Goal: Task Accomplishment & Management: Complete application form

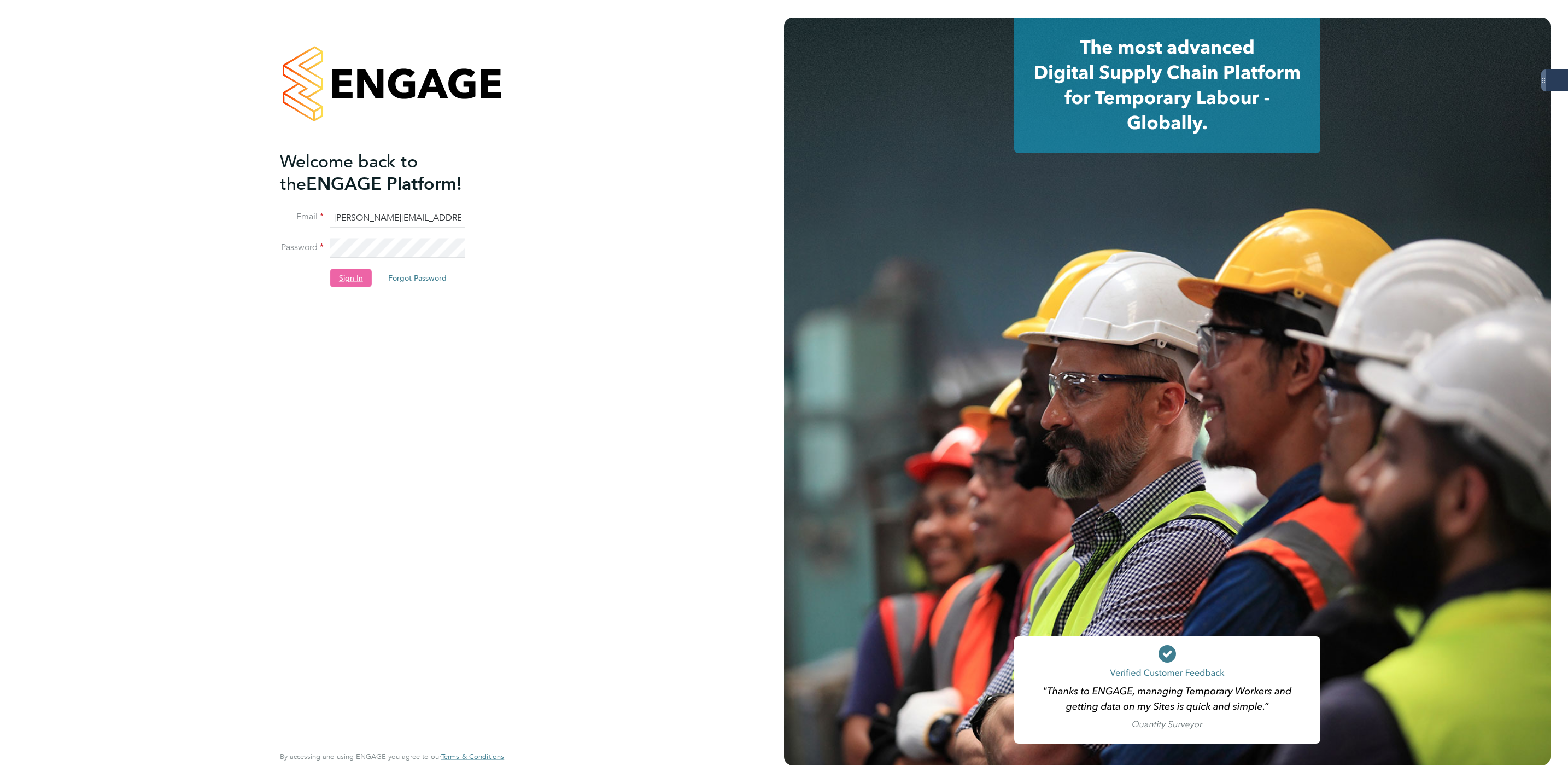
click at [341, 283] on button "Sign In" at bounding box center [350, 278] width 42 height 18
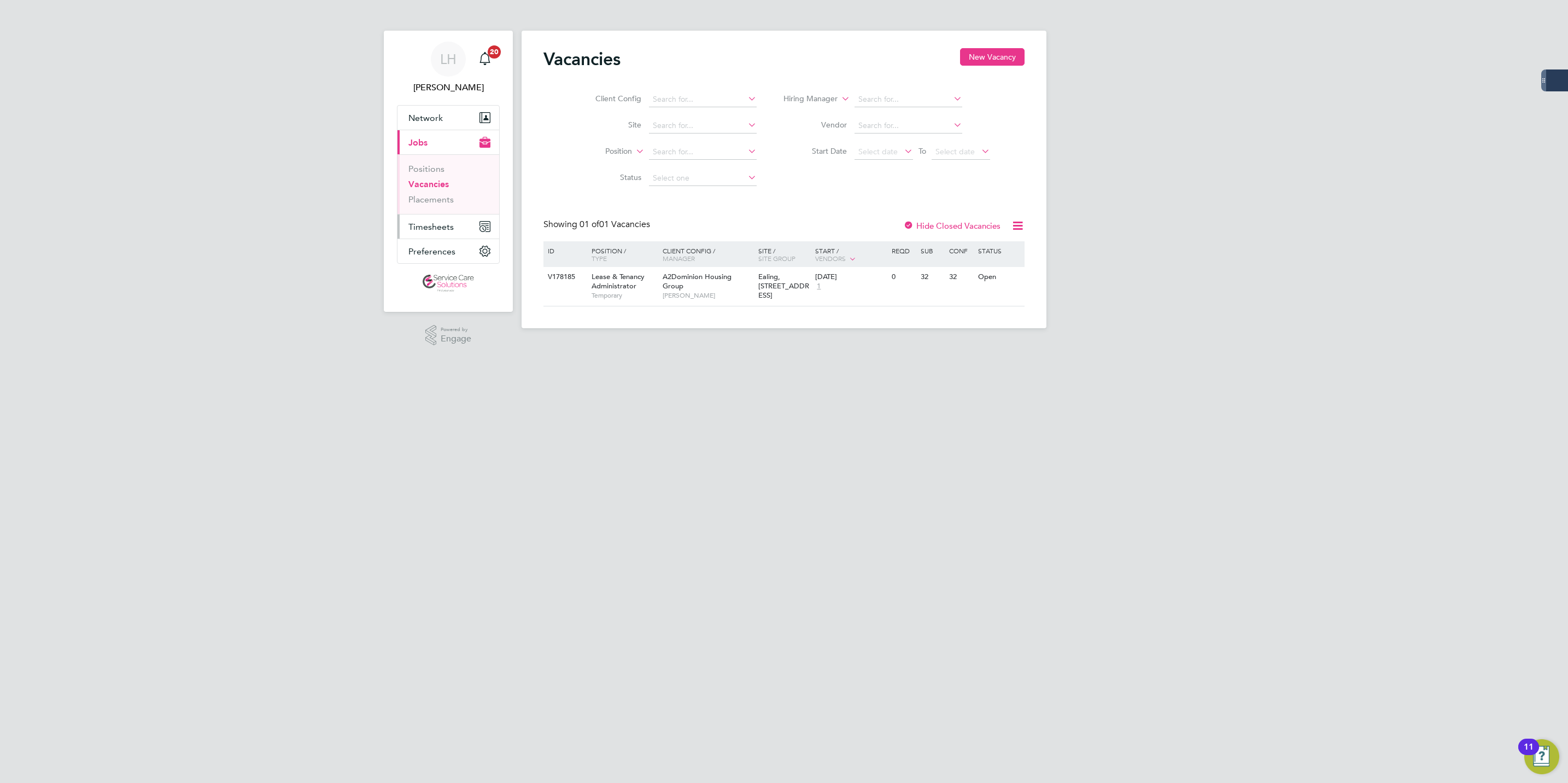
click at [432, 231] on span "Timesheets" at bounding box center [431, 227] width 46 height 11
click at [441, 191] on link "Timesheets" at bounding box center [431, 193] width 46 height 11
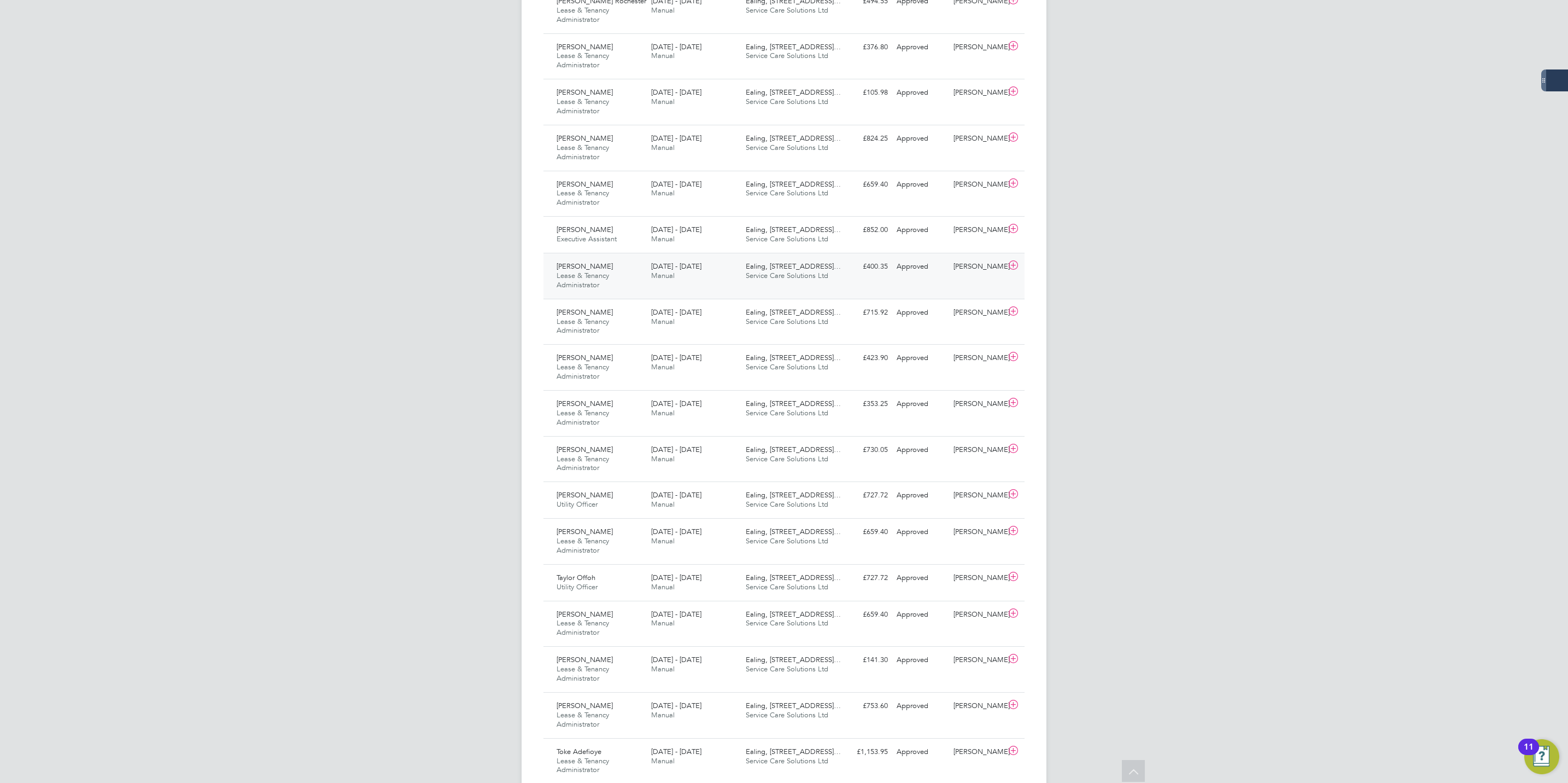
scroll to position [410, 0]
click at [624, 366] on div "Omar Awaleh Lease & Tenancy Administrator 25 - 31 Aug 2025" at bounding box center [599, 370] width 94 height 37
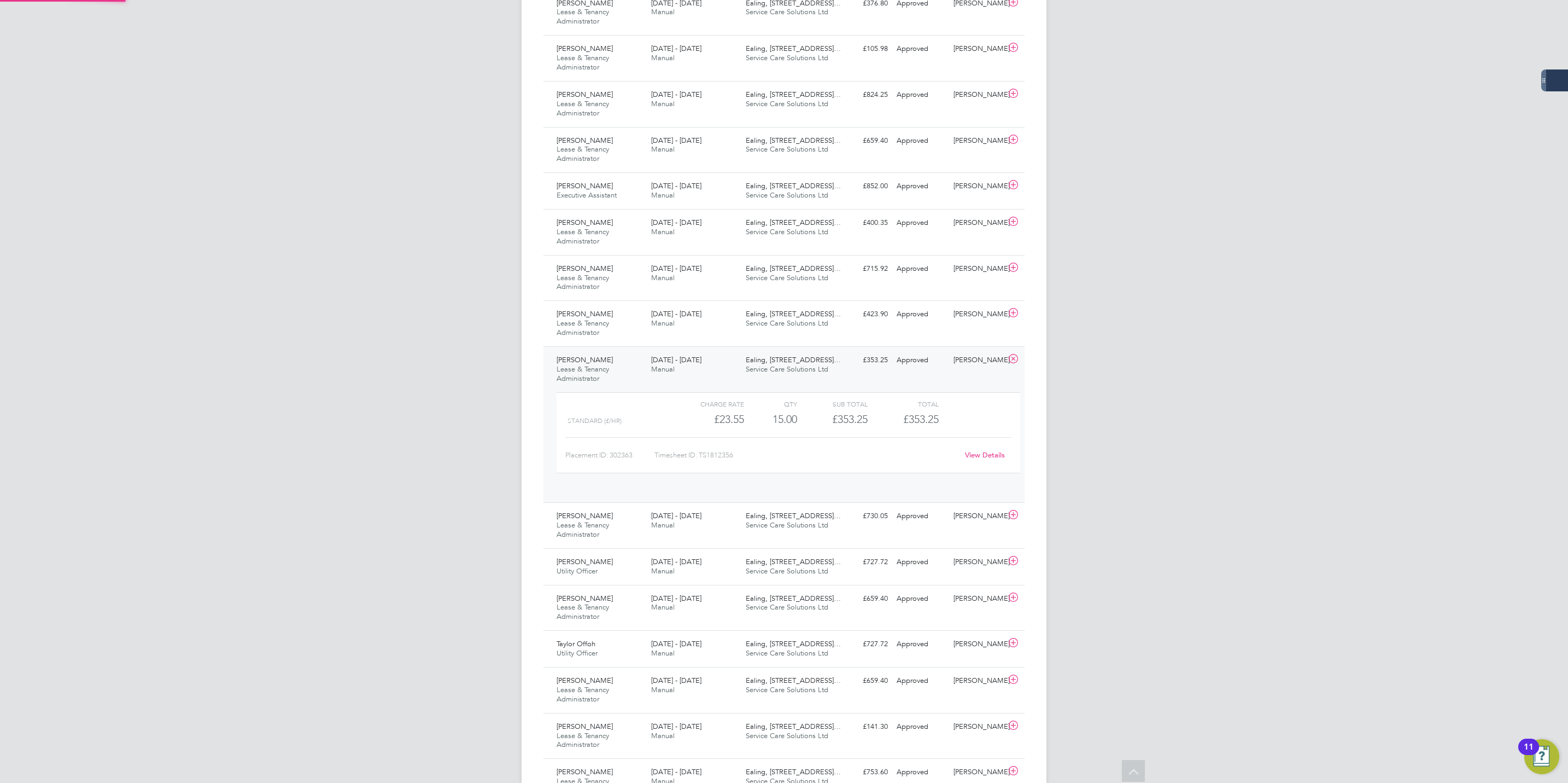
scroll to position [18, 107]
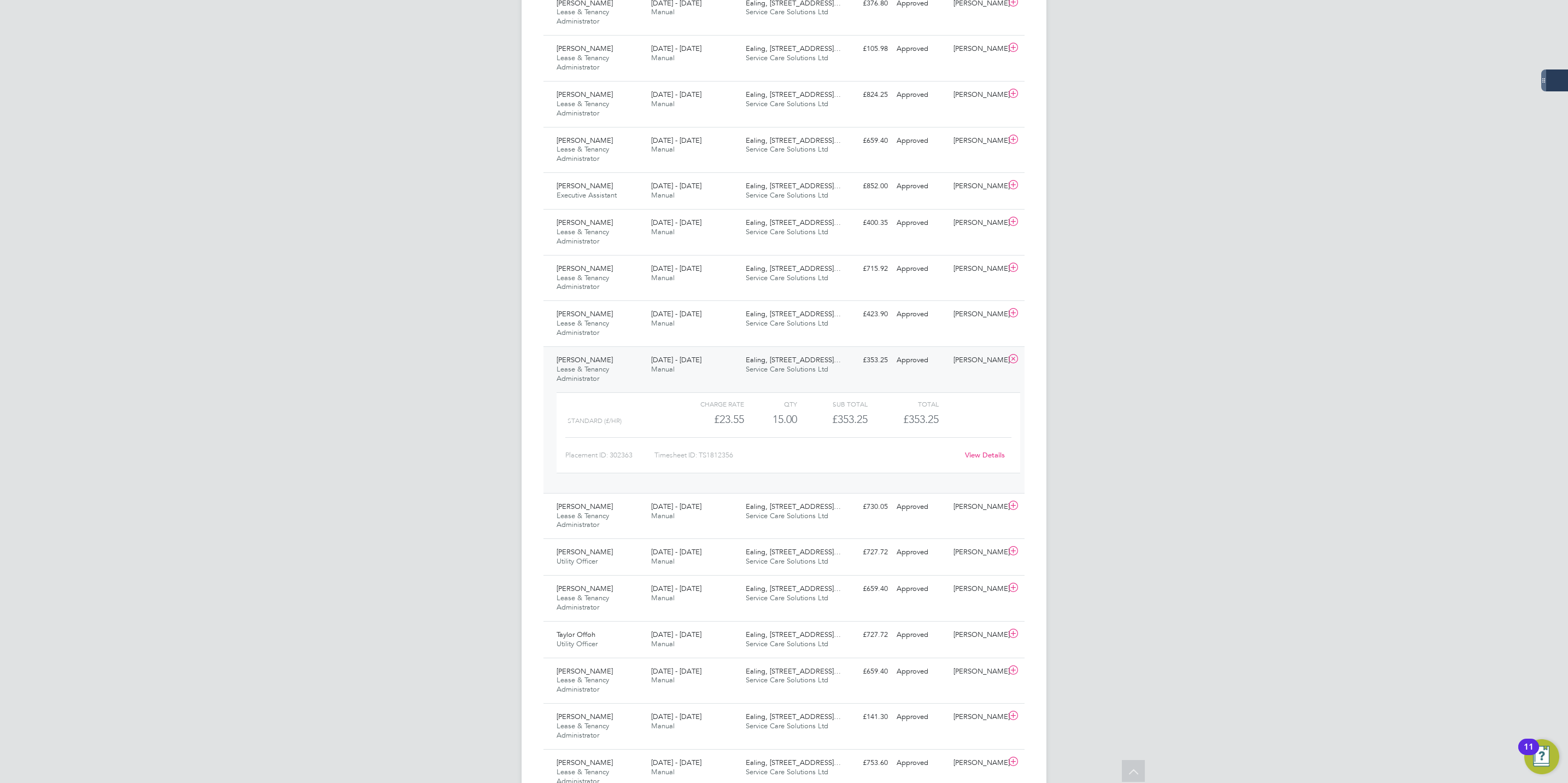
click at [987, 460] on link "View Details" at bounding box center [985, 455] width 40 height 9
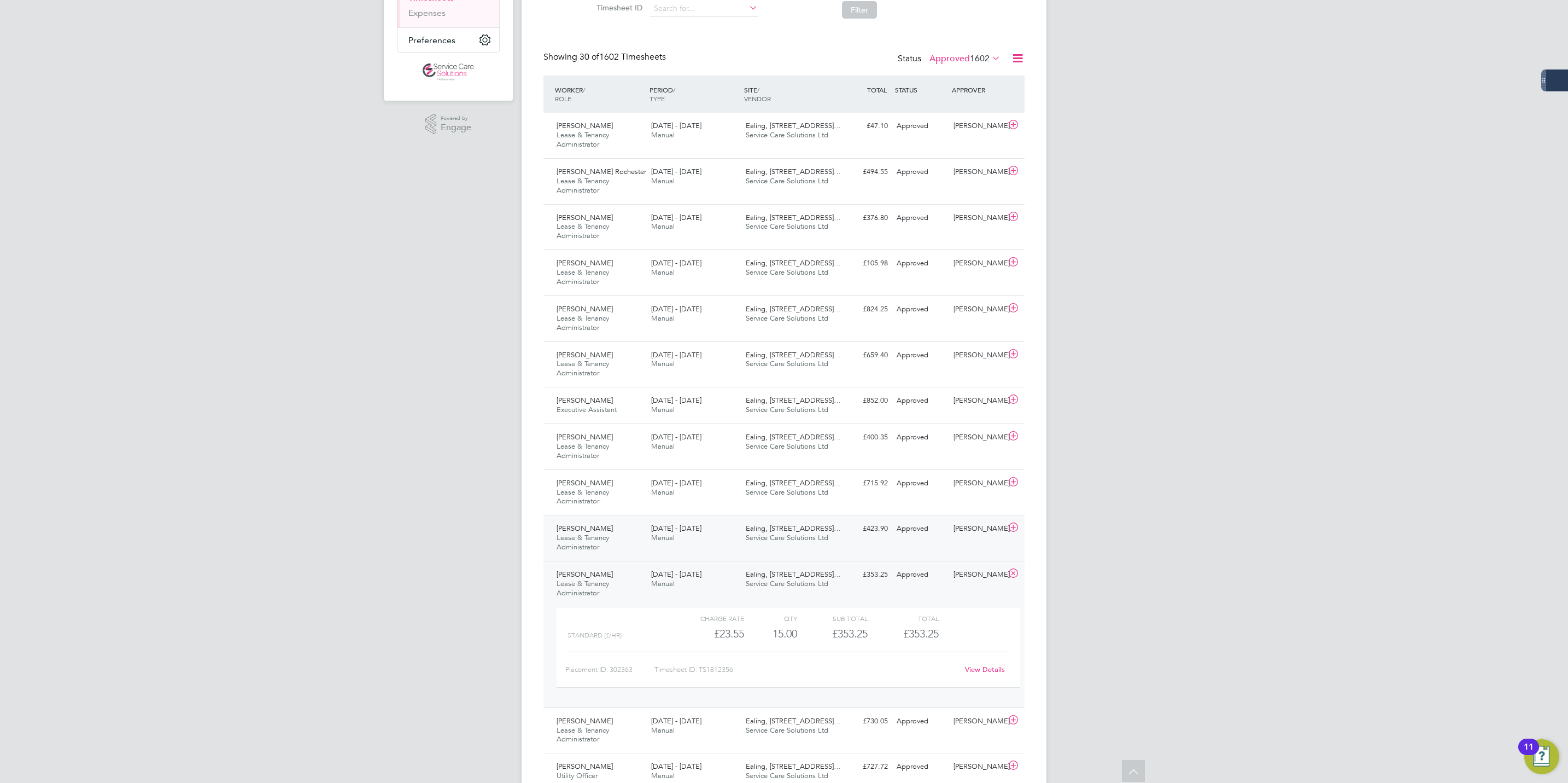
scroll to position [164, 0]
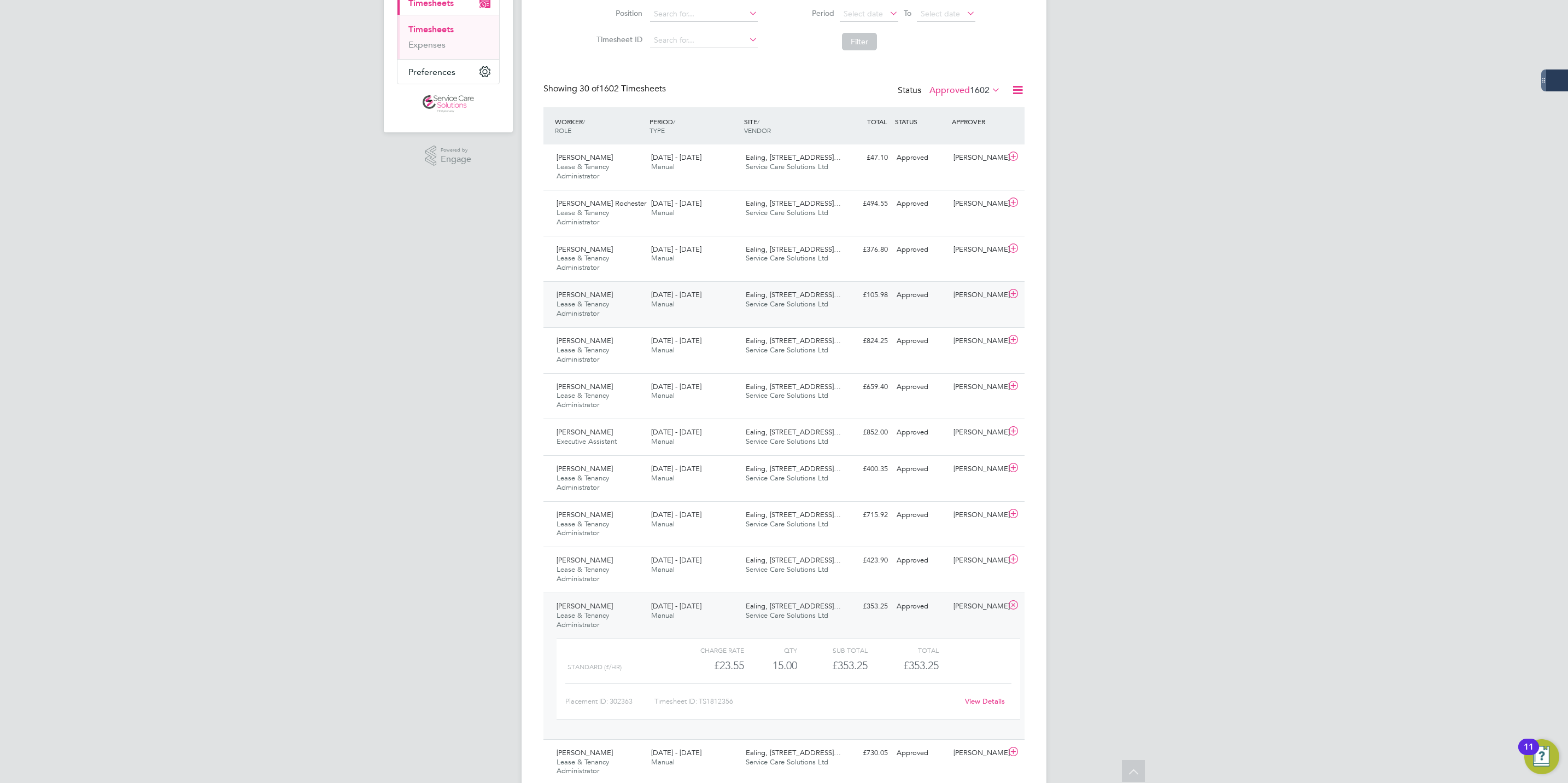
click at [859, 311] on div "Shehzad Choudhary Lease & Tenancy Administrator 25 - 31 Aug 2025 25 - 31 Aug 20…" at bounding box center [784, 304] width 481 height 46
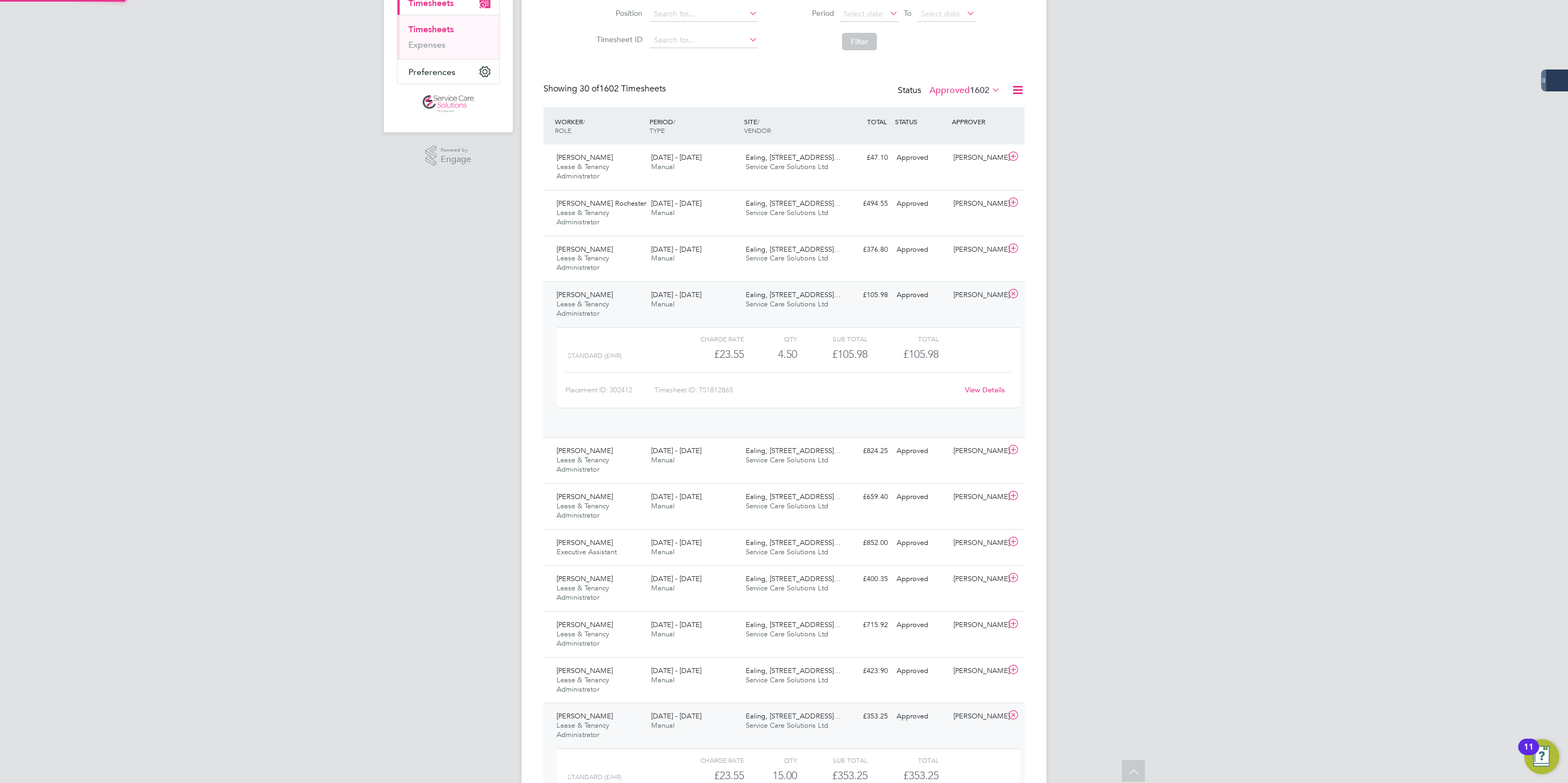
scroll to position [18, 107]
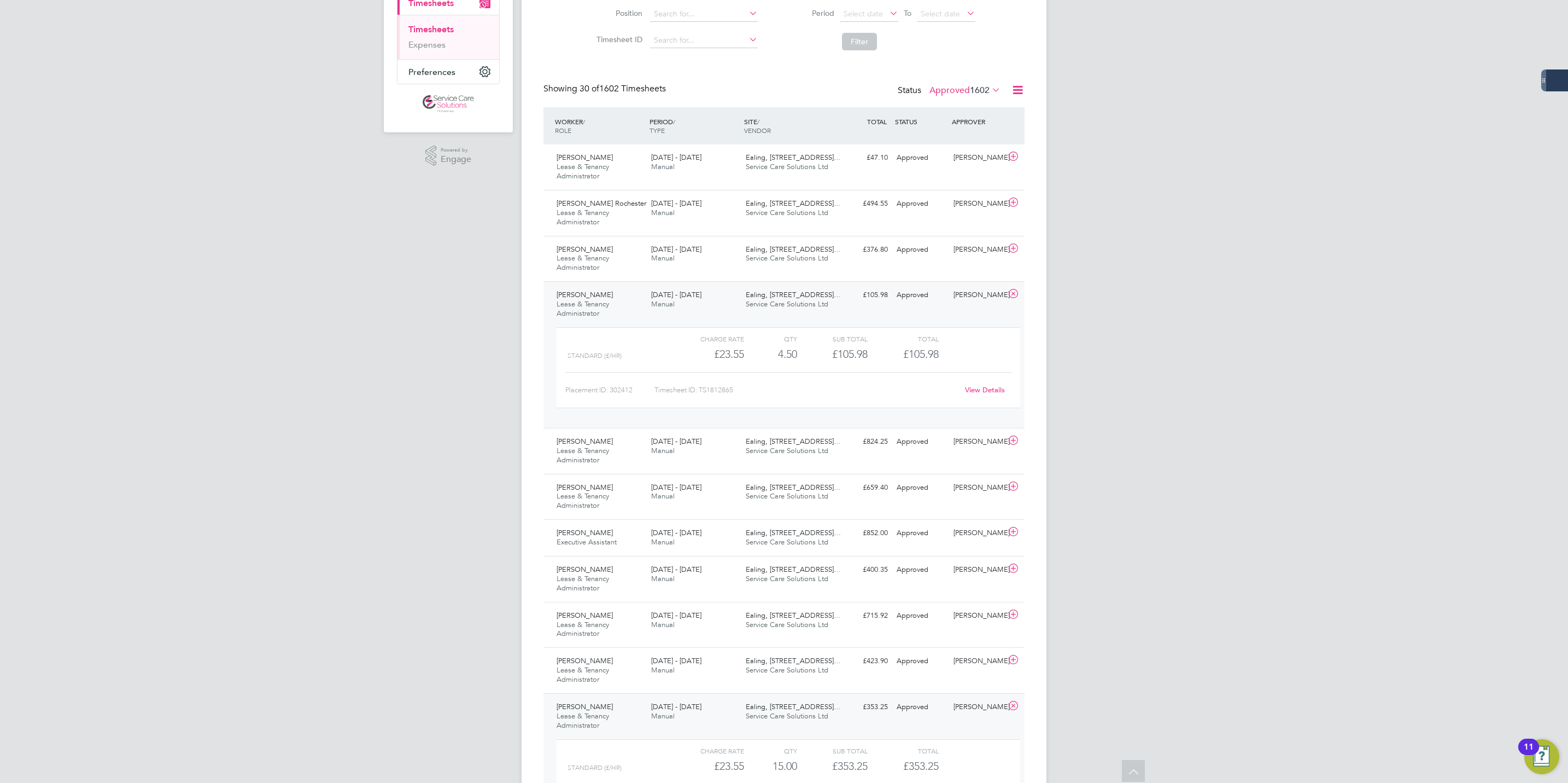
click at [991, 394] on link "View Details" at bounding box center [985, 390] width 40 height 9
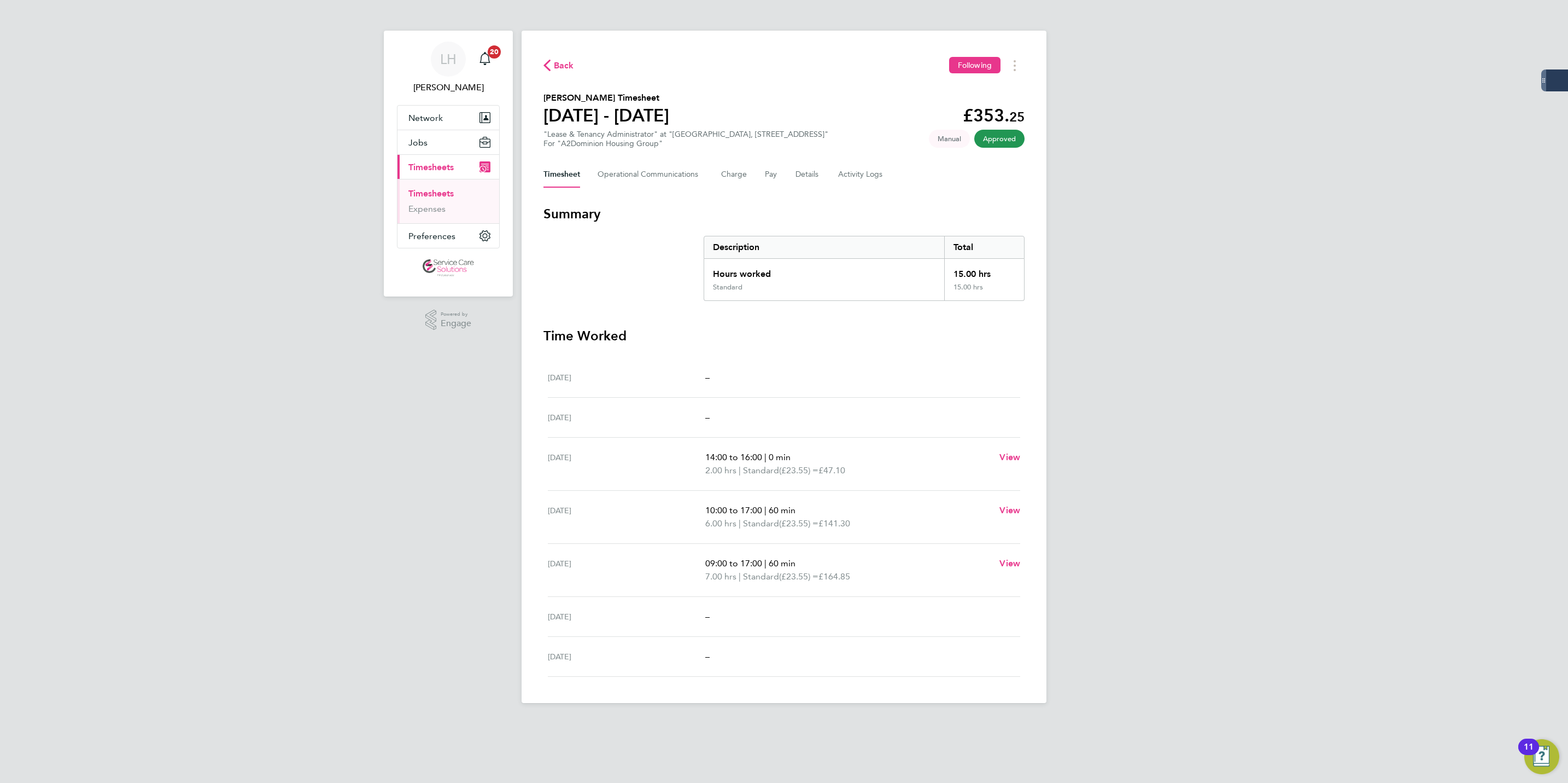
click at [618, 97] on h2 "[PERSON_NAME] Timesheet" at bounding box center [606, 98] width 126 height 13
copy h2 "[PERSON_NAME] Timesheet"
click at [561, 62] on span "Back" at bounding box center [564, 65] width 20 height 13
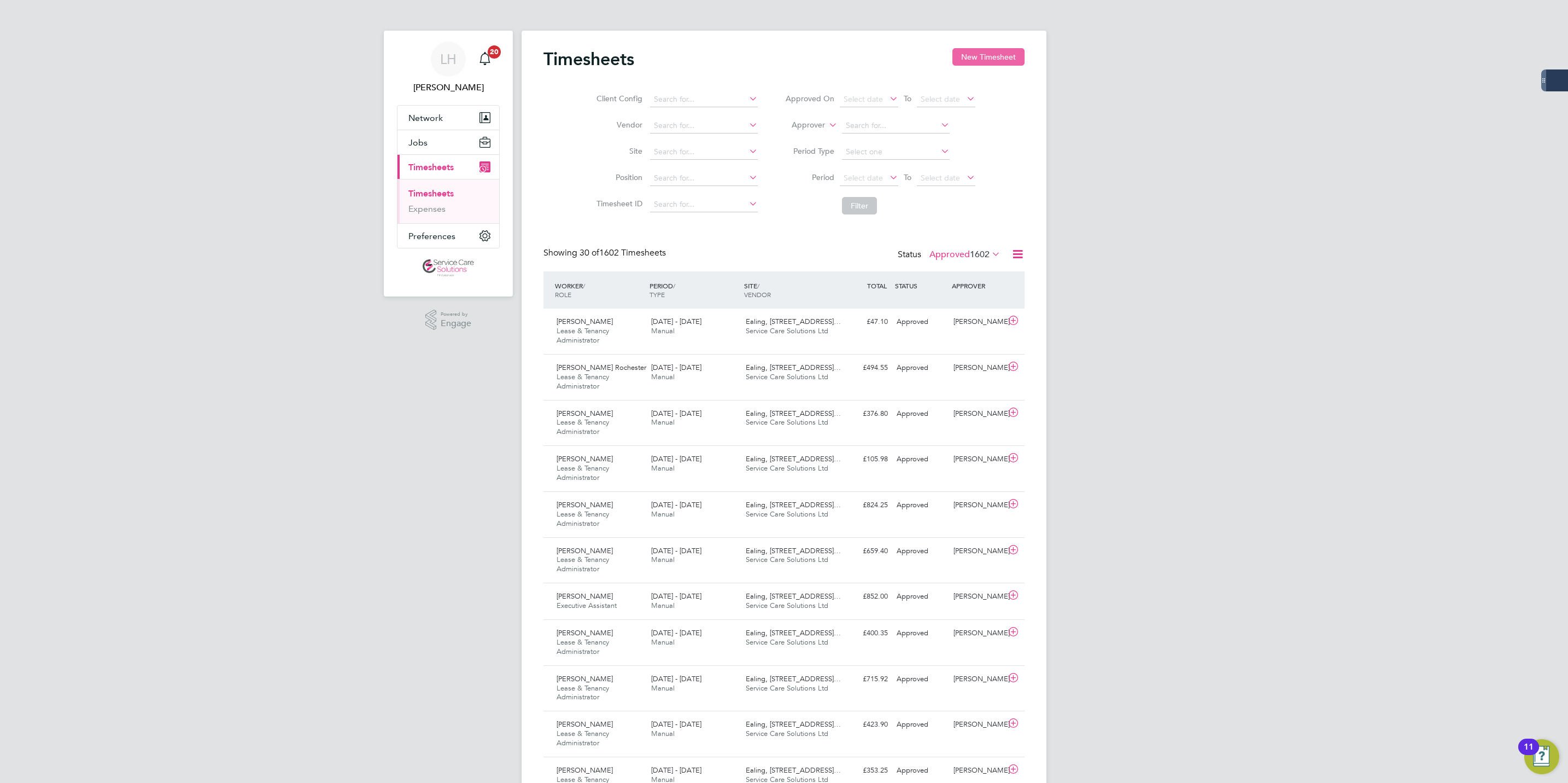
click at [1001, 57] on button "New Timesheet" at bounding box center [988, 57] width 72 height 18
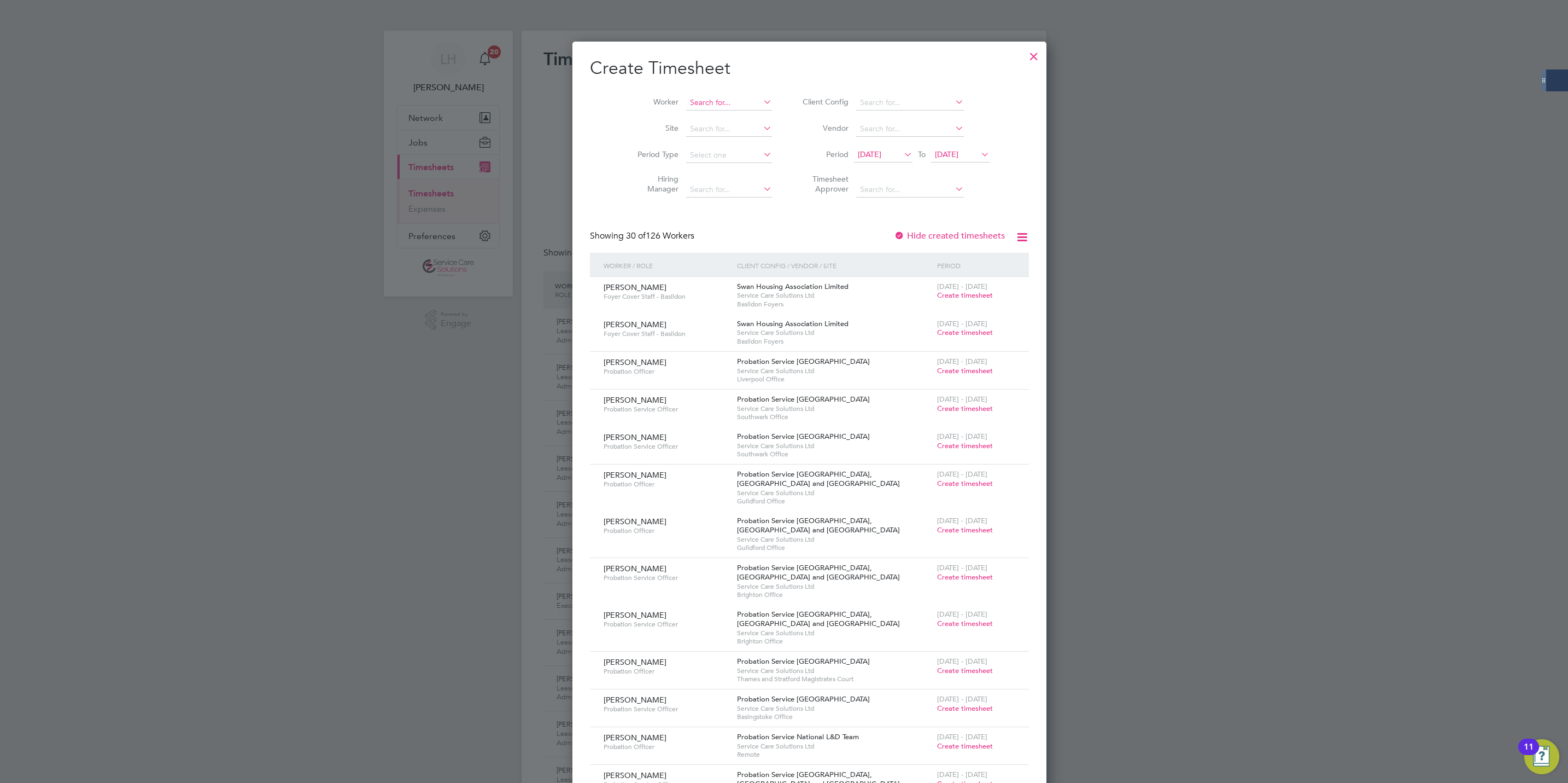
scroll to position [2103, 423]
click at [686, 100] on input at bounding box center [729, 102] width 86 height 15
click at [713, 119] on li "Emm anuel Somuyiwa" at bounding box center [707, 118] width 96 height 15
type input "Emmanuel Somuyiwa"
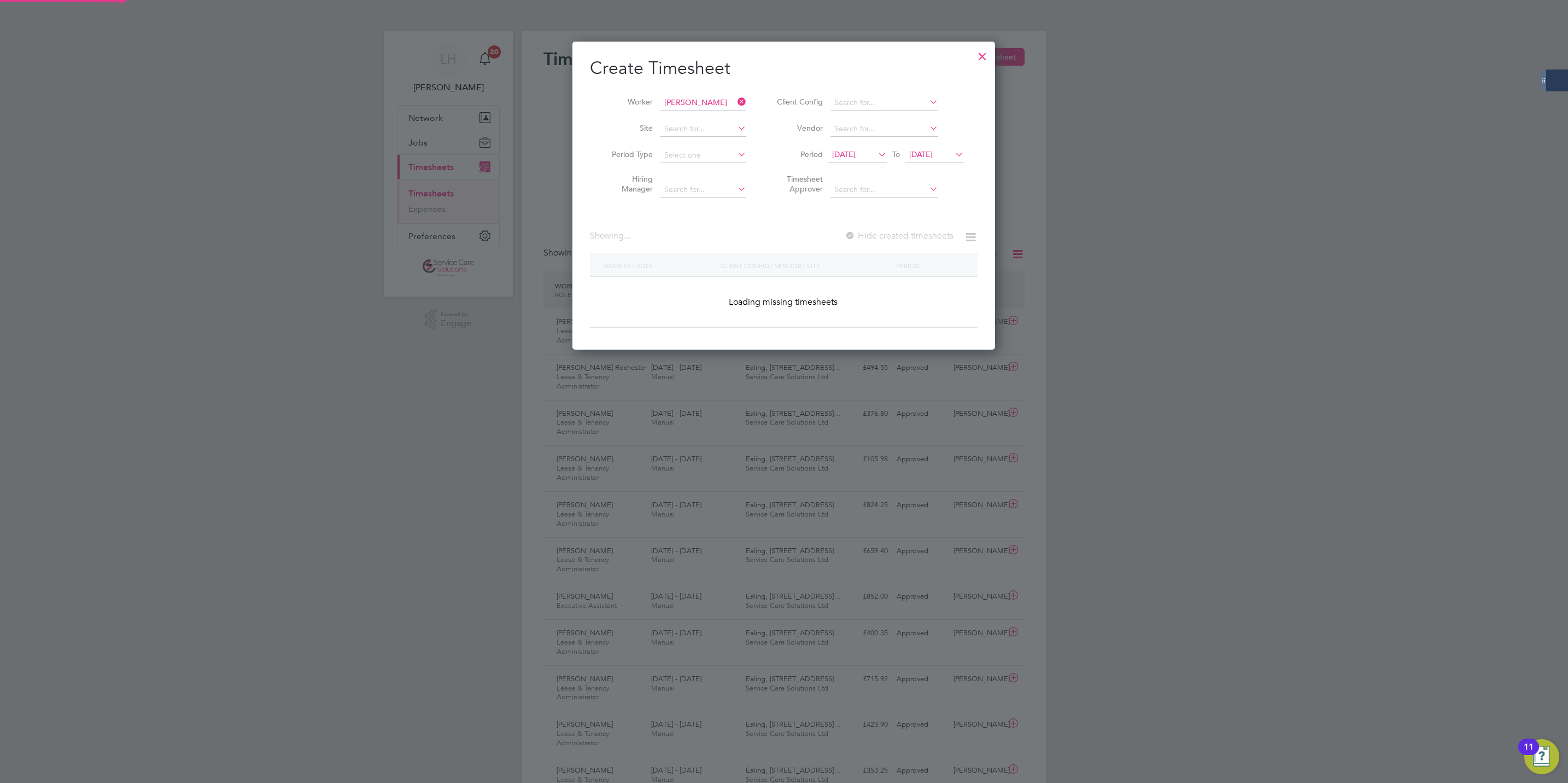
scroll to position [310, 423]
click at [886, 232] on label "Hide created timesheets" at bounding box center [898, 236] width 111 height 11
click at [884, 238] on label "Hide created timesheets" at bounding box center [898, 236] width 111 height 11
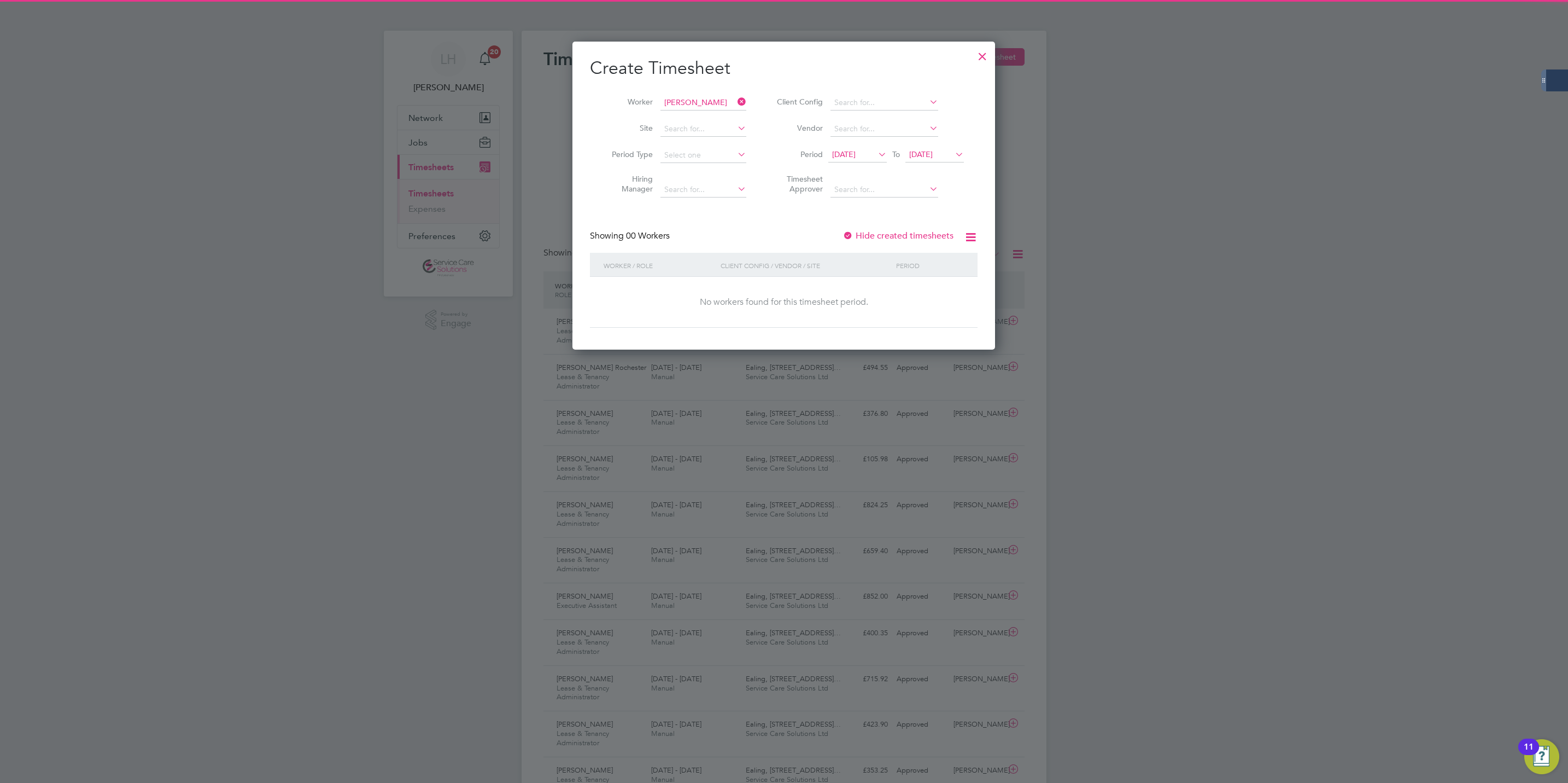
click at [979, 58] on div at bounding box center [983, 53] width 20 height 20
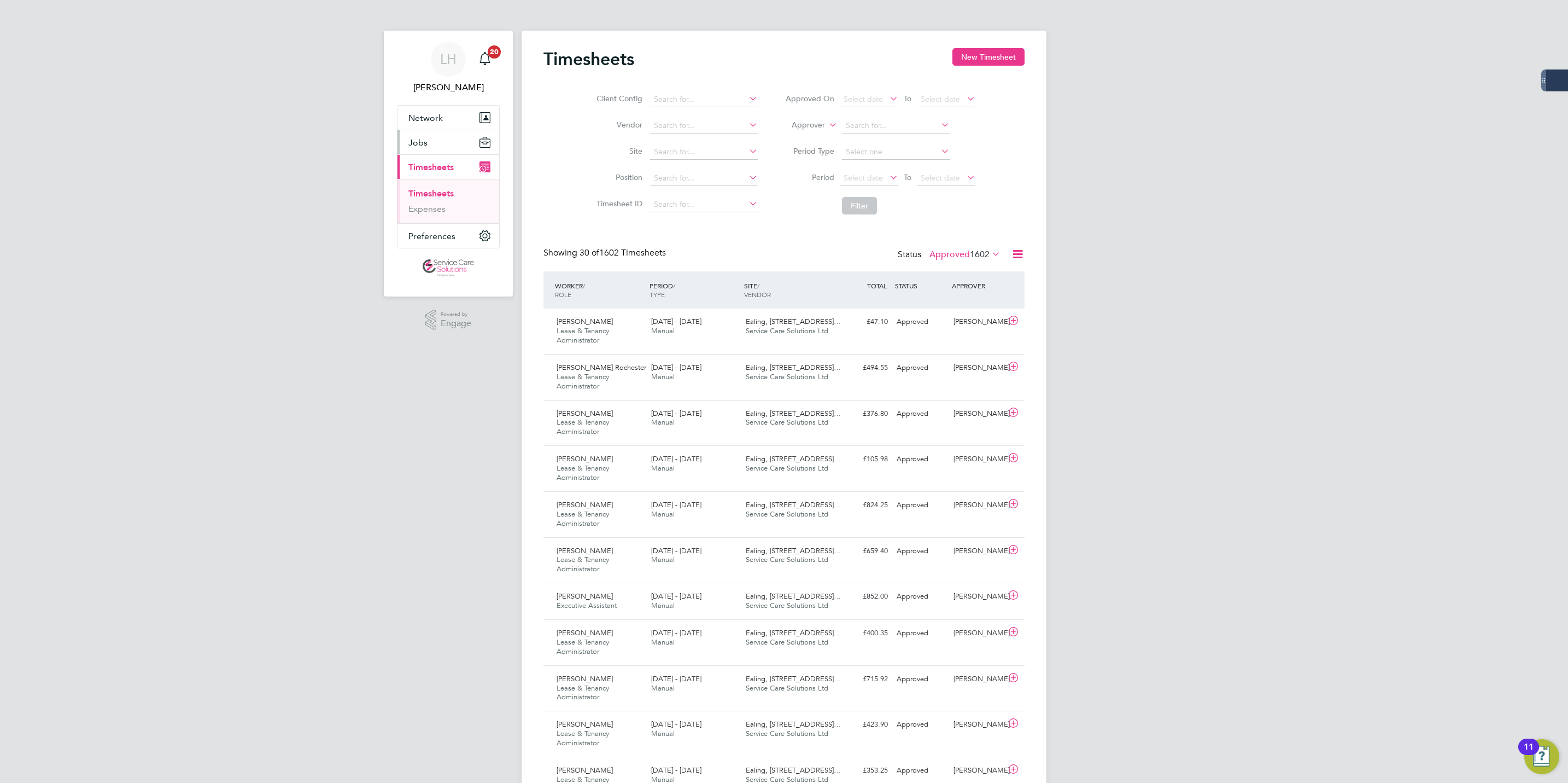
scroll to position [37, 95]
click at [446, 148] on button "Jobs" at bounding box center [448, 142] width 102 height 24
click at [441, 203] on link "Placements" at bounding box center [431, 199] width 46 height 11
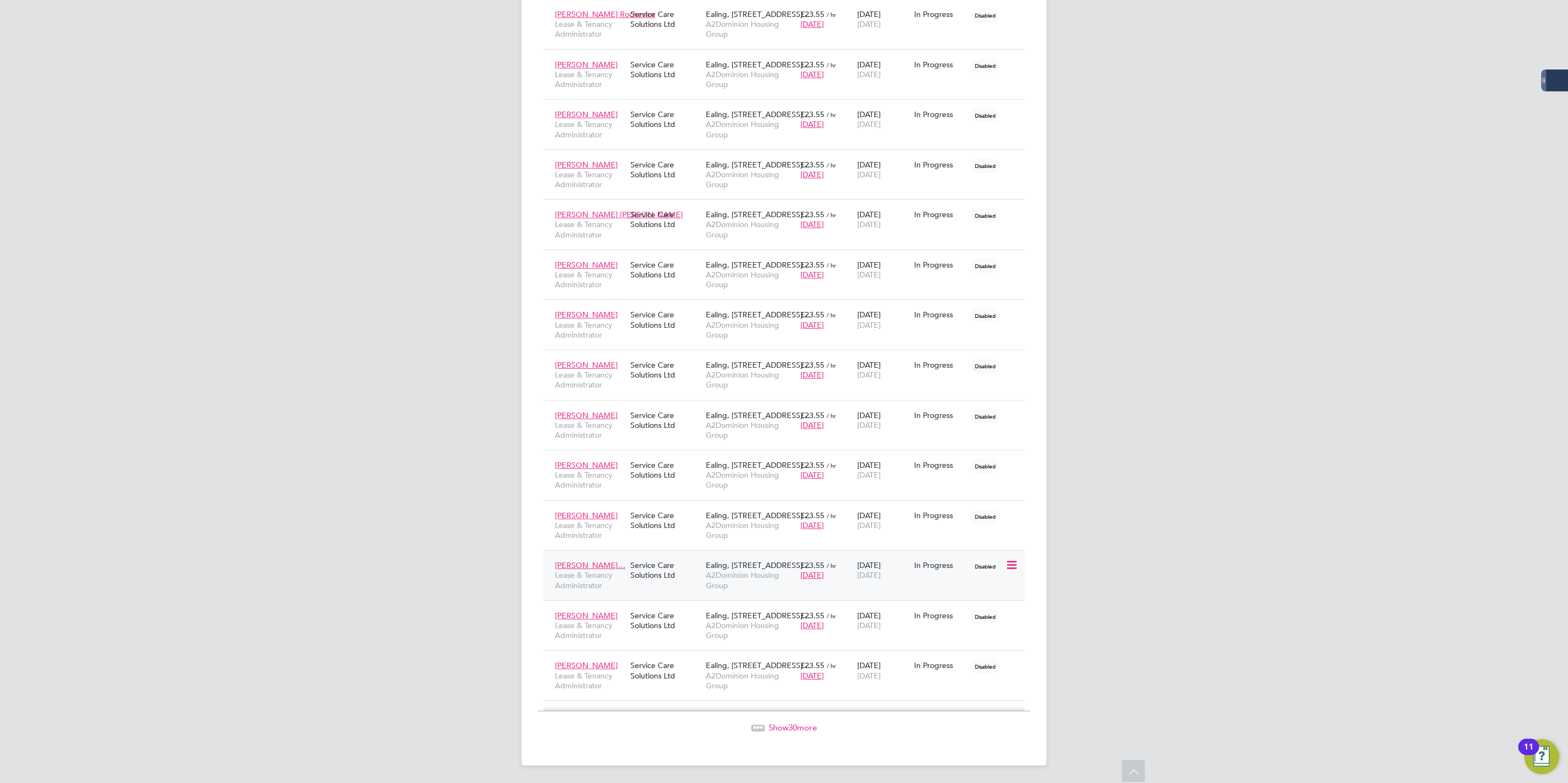
drag, startPoint x: 550, startPoint y: 563, endPoint x: 619, endPoint y: 563, distance: 69.0
click at [619, 563] on div "Emmanuel Somuy… Lease & Tenancy Administrator Service Care Solutions Ltd Ealing…" at bounding box center [784, 575] width 481 height 50
click at [616, 564] on span "Emmanuel Somuy…" at bounding box center [590, 564] width 71 height 10
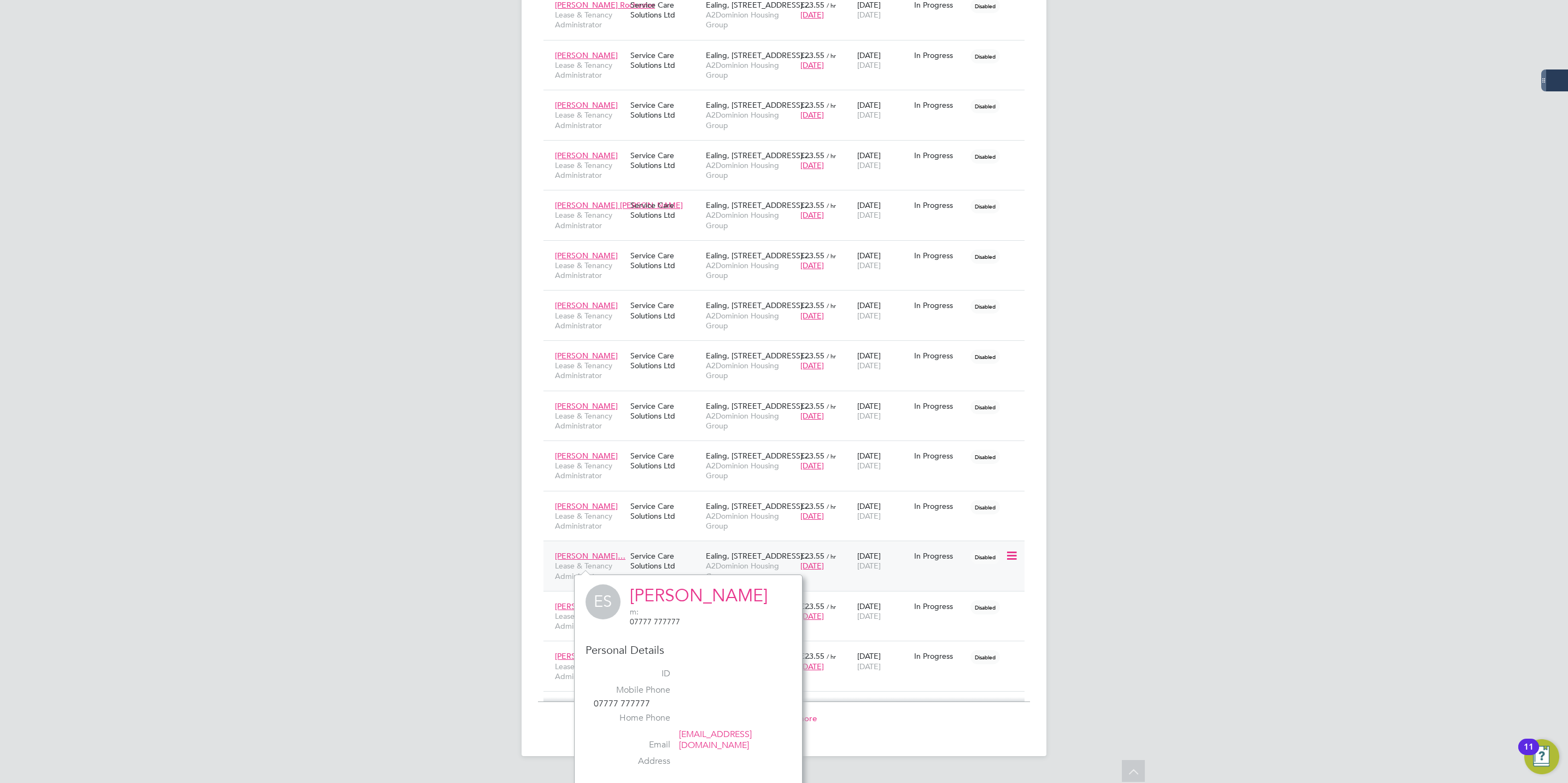
click at [1016, 562] on icon at bounding box center [1011, 556] width 11 height 13
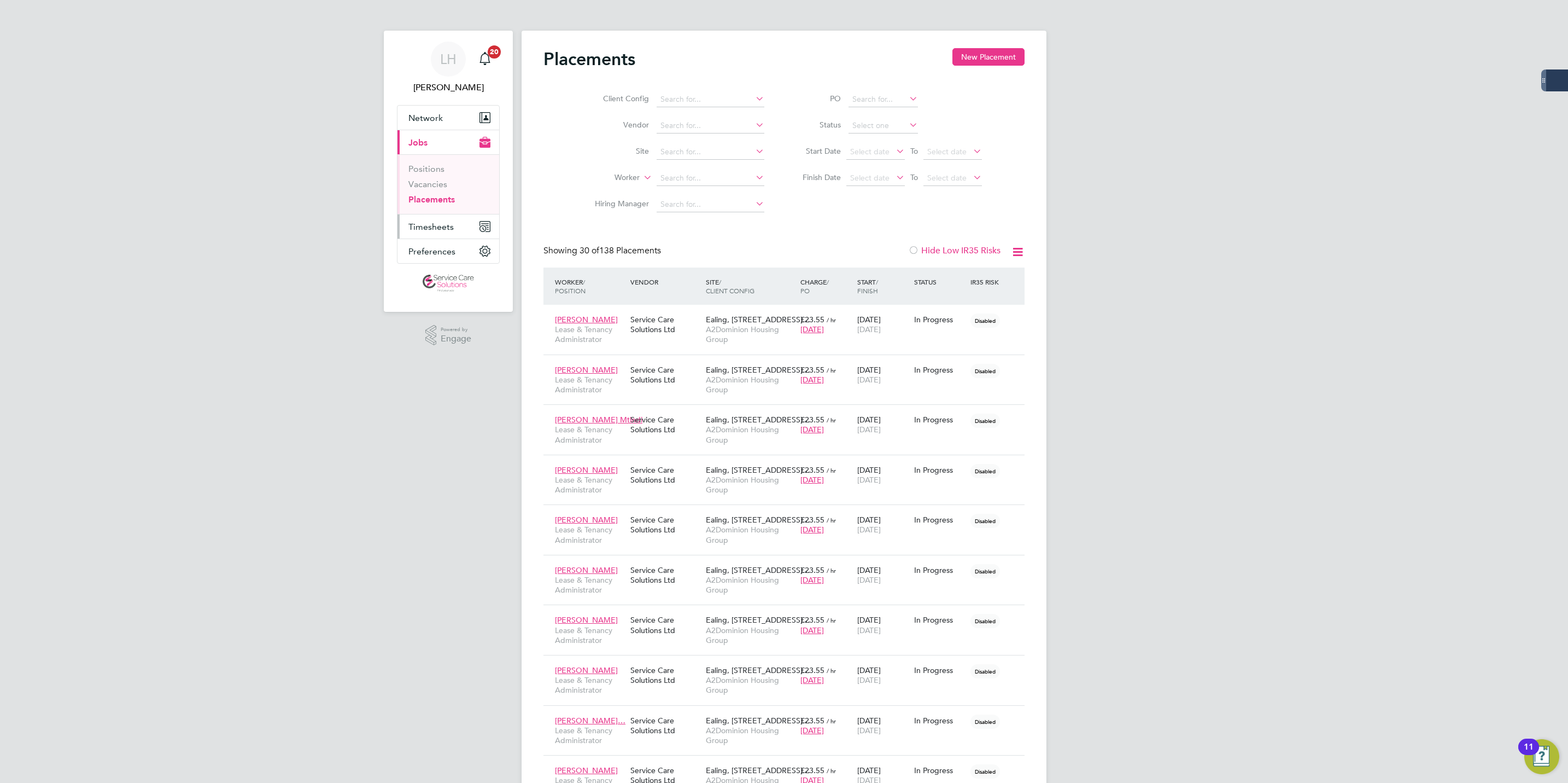
click at [440, 223] on span "Timesheets" at bounding box center [431, 227] width 46 height 11
click at [443, 195] on link "Timesheets" at bounding box center [431, 193] width 46 height 11
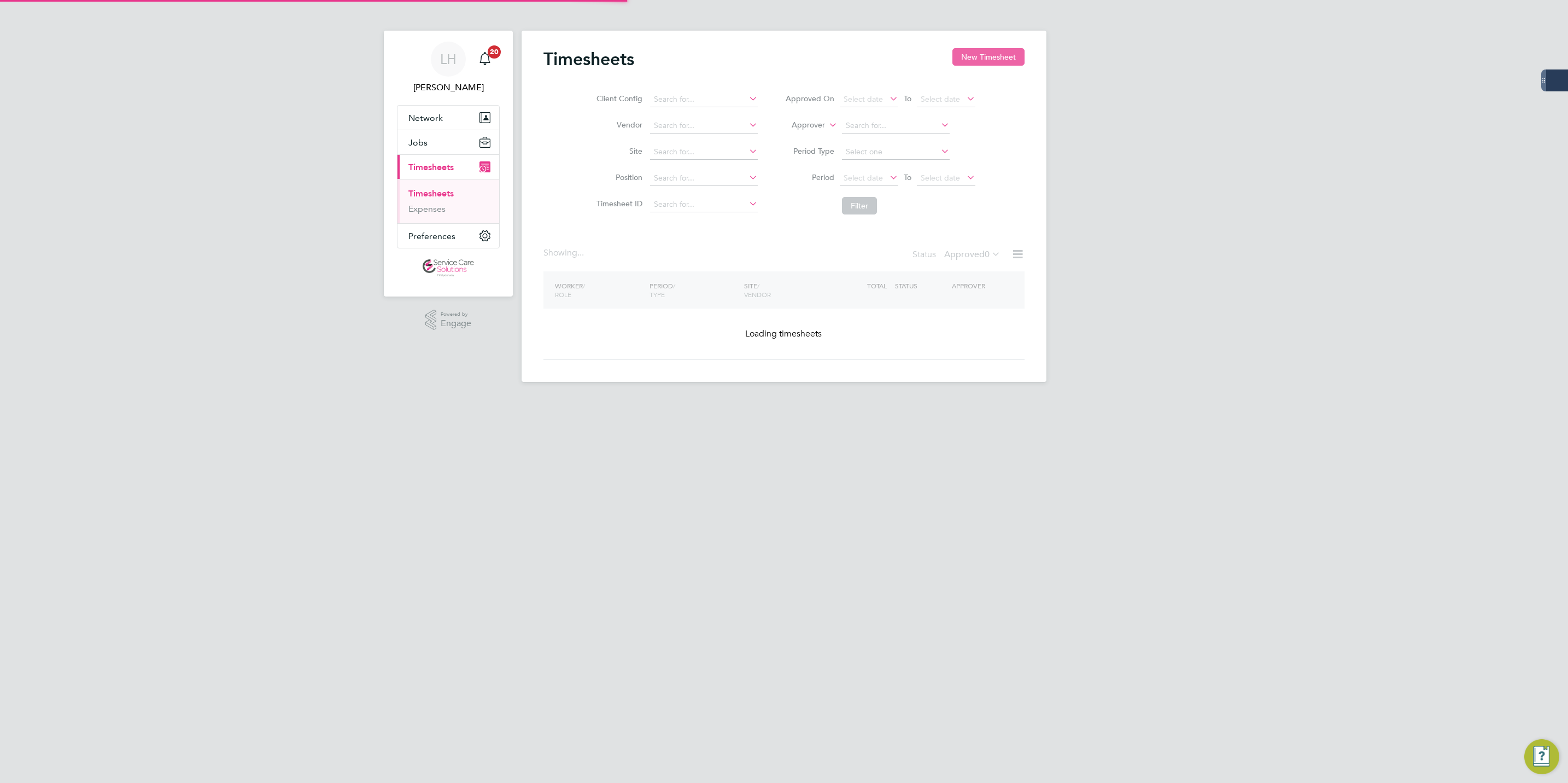
click at [997, 56] on button "New Timesheet" at bounding box center [988, 57] width 72 height 18
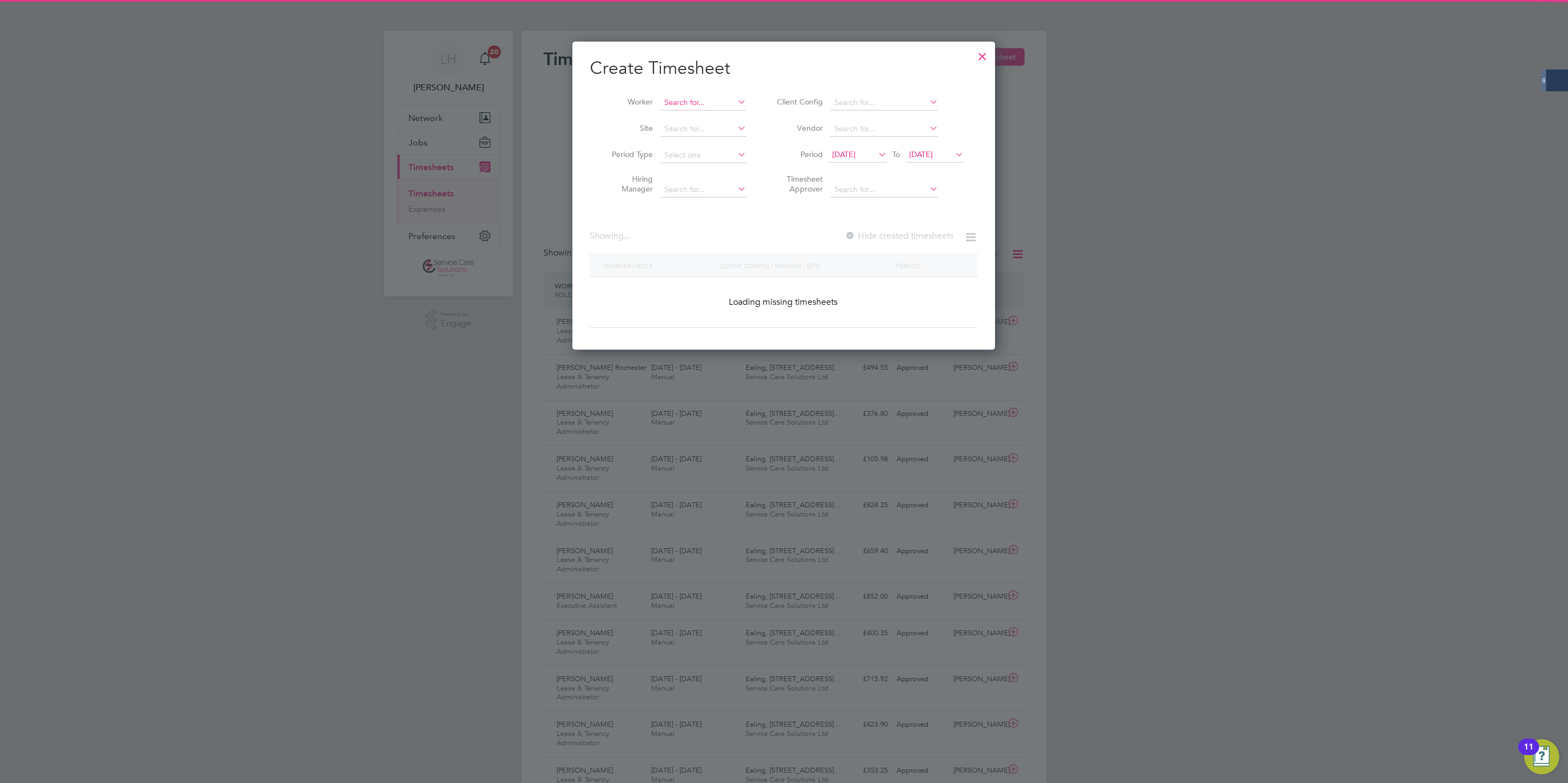
click at [729, 104] on input at bounding box center [703, 102] width 86 height 15
type input "s"
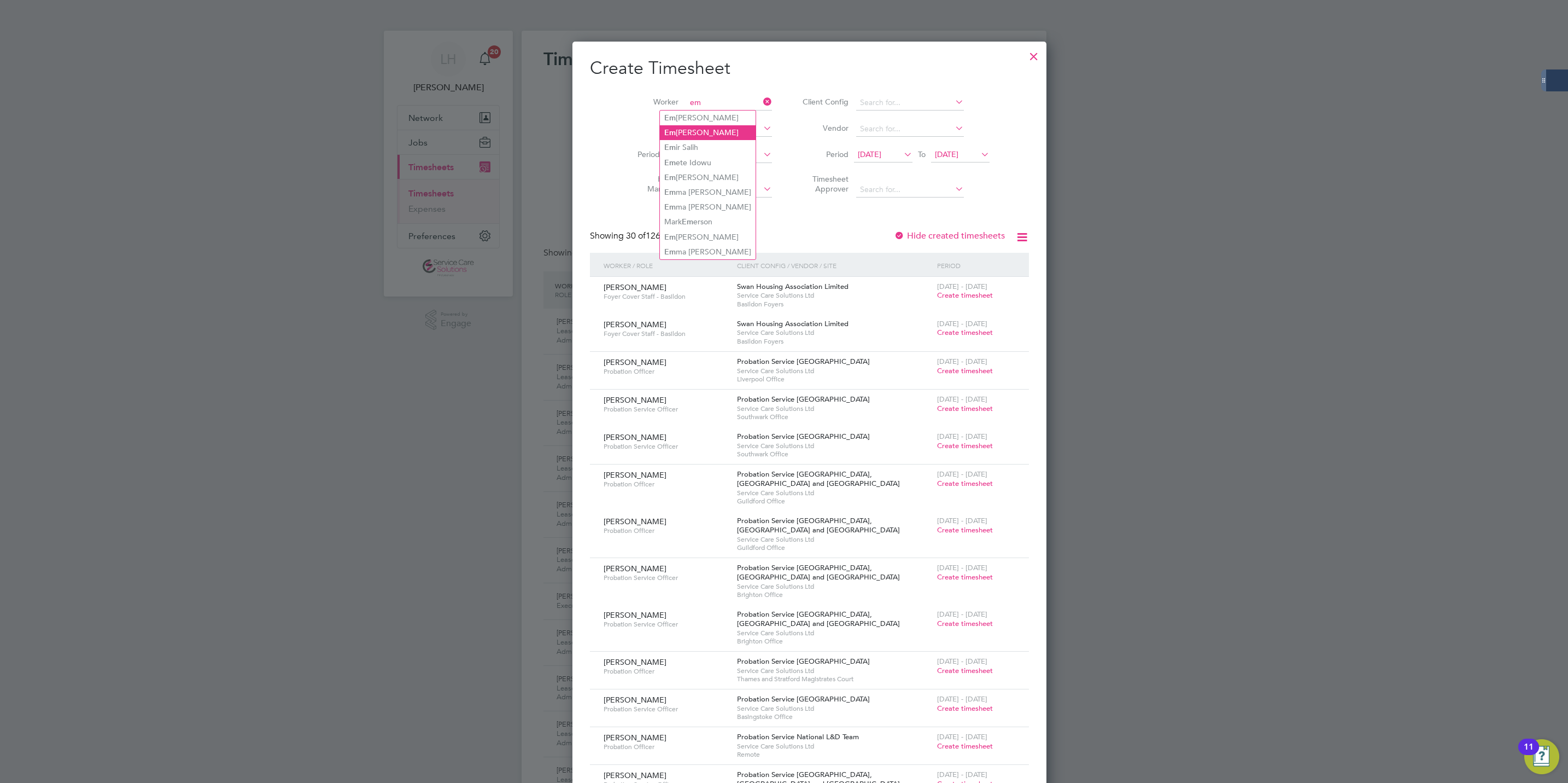
click at [713, 129] on li "Em [PERSON_NAME]" at bounding box center [707, 133] width 96 height 15
type input "[PERSON_NAME]"
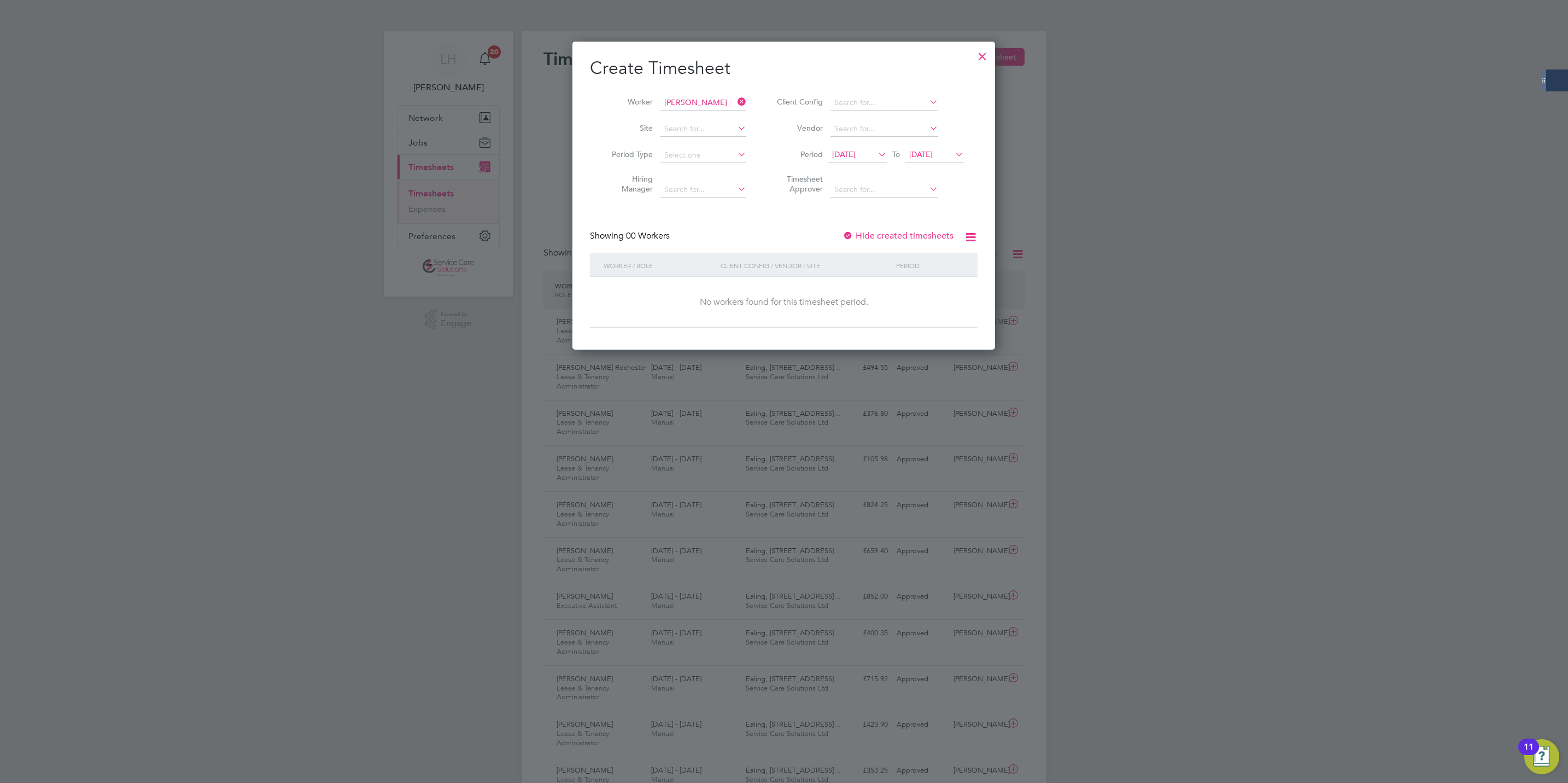
click at [870, 230] on label "Hide created timesheets" at bounding box center [898, 236] width 111 height 11
click at [856, 156] on span "[DATE]" at bounding box center [844, 154] width 24 height 10
click at [853, 259] on span "18" at bounding box center [846, 255] width 20 height 20
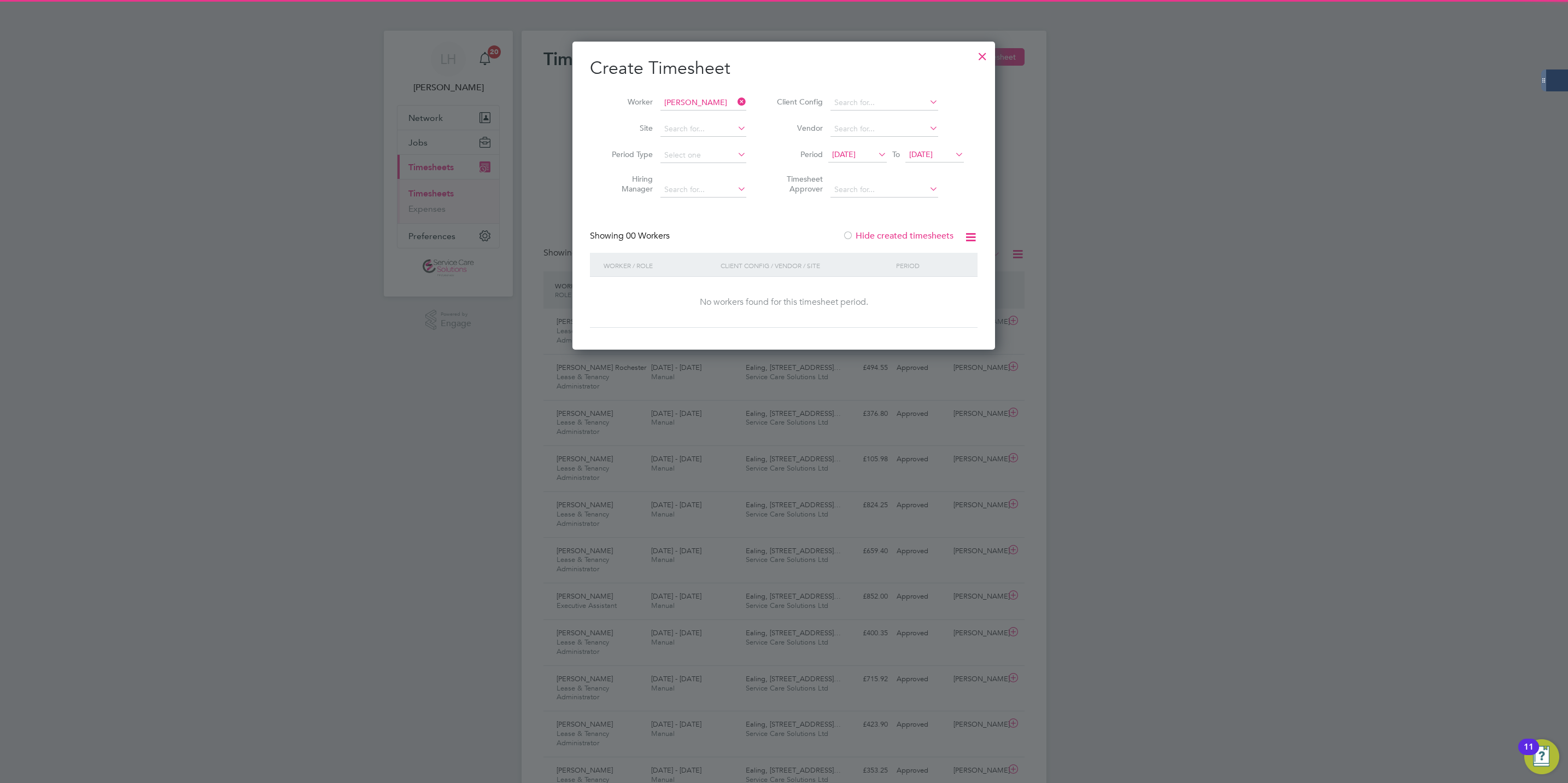
click at [953, 149] on icon at bounding box center [953, 154] width 0 height 15
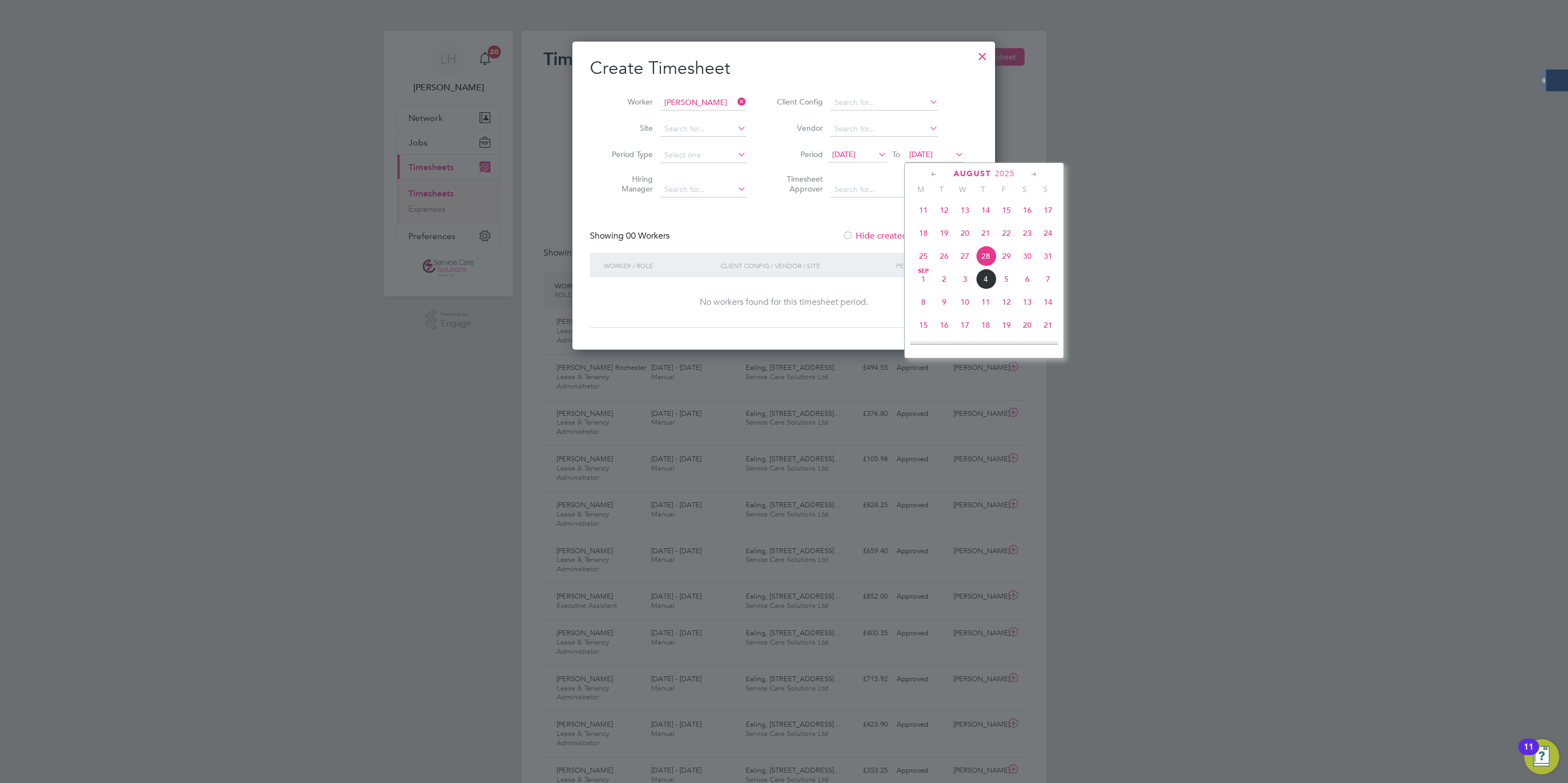
click at [927, 312] on span "8" at bounding box center [923, 302] width 20 height 20
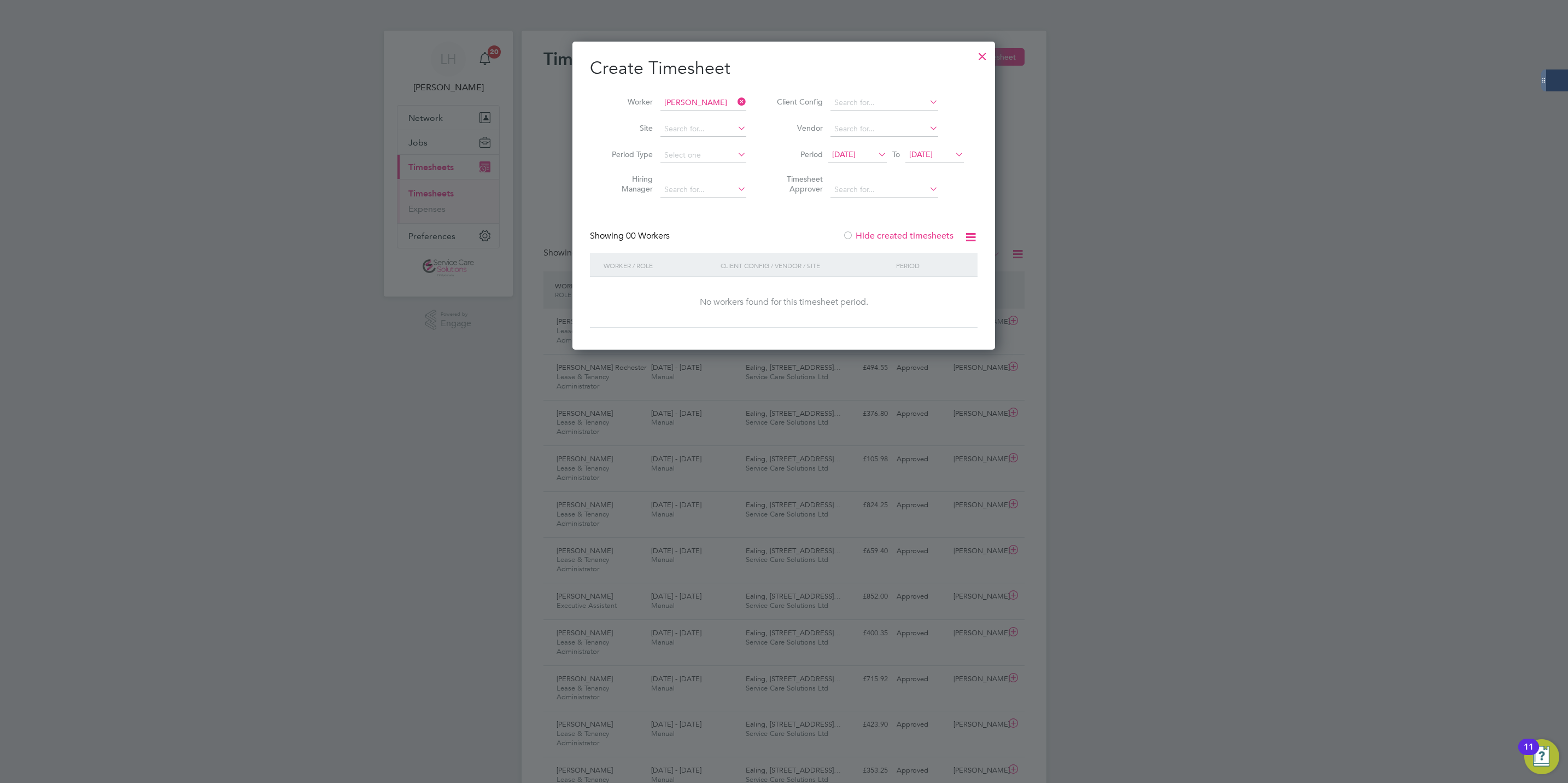
click at [893, 236] on label "Hide created timesheets" at bounding box center [898, 236] width 111 height 11
click at [979, 53] on div at bounding box center [983, 53] width 20 height 20
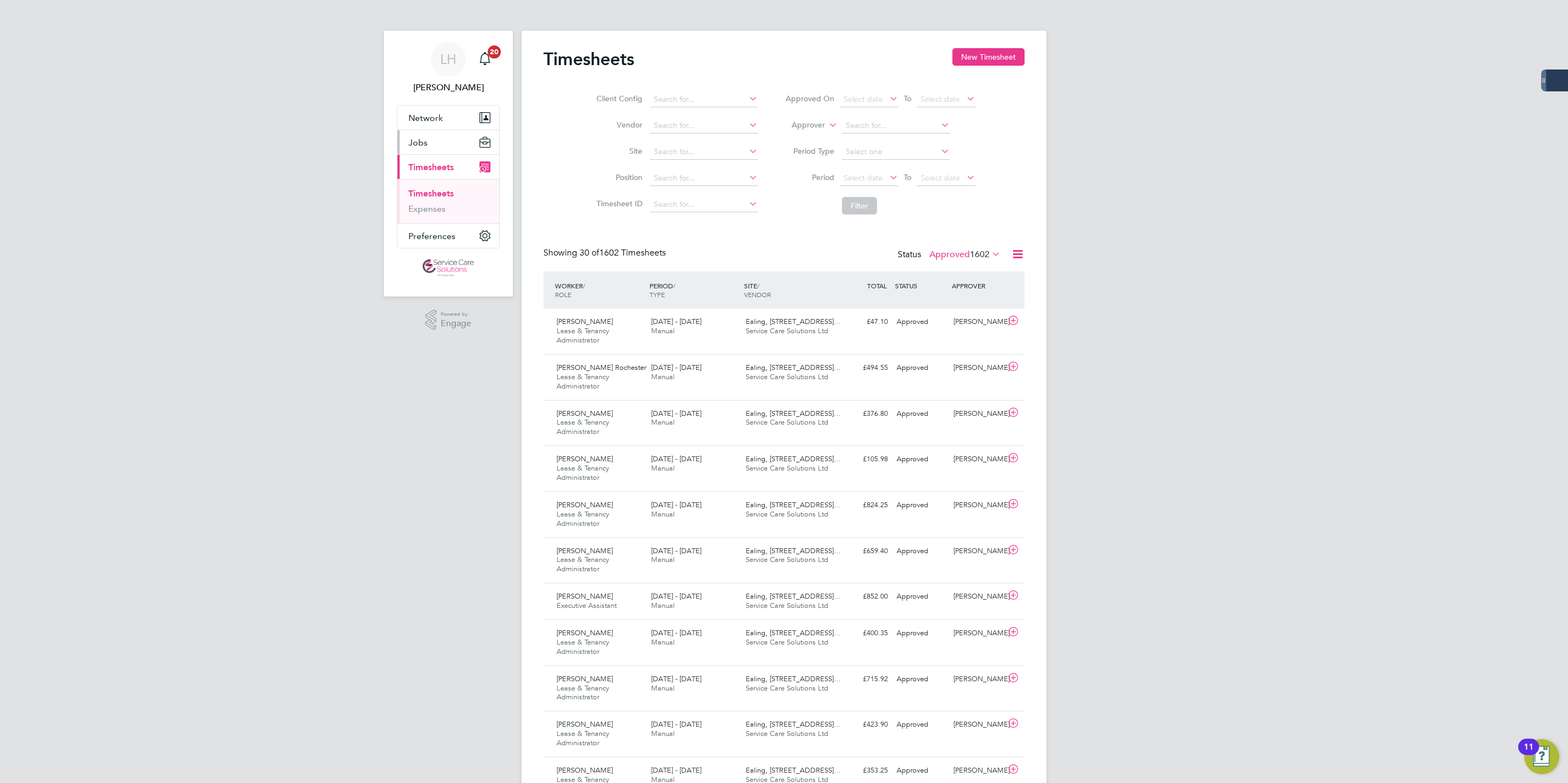
click at [455, 147] on button "Jobs" at bounding box center [448, 142] width 102 height 24
click at [437, 206] on ul "Positions Vacancies Placements" at bounding box center [448, 184] width 102 height 59
click at [435, 204] on link "Placements" at bounding box center [431, 199] width 46 height 11
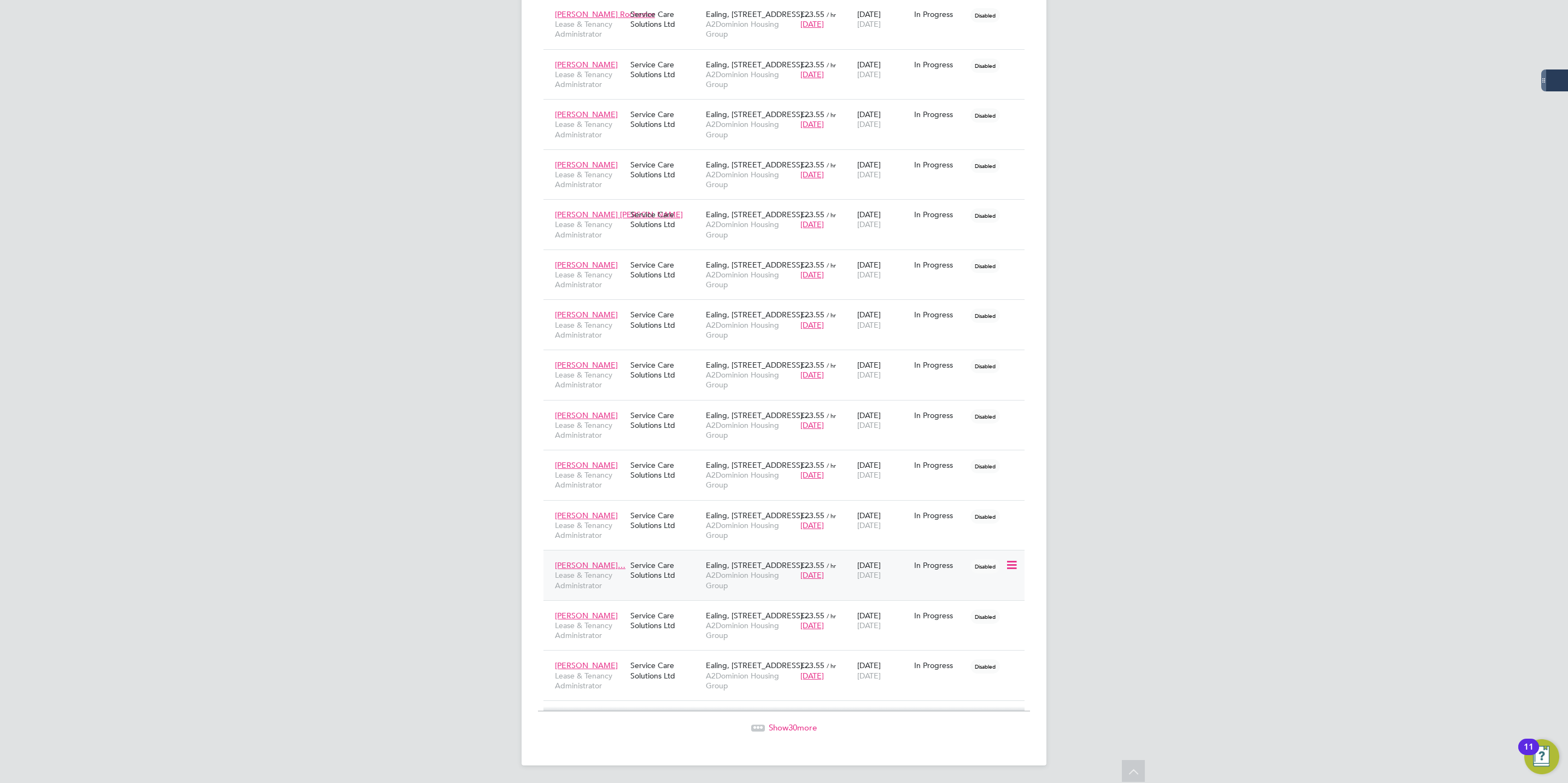
click at [715, 576] on span "A2Dominion Housing Group" at bounding box center [750, 580] width 89 height 20
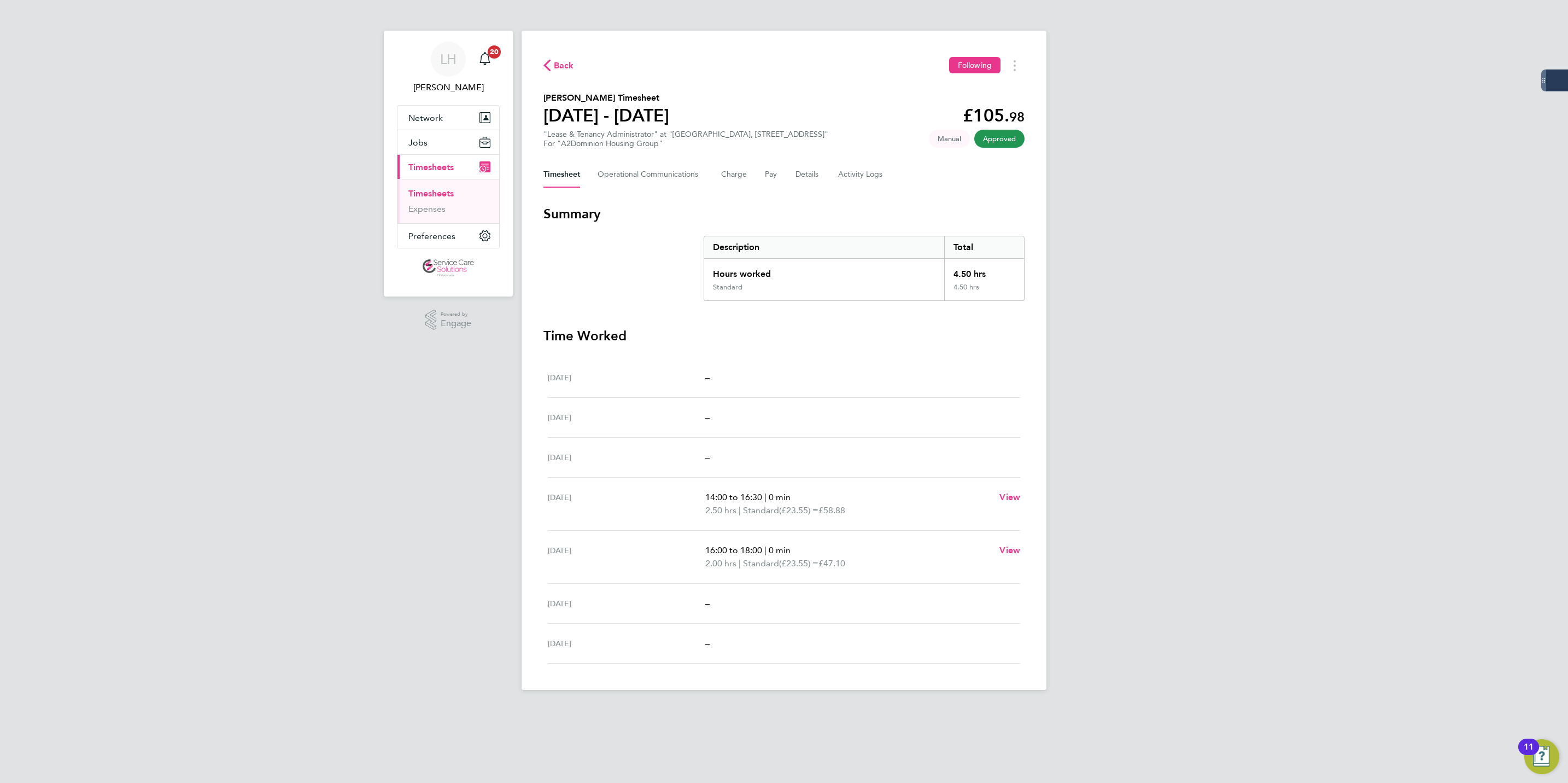
click at [601, 100] on h2 "Shehzad Choudhary's Timesheet" at bounding box center [606, 98] width 126 height 13
copy h2 "Shehzad Choudhary's Timesheet"
click at [560, 71] on span "Back" at bounding box center [564, 65] width 20 height 13
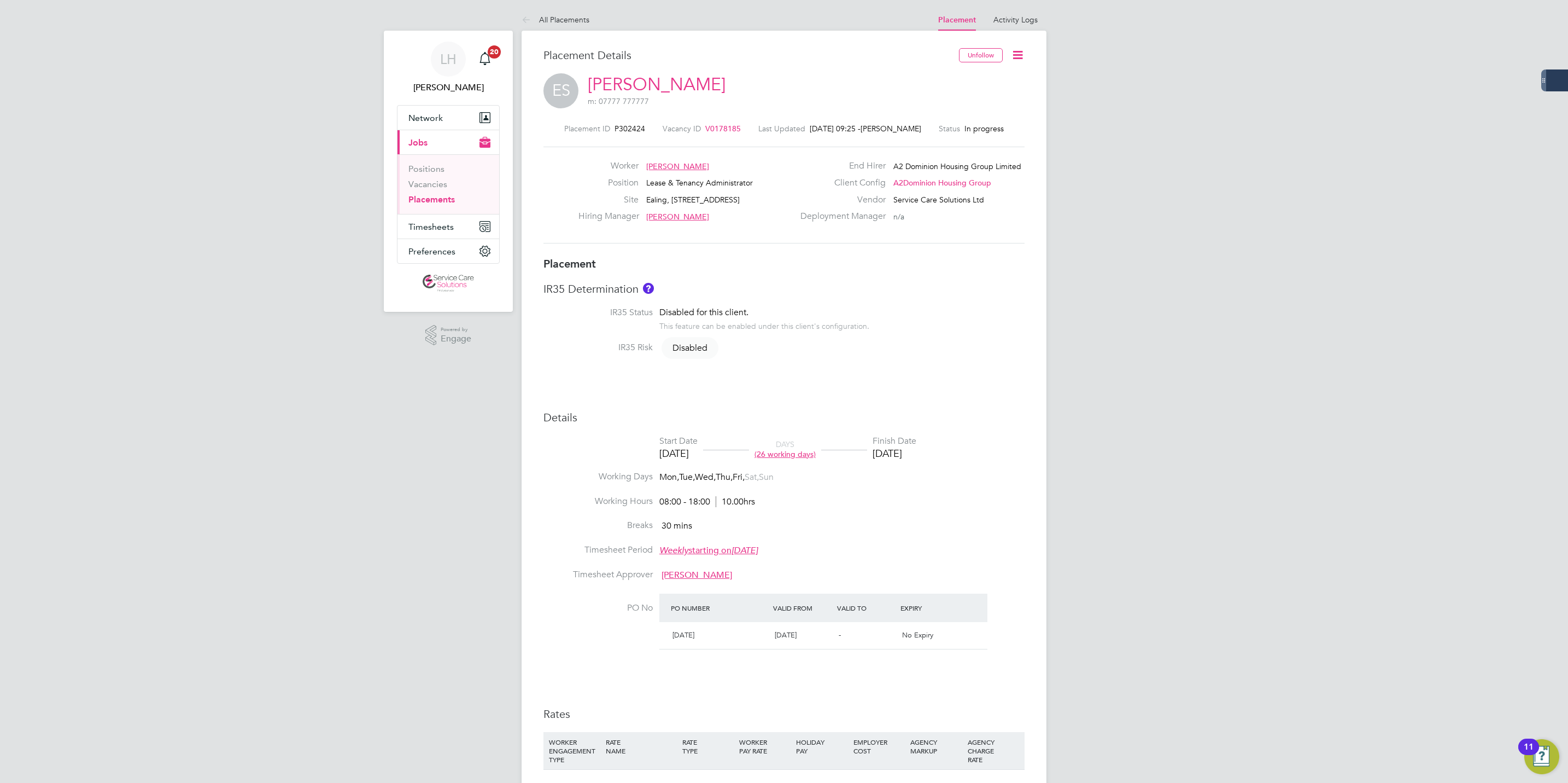
click at [1021, 48] on icon at bounding box center [1018, 55] width 14 height 14
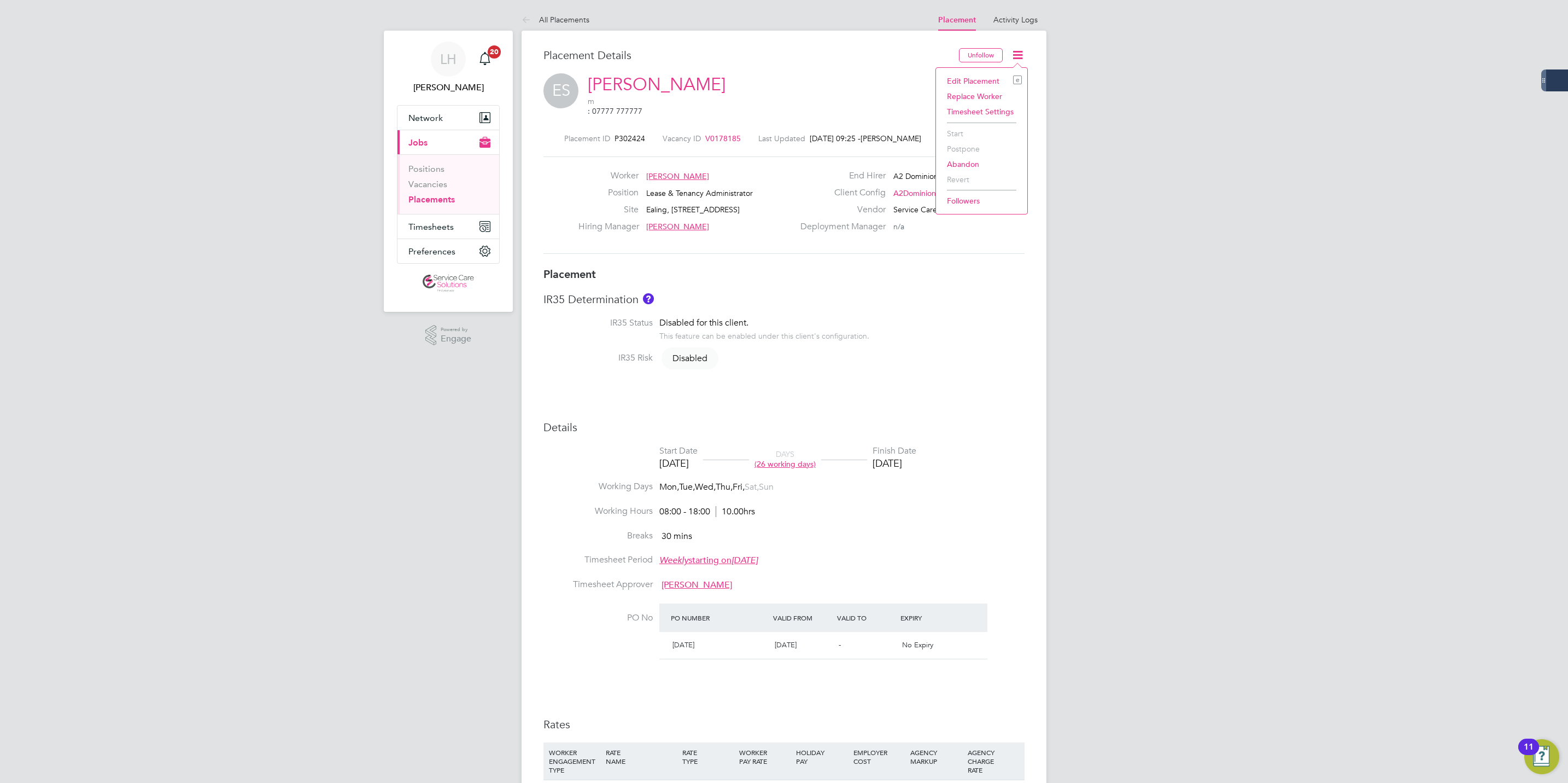
click at [1009, 318] on li "IR35 Status Disabled for this client. This feature can be enabled under this cl…" at bounding box center [784, 335] width 481 height 35
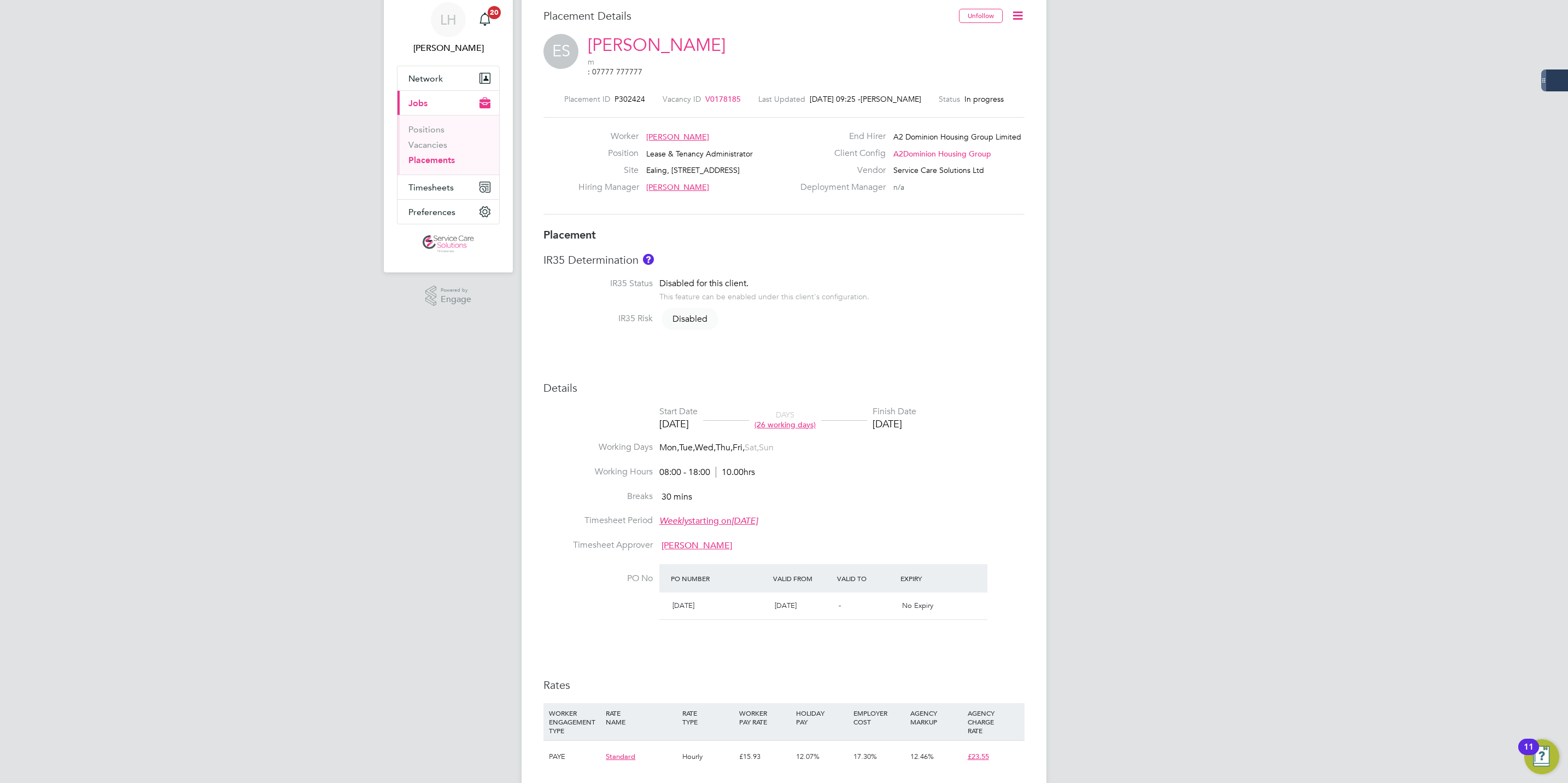
scroll to position [323, 0]
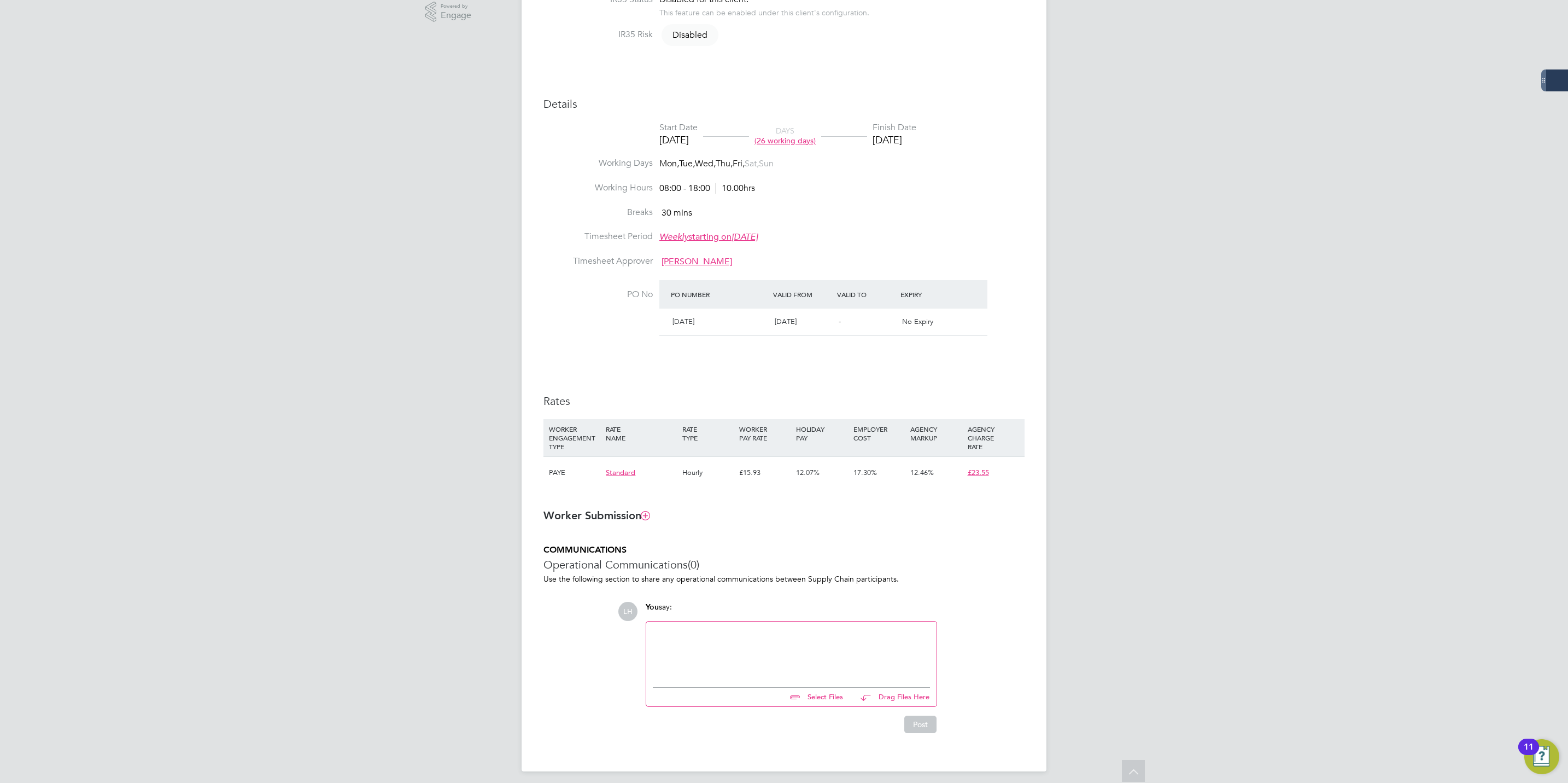
drag, startPoint x: 945, startPoint y: 358, endPoint x: 996, endPoint y: 245, distance: 124.0
click at [996, 245] on li "Timesheet Period Weekly starting on Monday, 05 Feb 2018" at bounding box center [784, 243] width 481 height 24
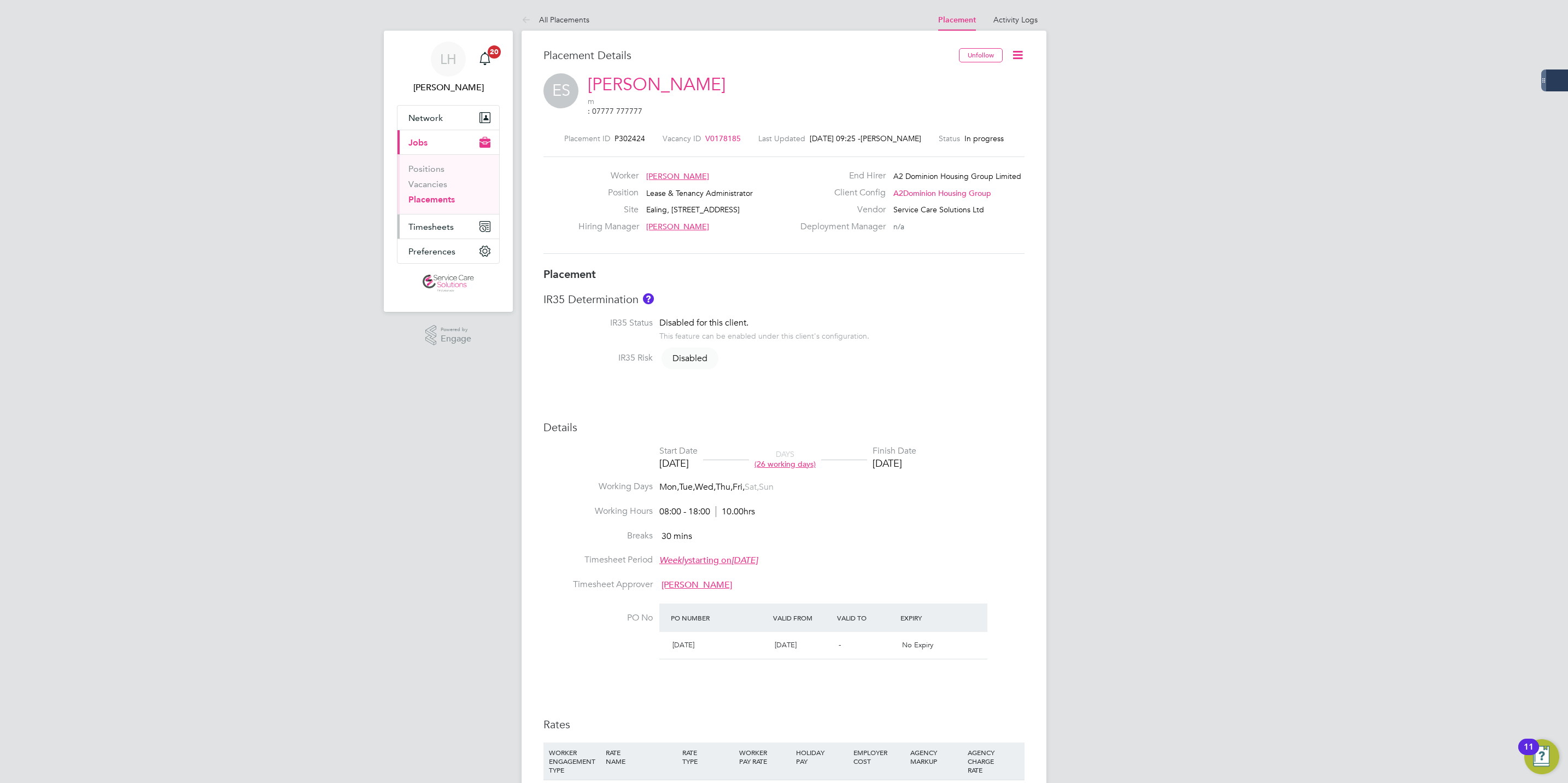
click at [445, 225] on span "Timesheets" at bounding box center [431, 227] width 46 height 11
drag, startPoint x: 775, startPoint y: 85, endPoint x: 595, endPoint y: 83, distance: 180.0
click at [595, 83] on div "ES Emmanuel Somuyiwa m : 07777 777777" at bounding box center [784, 96] width 481 height 47
drag, startPoint x: 595, startPoint y: 82, endPoint x: 779, endPoint y: 88, distance: 184.1
click at [779, 88] on div "ES Emmanuel Somuyiwa m : 07777 777777" at bounding box center [784, 96] width 481 height 47
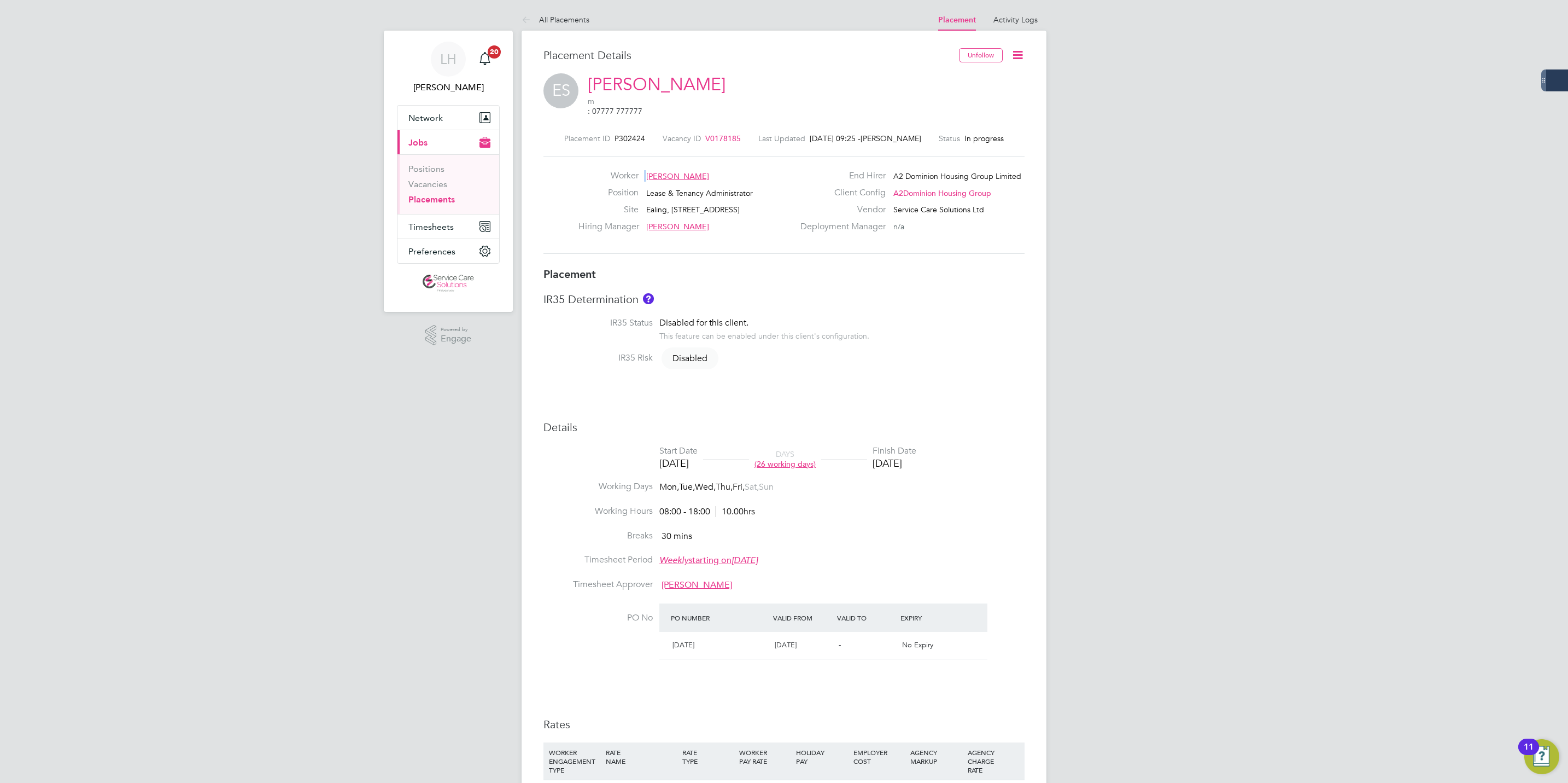
drag, startPoint x: 725, startPoint y: 164, endPoint x: 643, endPoint y: 168, distance: 82.1
click at [643, 170] on div "Worker Emmanuel Somuyiwa" at bounding box center [686, 179] width 215 height 17
drag, startPoint x: 643, startPoint y: 168, endPoint x: 698, endPoint y: 168, distance: 55.0
copy div "Emmanuel Somuyiwa Position"
click at [412, 233] on button "Timesheets" at bounding box center [448, 226] width 102 height 24
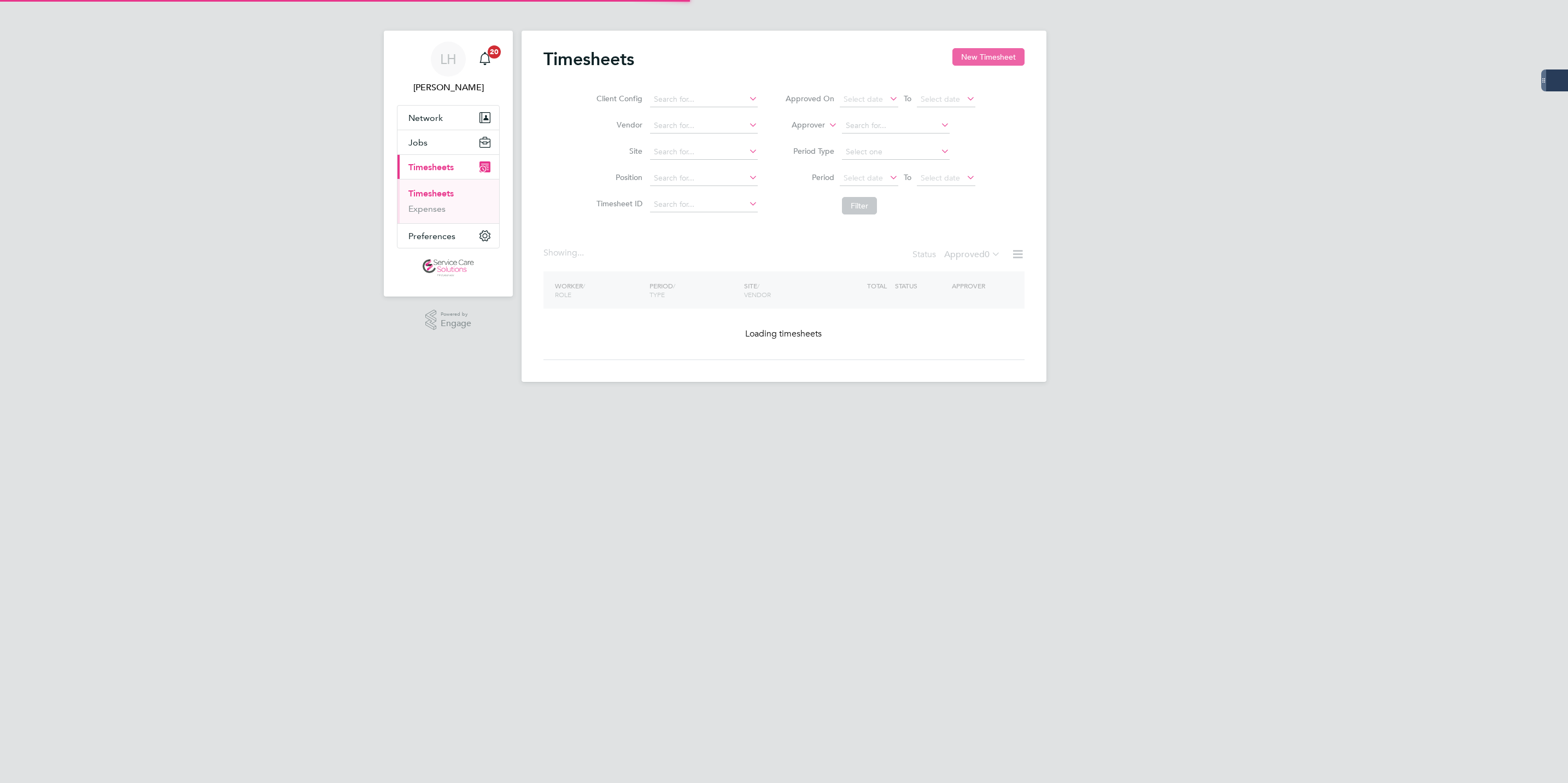
click at [977, 57] on button "New Timesheet" at bounding box center [988, 57] width 72 height 18
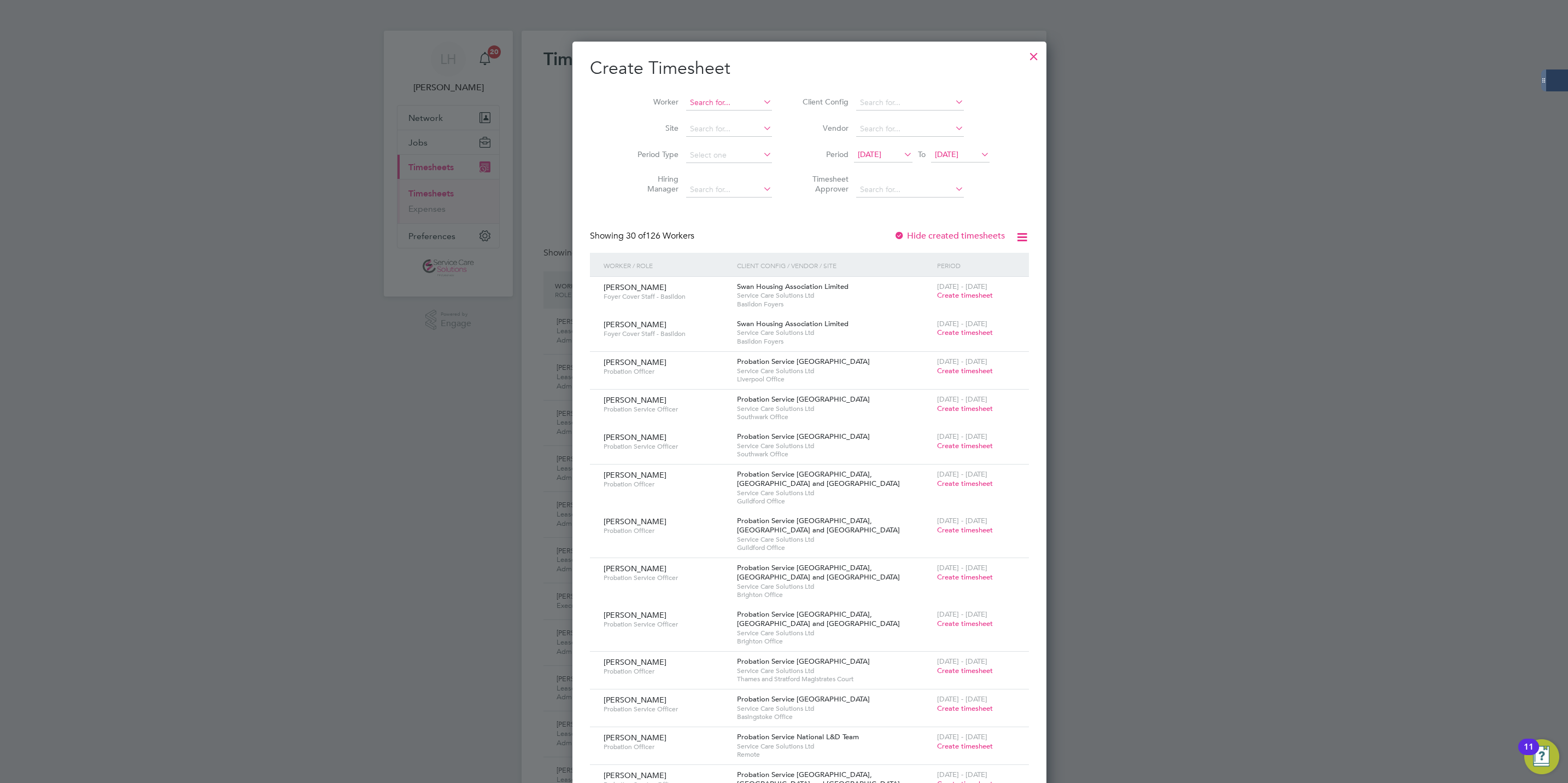
click at [706, 109] on input at bounding box center [729, 102] width 86 height 15
paste input
click at [700, 125] on li "Em [PERSON_NAME]" at bounding box center [707, 133] width 96 height 15
type input "[PERSON_NAME]"
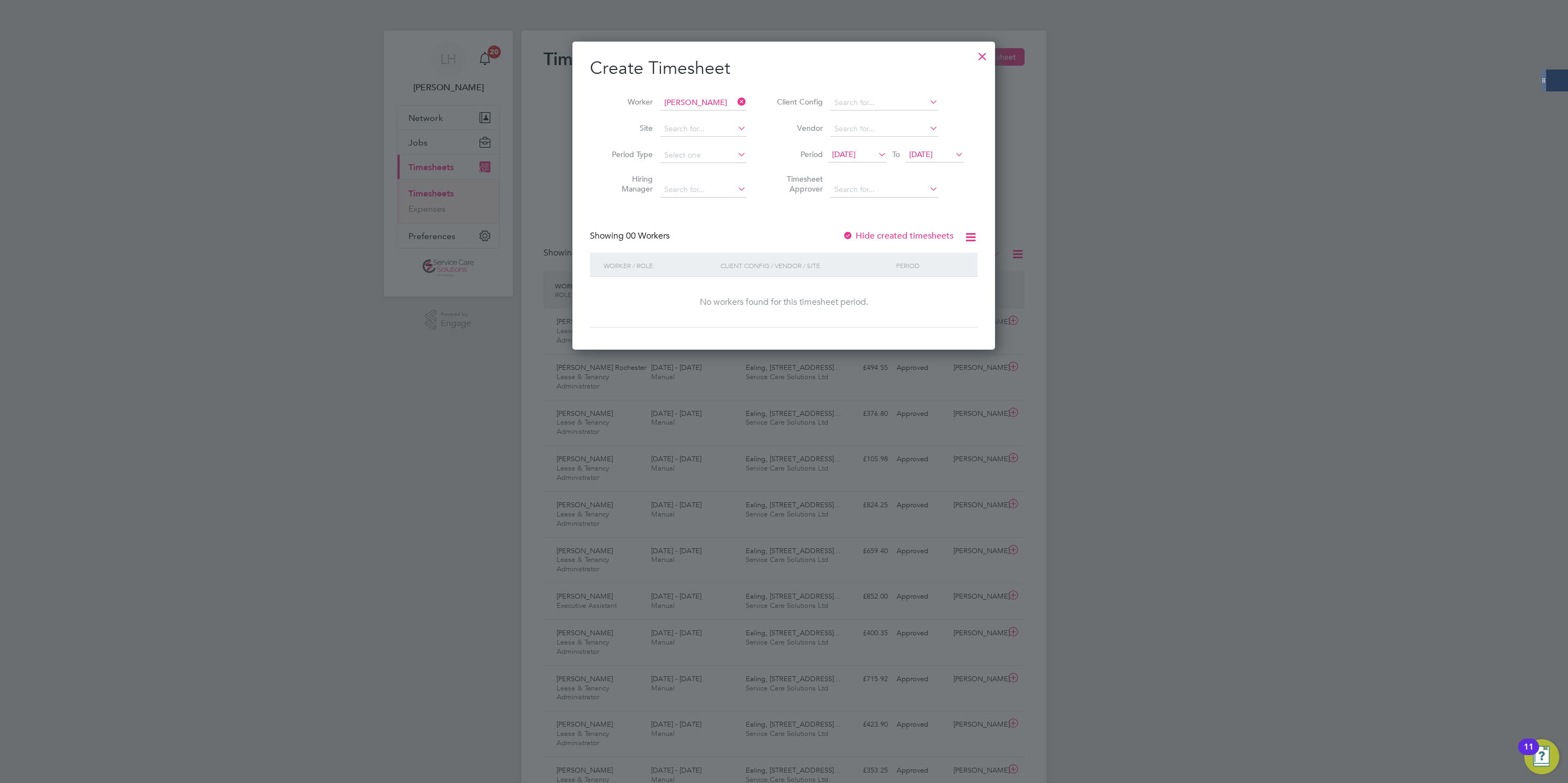
click at [866, 234] on label "Hide created timesheets" at bounding box center [898, 236] width 111 height 11
click at [876, 154] on icon at bounding box center [876, 154] width 0 height 15
click at [841, 279] on span "25" at bounding box center [846, 279] width 20 height 20
click at [893, 238] on label "Hide created timesheets" at bounding box center [898, 236] width 111 height 11
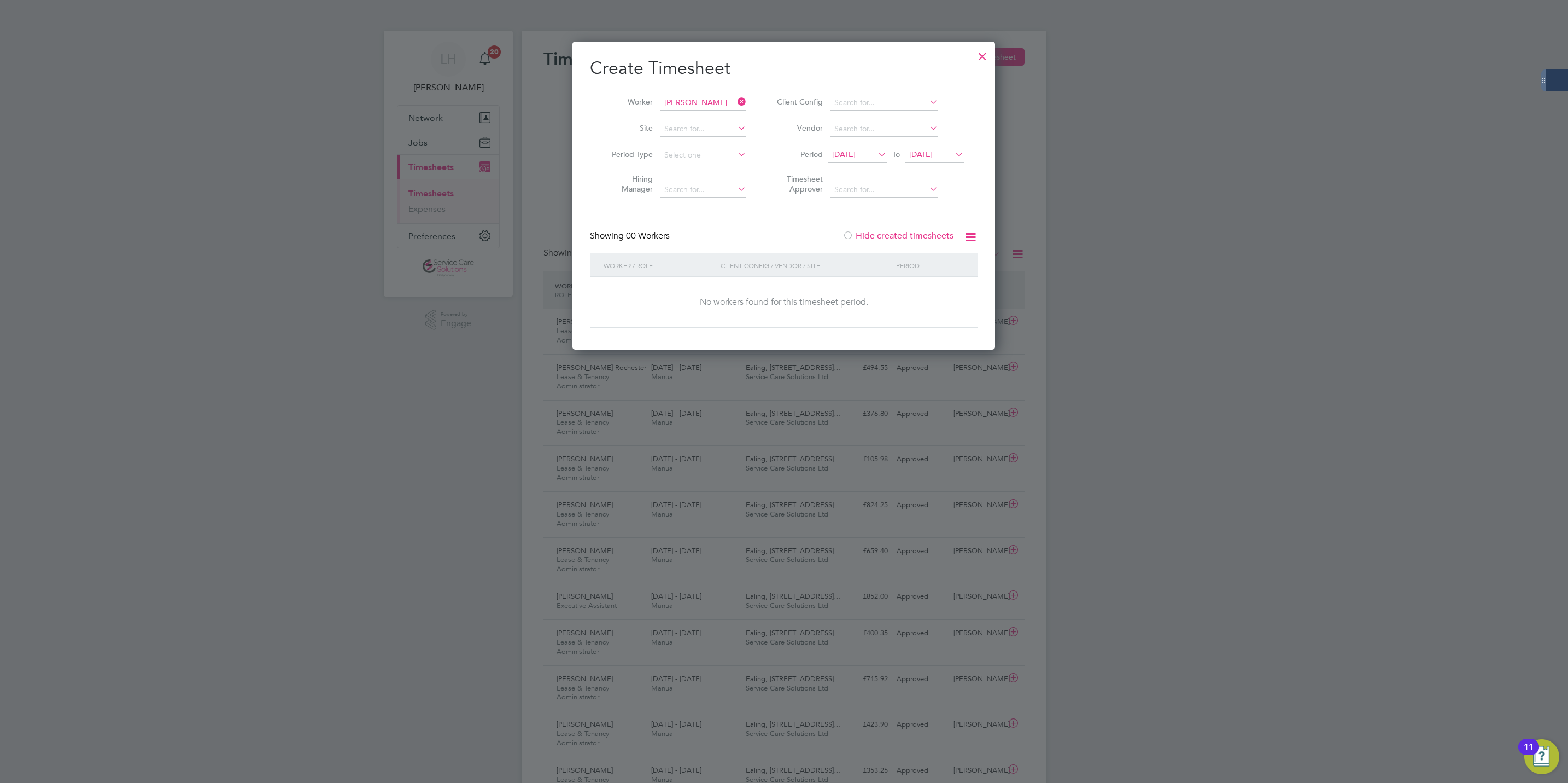
click at [932, 161] on span "[DATE]" at bounding box center [934, 155] width 59 height 15
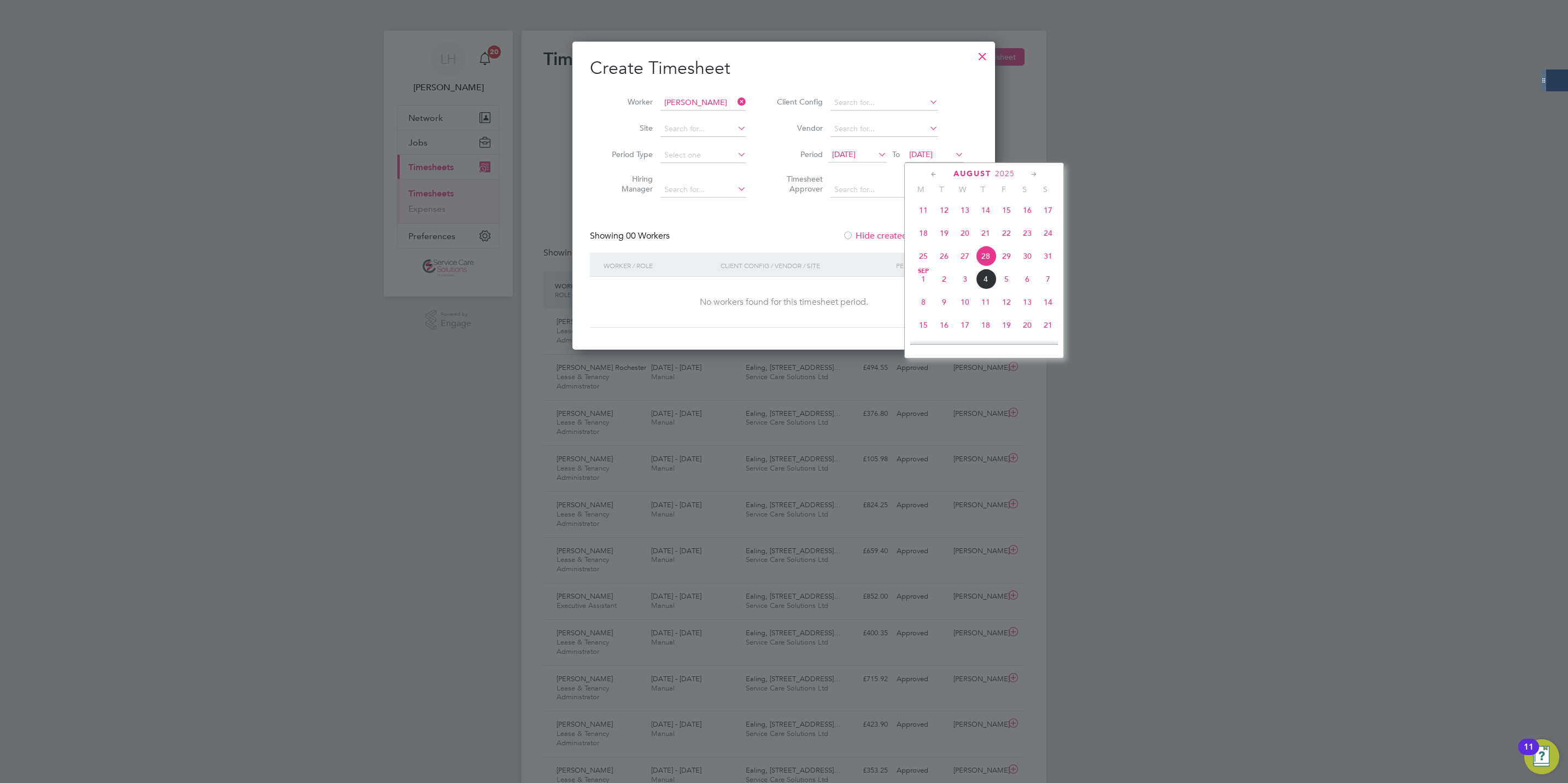
click at [926, 312] on span "8" at bounding box center [923, 302] width 20 height 20
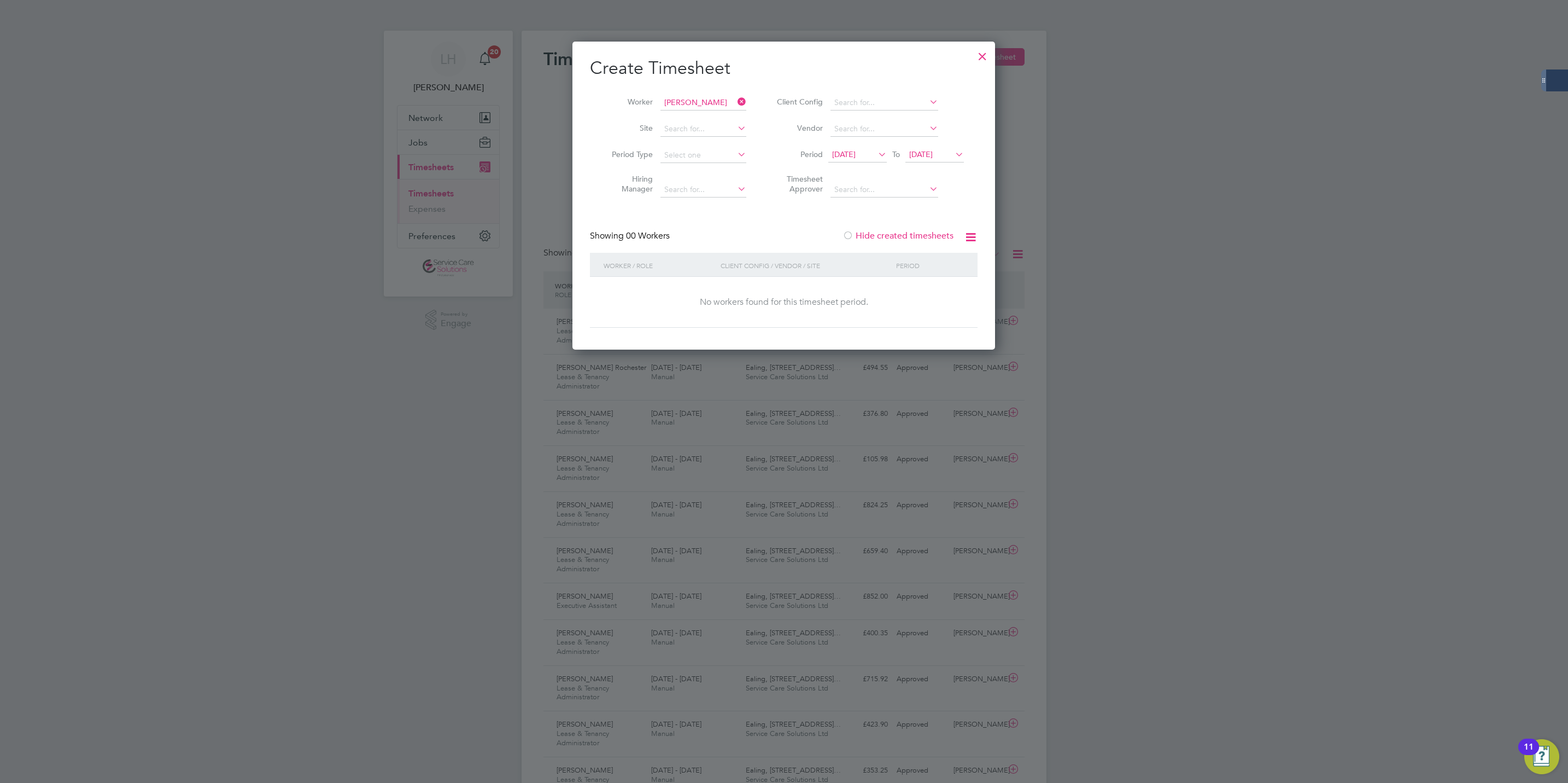
click at [984, 56] on div at bounding box center [983, 53] width 20 height 20
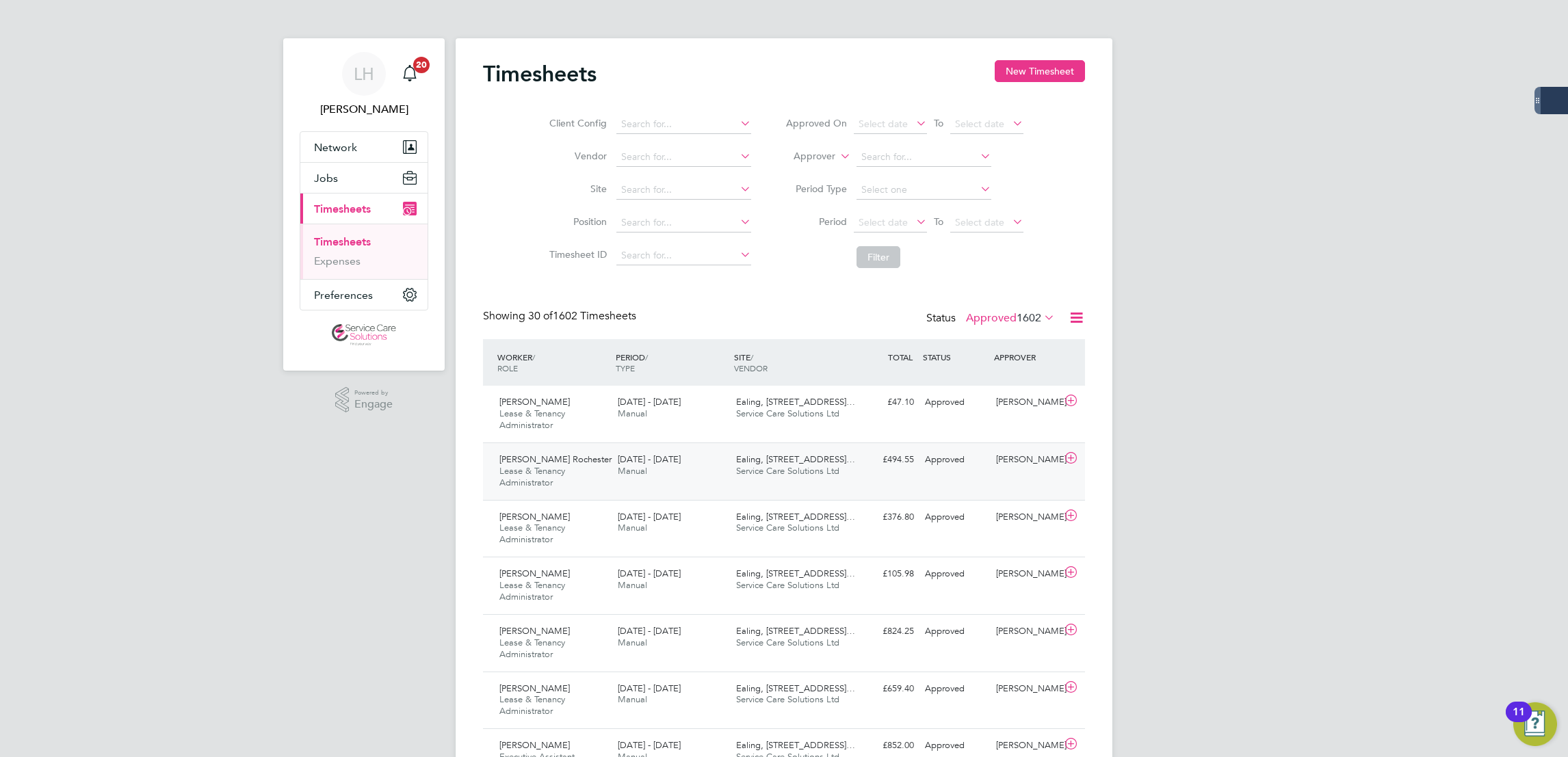
scroll to position [46, 118]
drag, startPoint x: 1262, startPoint y: 452, endPoint x: 1144, endPoint y: 550, distance: 153.4
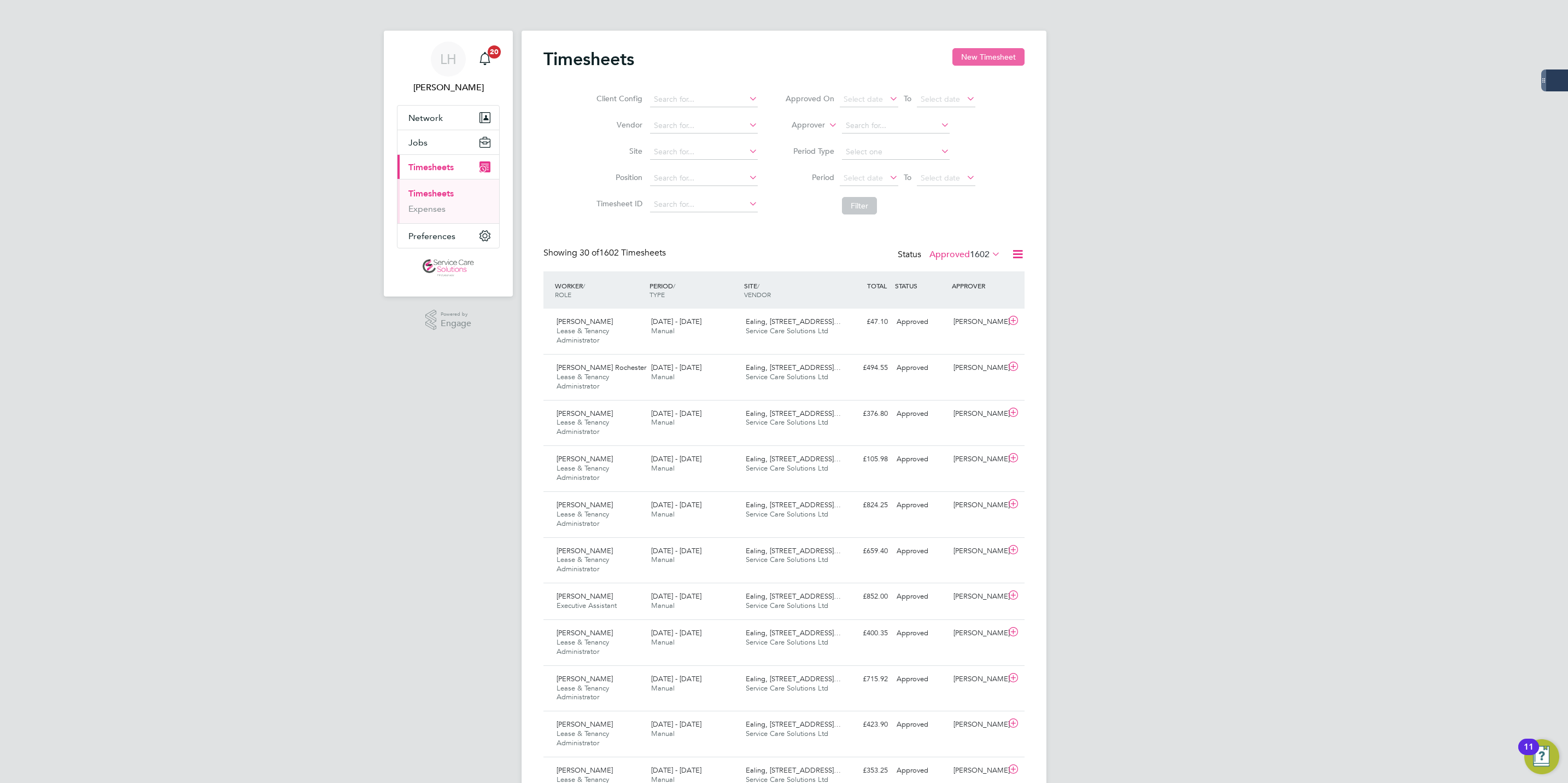
click at [988, 56] on button "New Timesheet" at bounding box center [988, 57] width 72 height 18
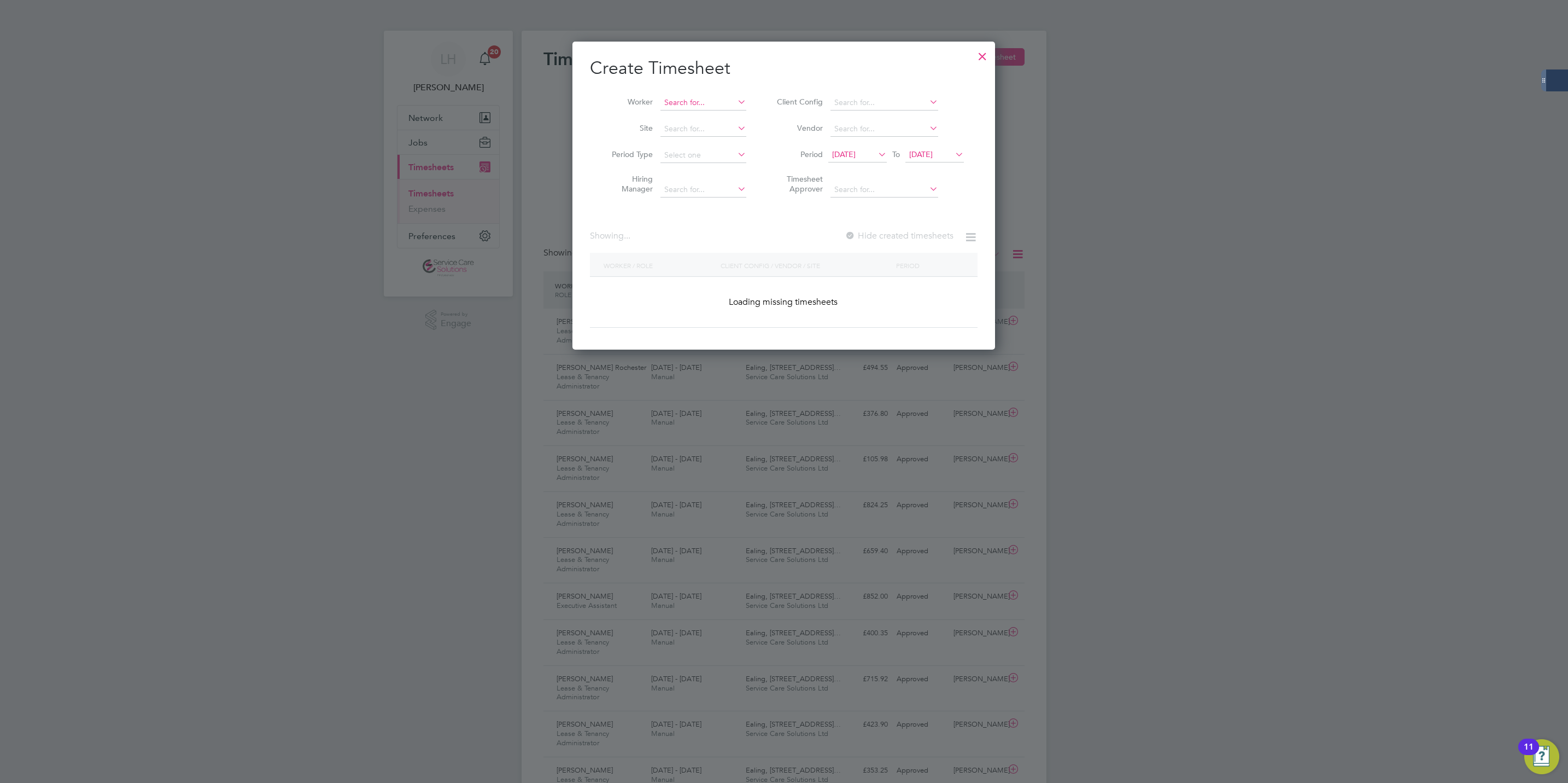
click at [688, 100] on input at bounding box center [703, 102] width 86 height 15
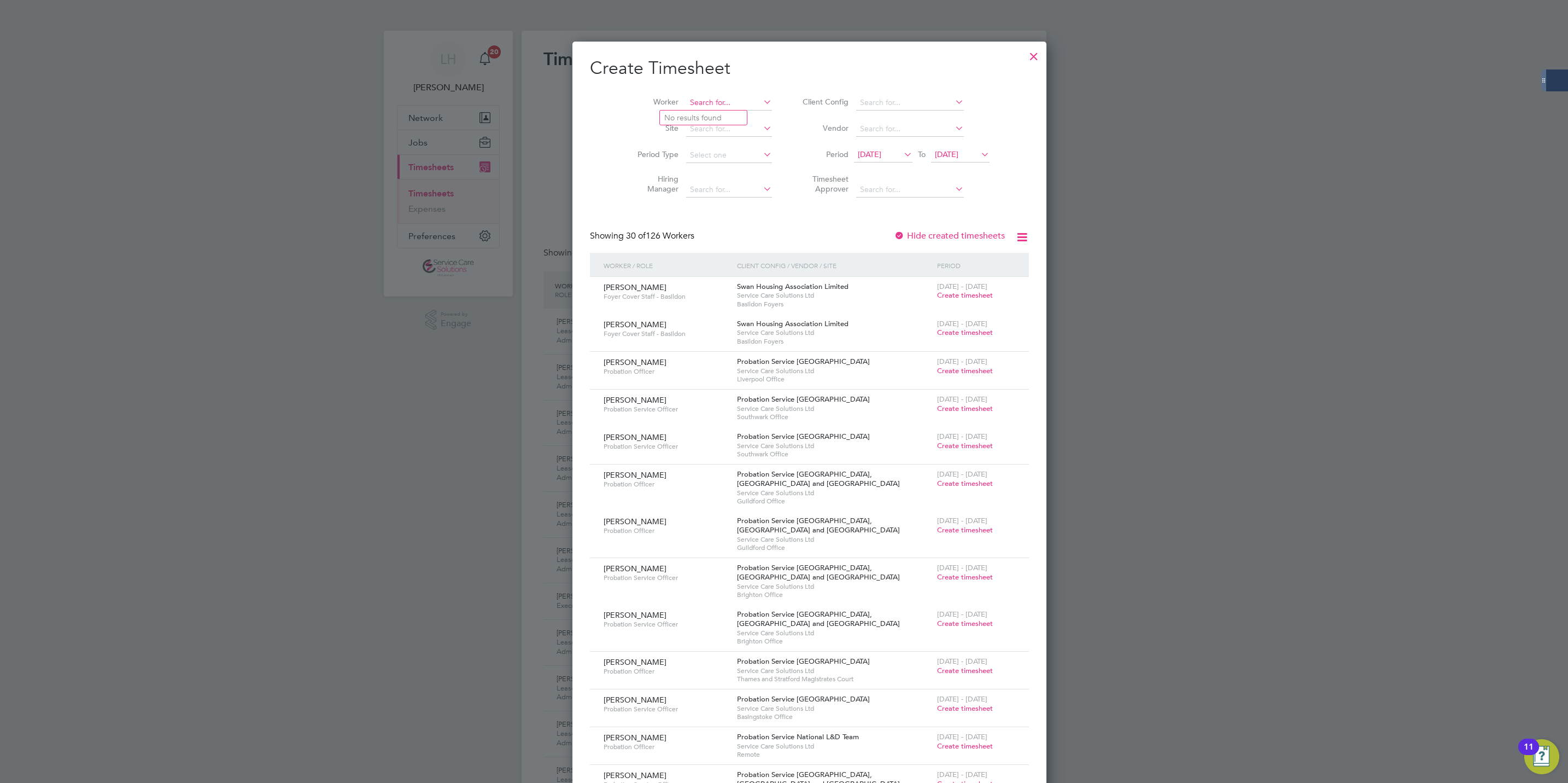
paste input "Emmanuel Somuyiwa"
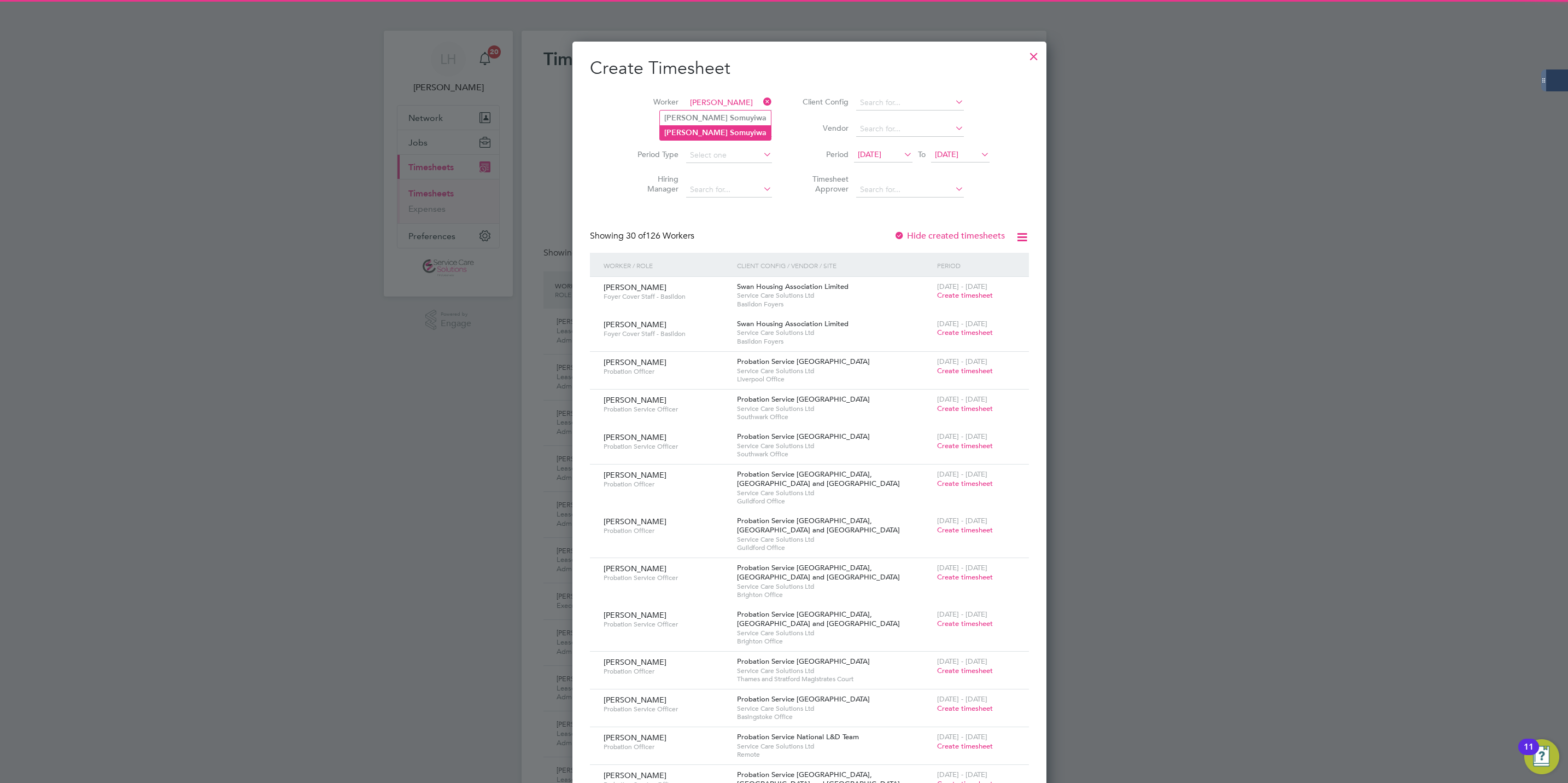
type input "Emmanuel Somuyiwa"
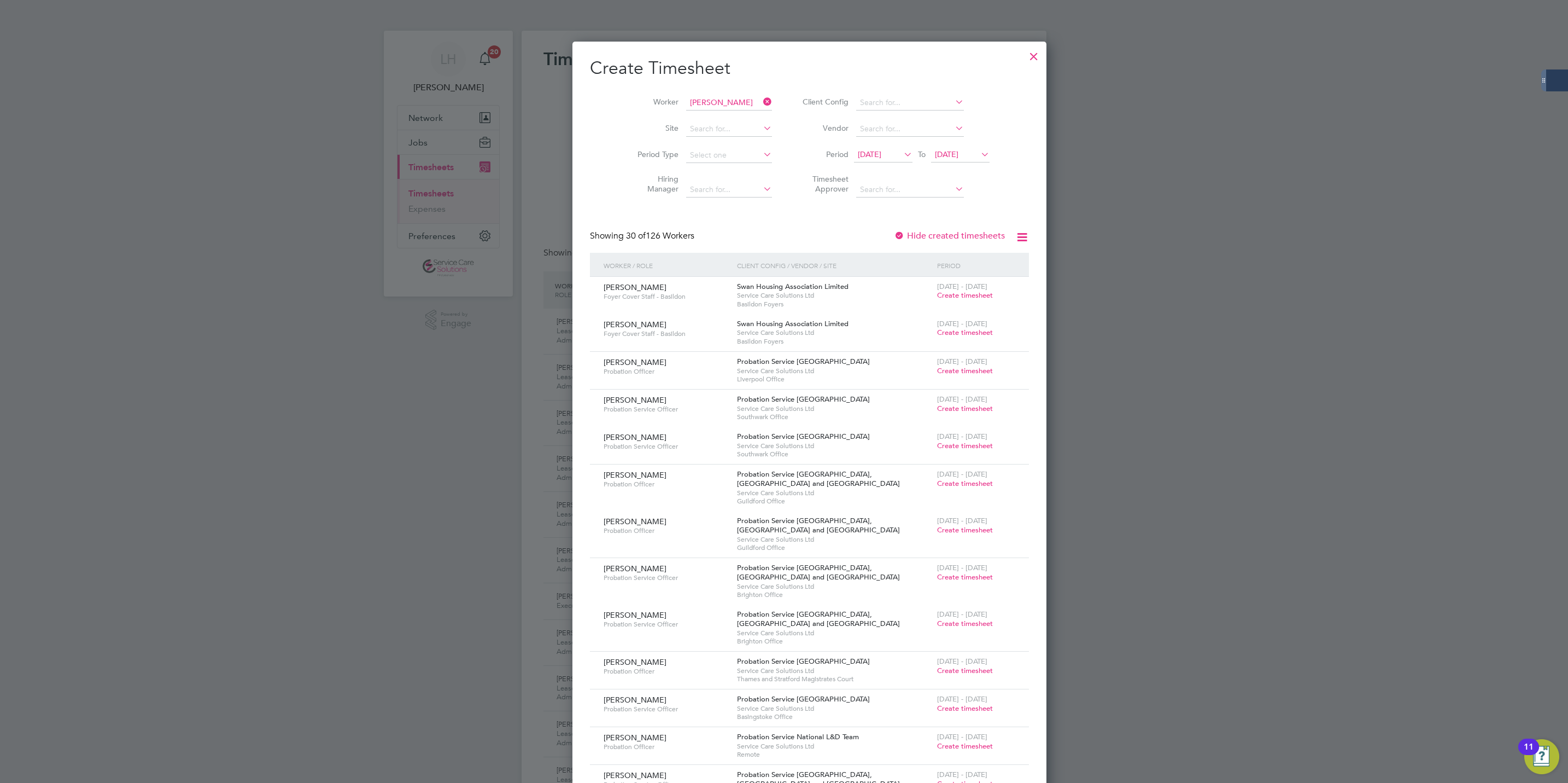
click at [730, 131] on b "Somuyiwa" at bounding box center [748, 133] width 37 height 9
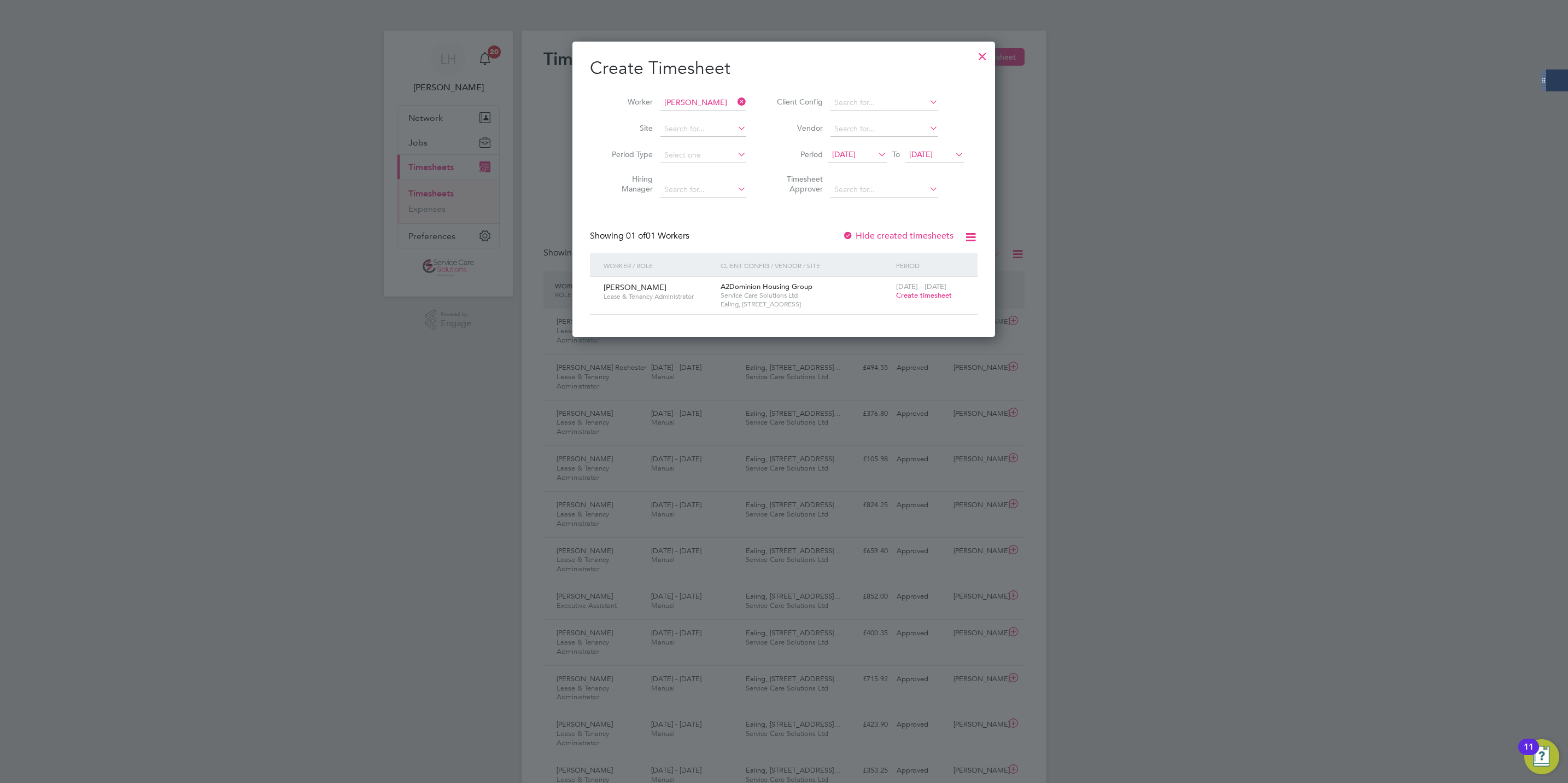
click at [929, 298] on span "Create timesheet" at bounding box center [924, 295] width 56 height 9
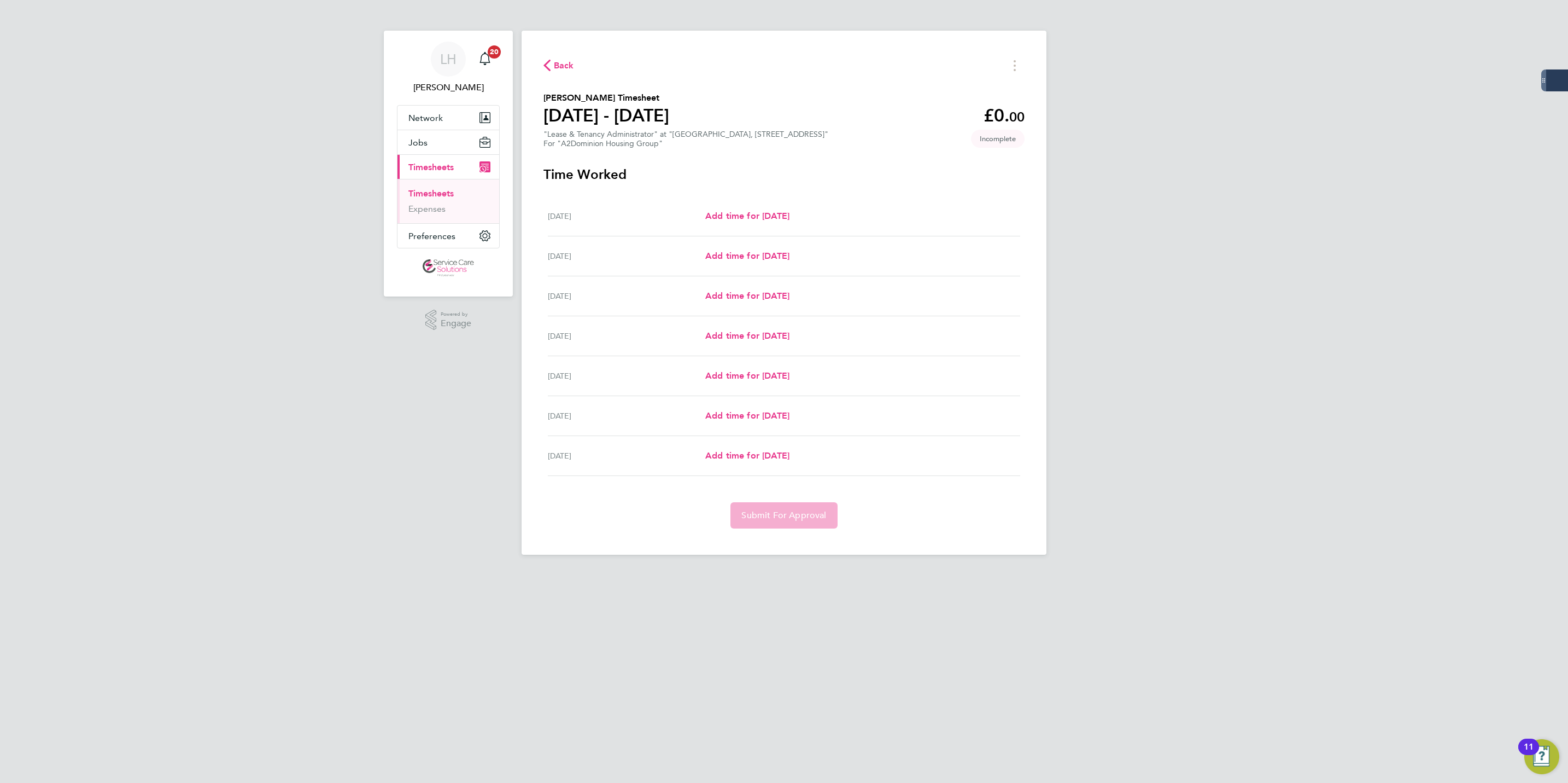
click at [731, 304] on div "Wed 27 Aug Add time for Wed 27 Aug Add time for Wed 27 Aug" at bounding box center [784, 296] width 473 height 40
click at [733, 297] on span "Add time for Wed 27 Aug" at bounding box center [748, 296] width 84 height 11
select select "30"
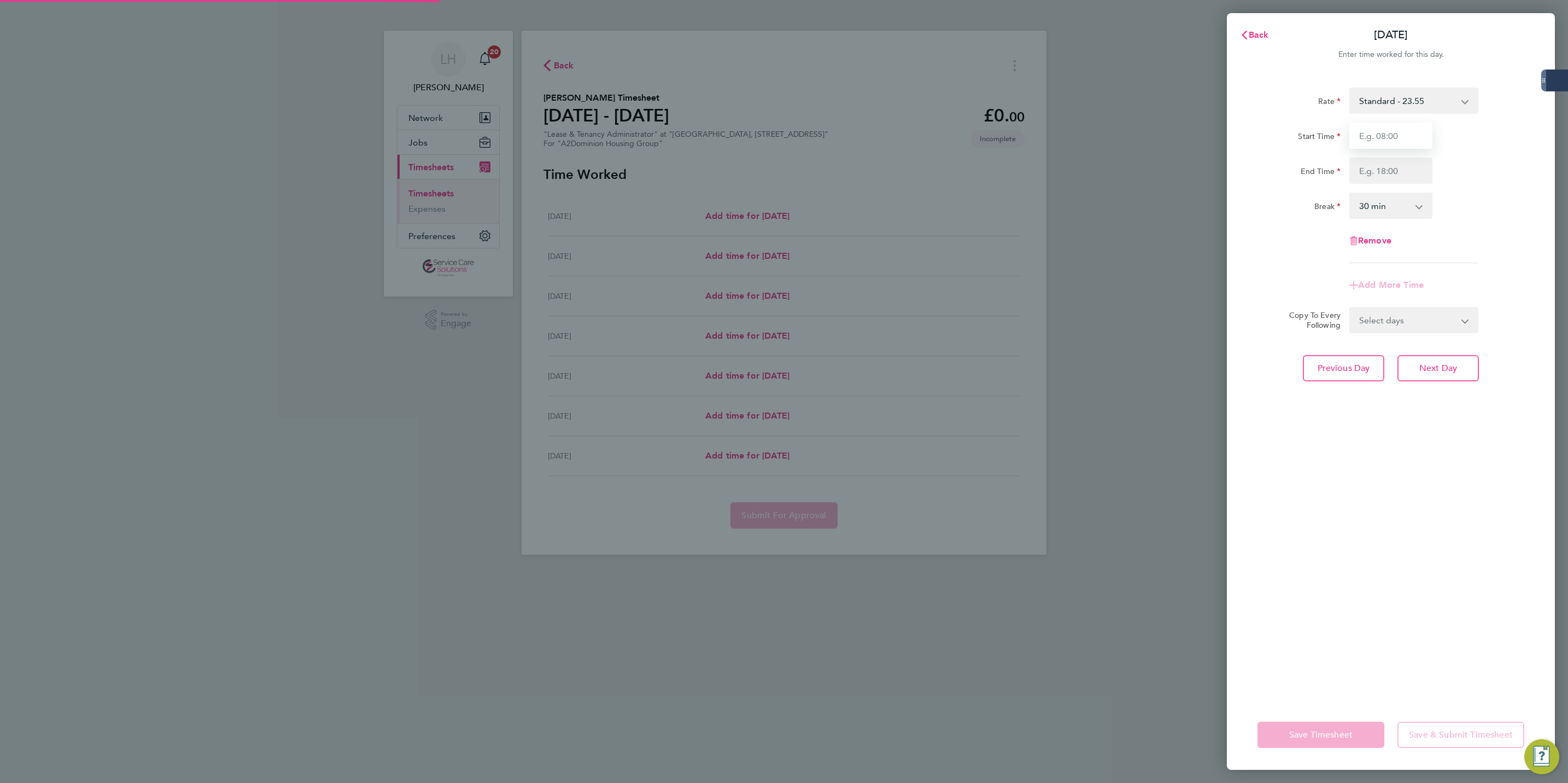
click at [1403, 140] on input "Start Time" at bounding box center [1391, 136] width 83 height 26
type input "14:00"
type input "16:00"
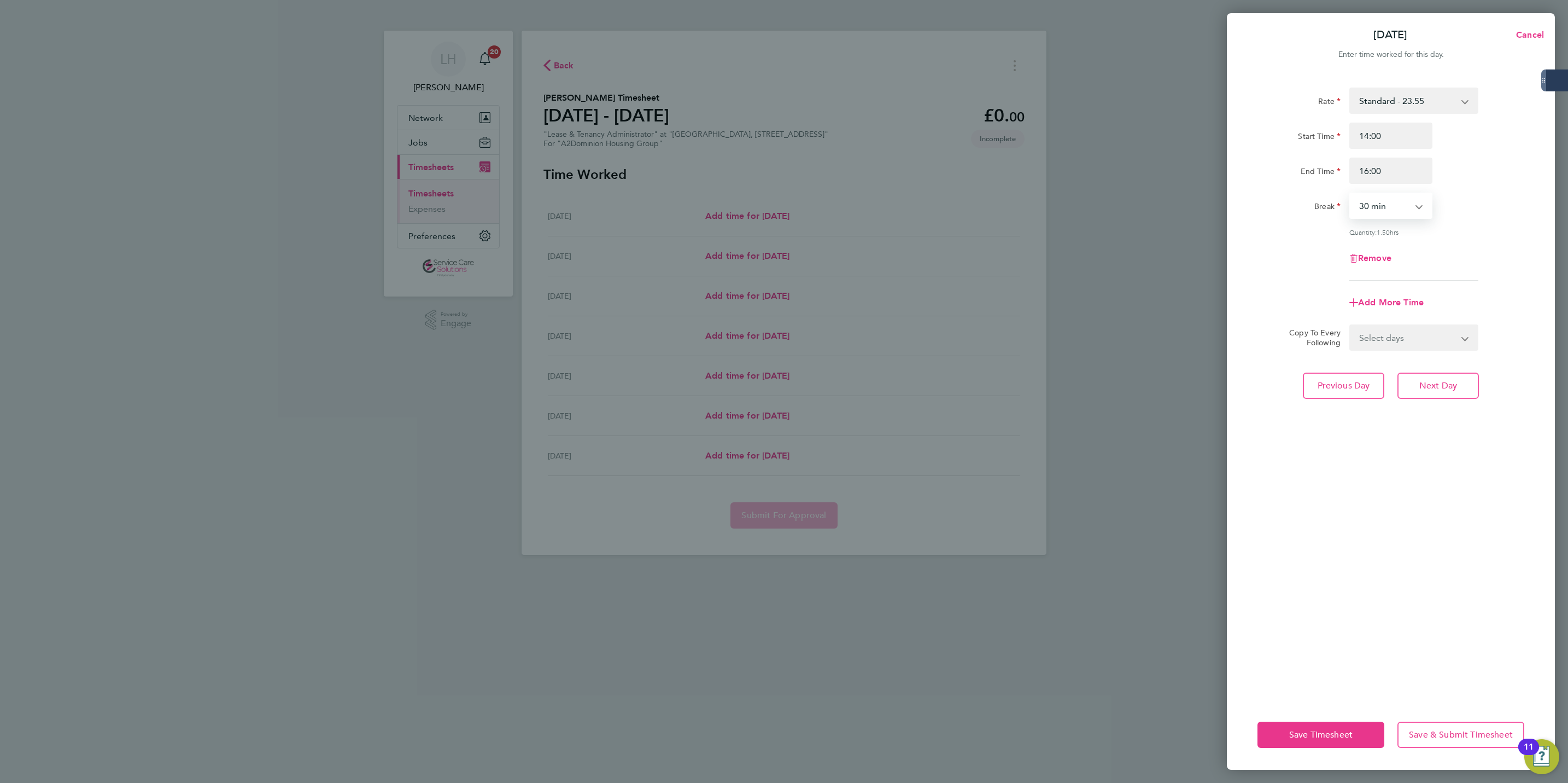
select select "0"
click at [1449, 388] on span "Next Day" at bounding box center [1438, 386] width 38 height 11
select select "30"
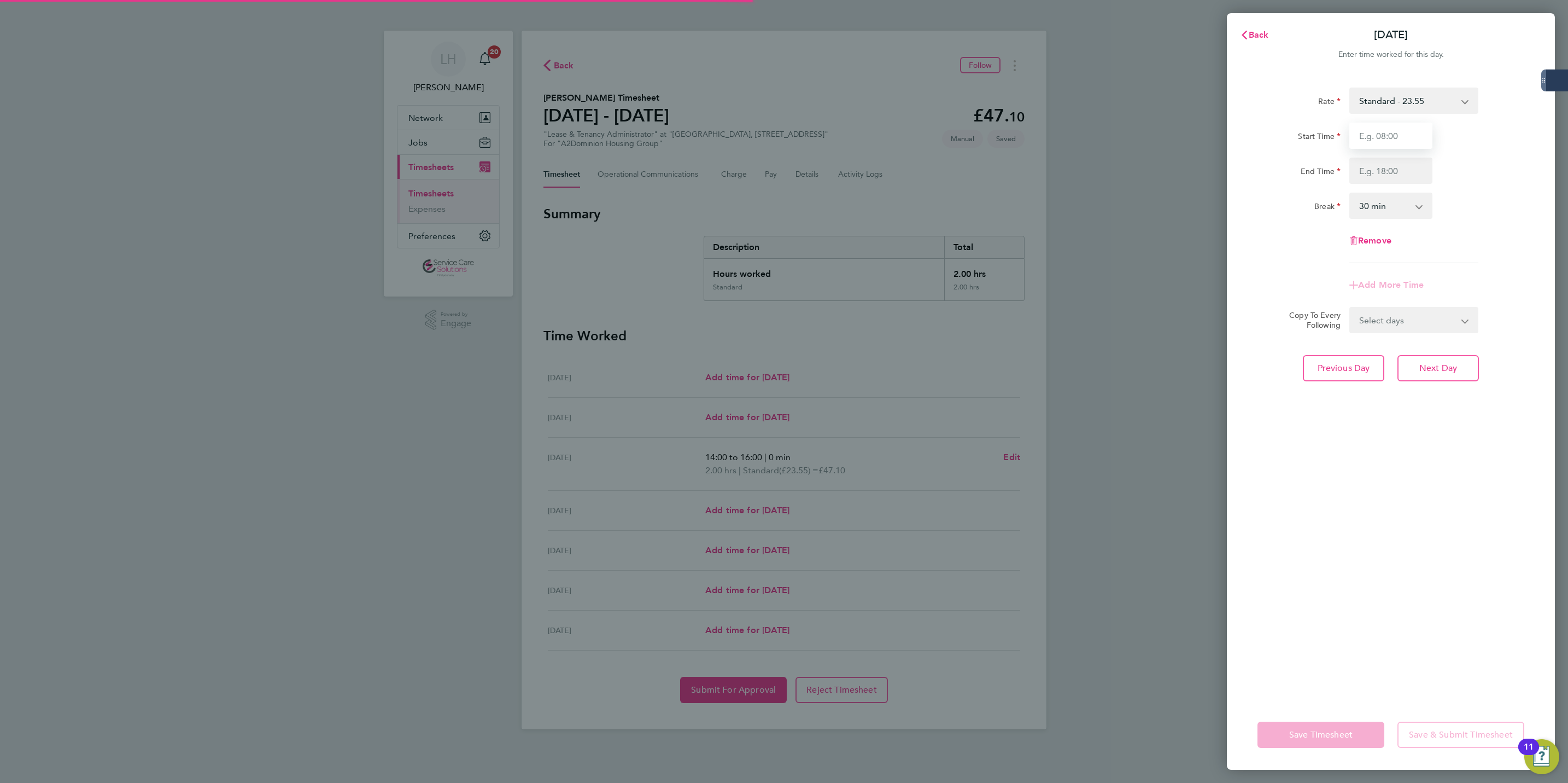
click at [1394, 145] on input "Start Time" at bounding box center [1391, 136] width 83 height 26
type input "09:00"
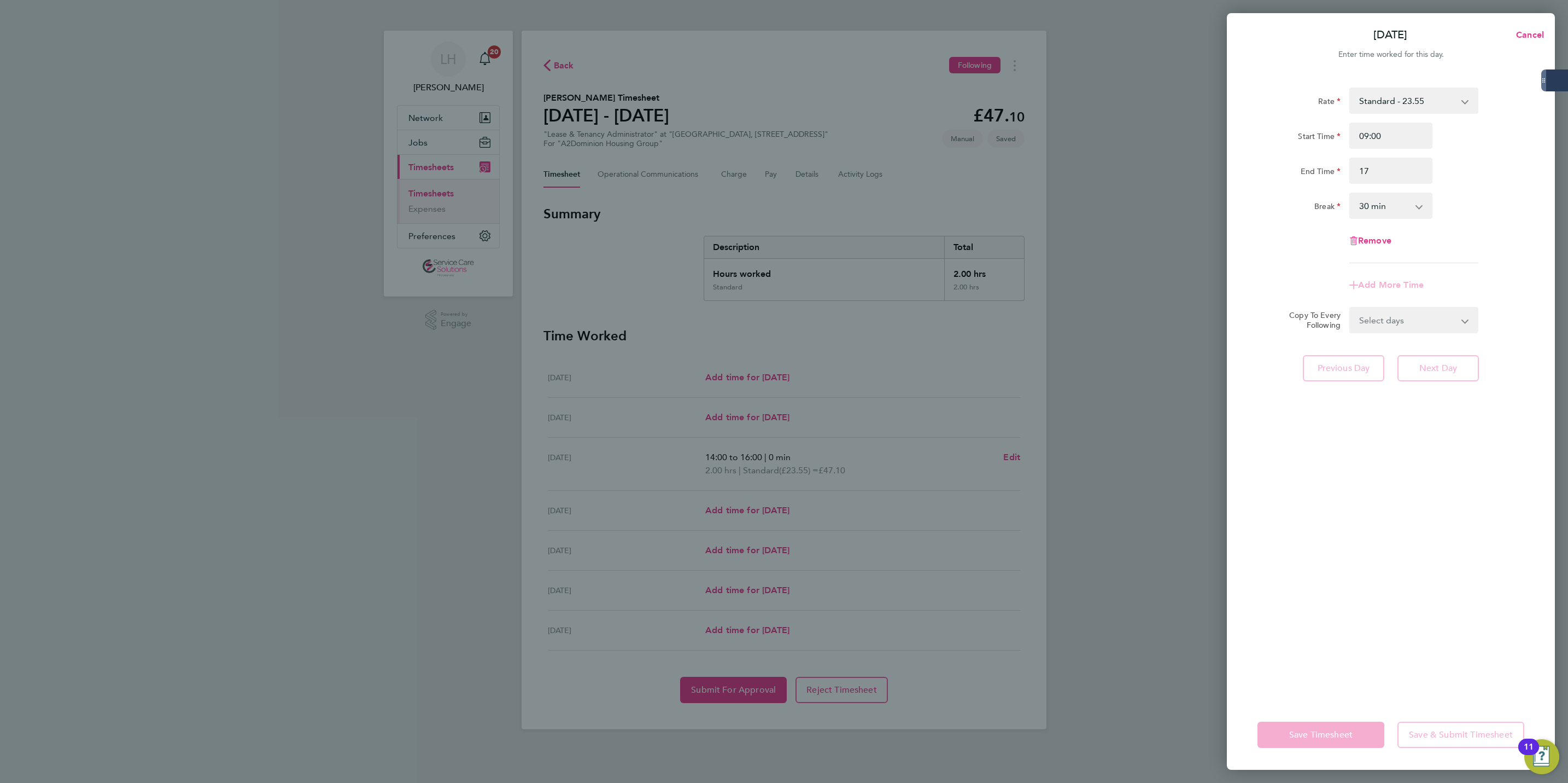
type input "17:00"
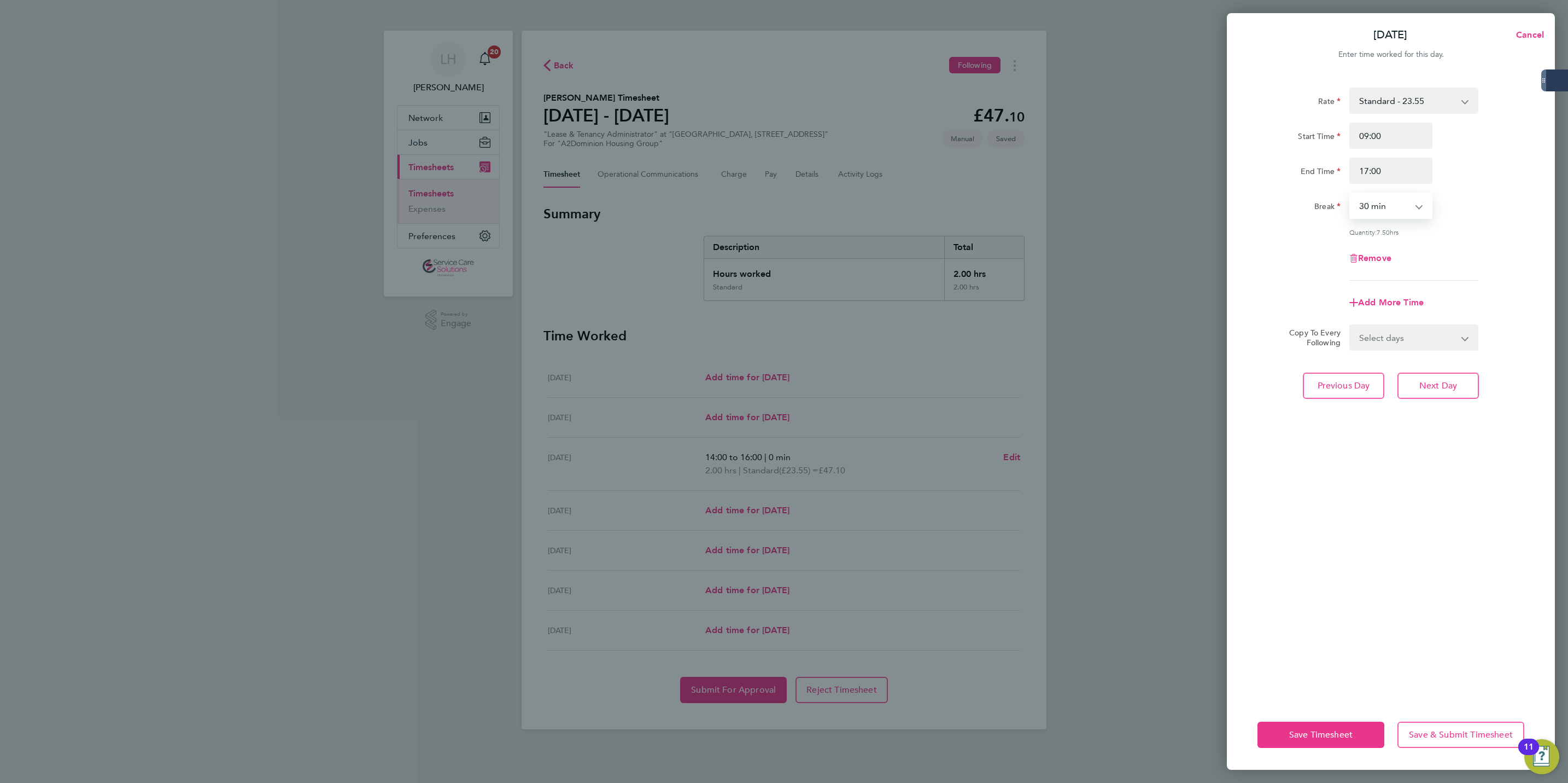
select select "60"
click at [1394, 328] on select "Select days Day Weekend (Sat-Sun) Friday Saturday Sunday" at bounding box center [1408, 337] width 115 height 24
select select "FRI"
click at [1350, 325] on select "Select days Day Weekend (Sat-Sun) Friday Saturday Sunday" at bounding box center [1408, 337] width 115 height 24
select select "2025-08-31"
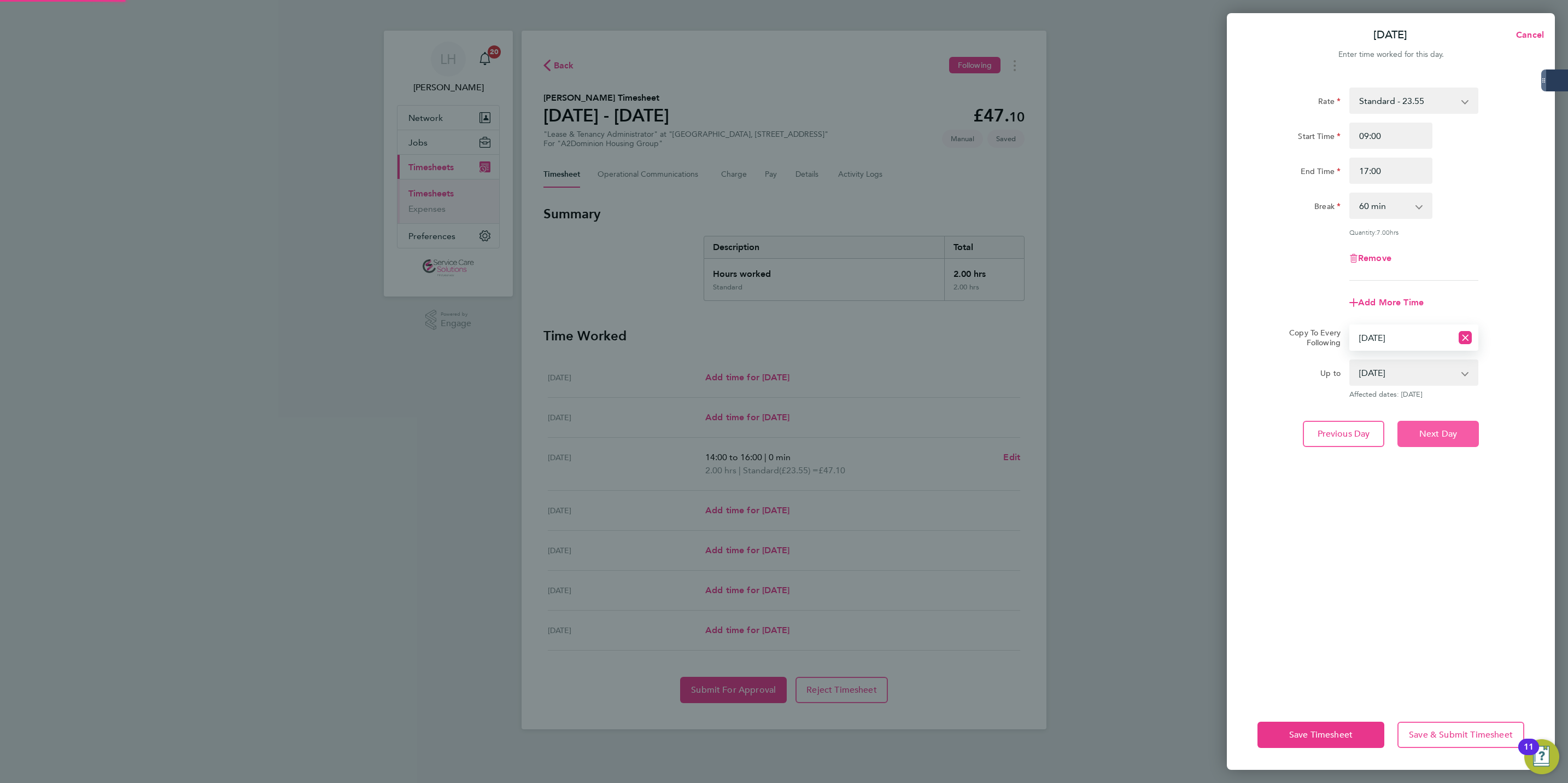
click at [1441, 430] on span "Next Day" at bounding box center [1438, 434] width 38 height 11
select select "0: null"
select select "60"
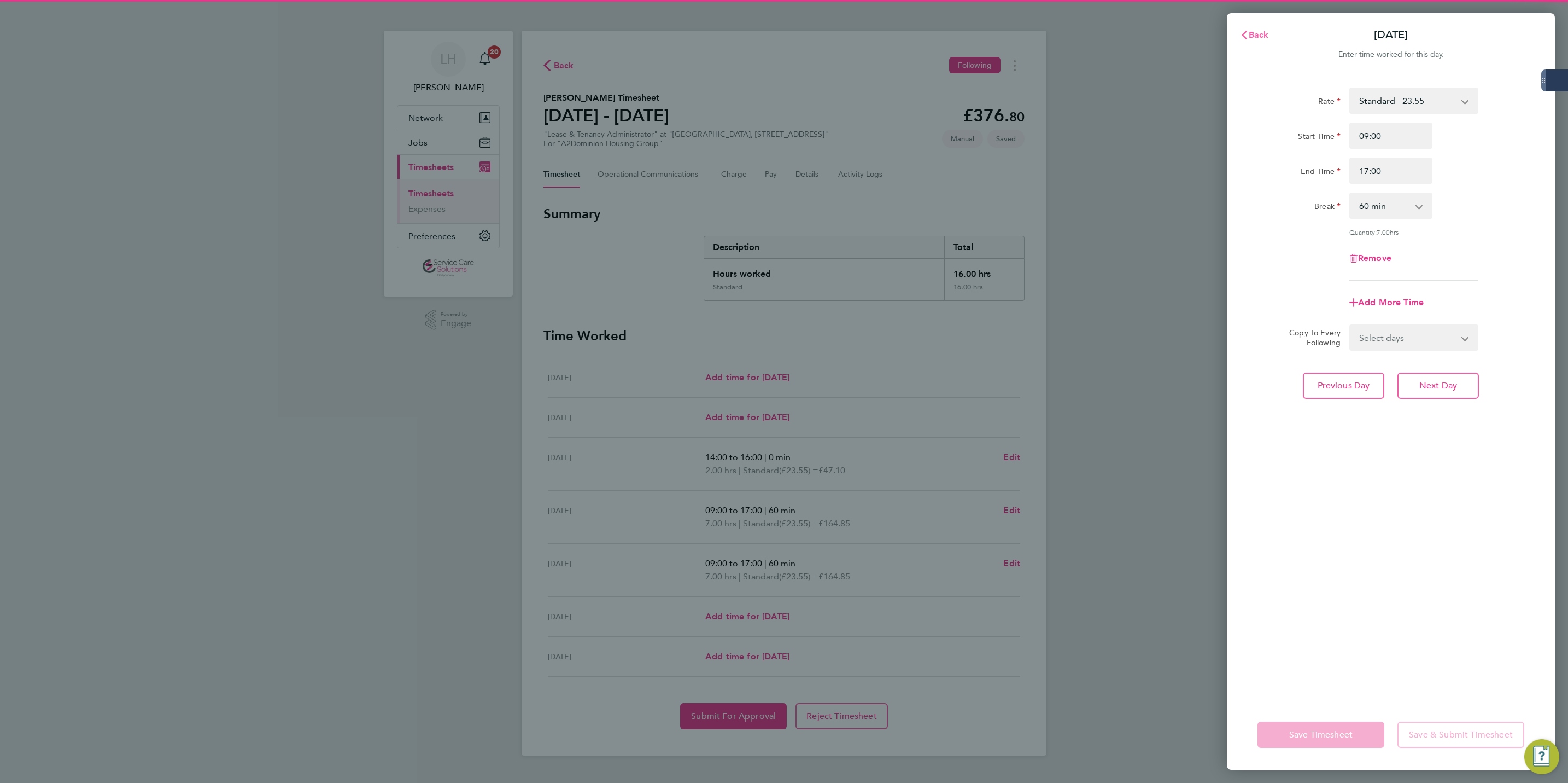
click at [1264, 40] on span "Back" at bounding box center [1258, 35] width 20 height 11
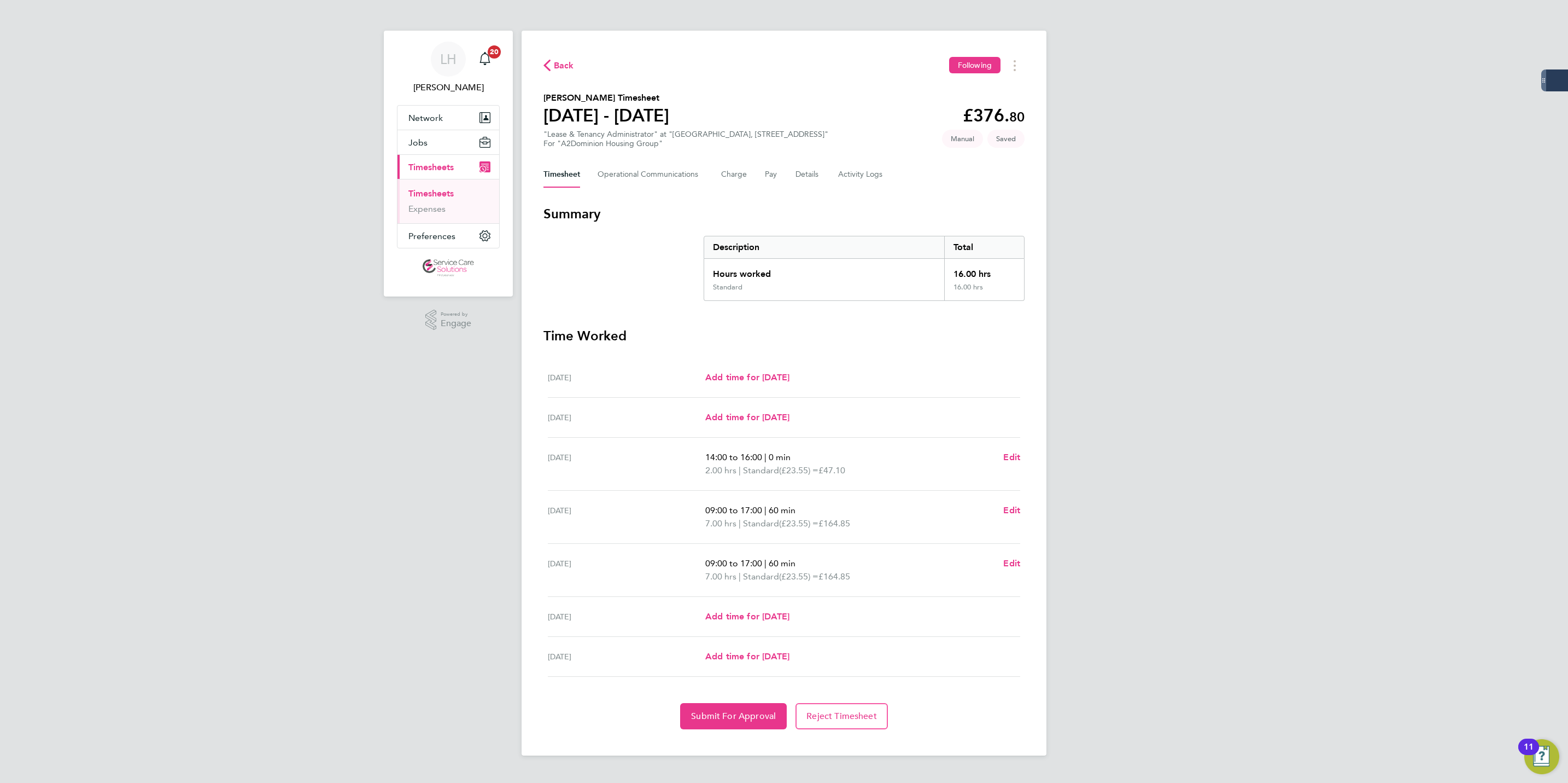
click at [733, 732] on div "Back Following Emmanuel Somuyiwa's Timesheet 25 - 31 Aug 2025 £376. 80 "Lease &…" at bounding box center [783, 393] width 525 height 725
click at [733, 729] on button "Submit For Approval" at bounding box center [734, 716] width 107 height 26
click at [1149, 528] on div "LH Lewis Hodson Notifications 20 Applications: Network Businesses Sites Workers…" at bounding box center [784, 386] width 1568 height 773
drag, startPoint x: 553, startPoint y: 67, endPoint x: 466, endPoint y: 50, distance: 88.6
click at [553, 67] on span "Back" at bounding box center [559, 65] width 30 height 11
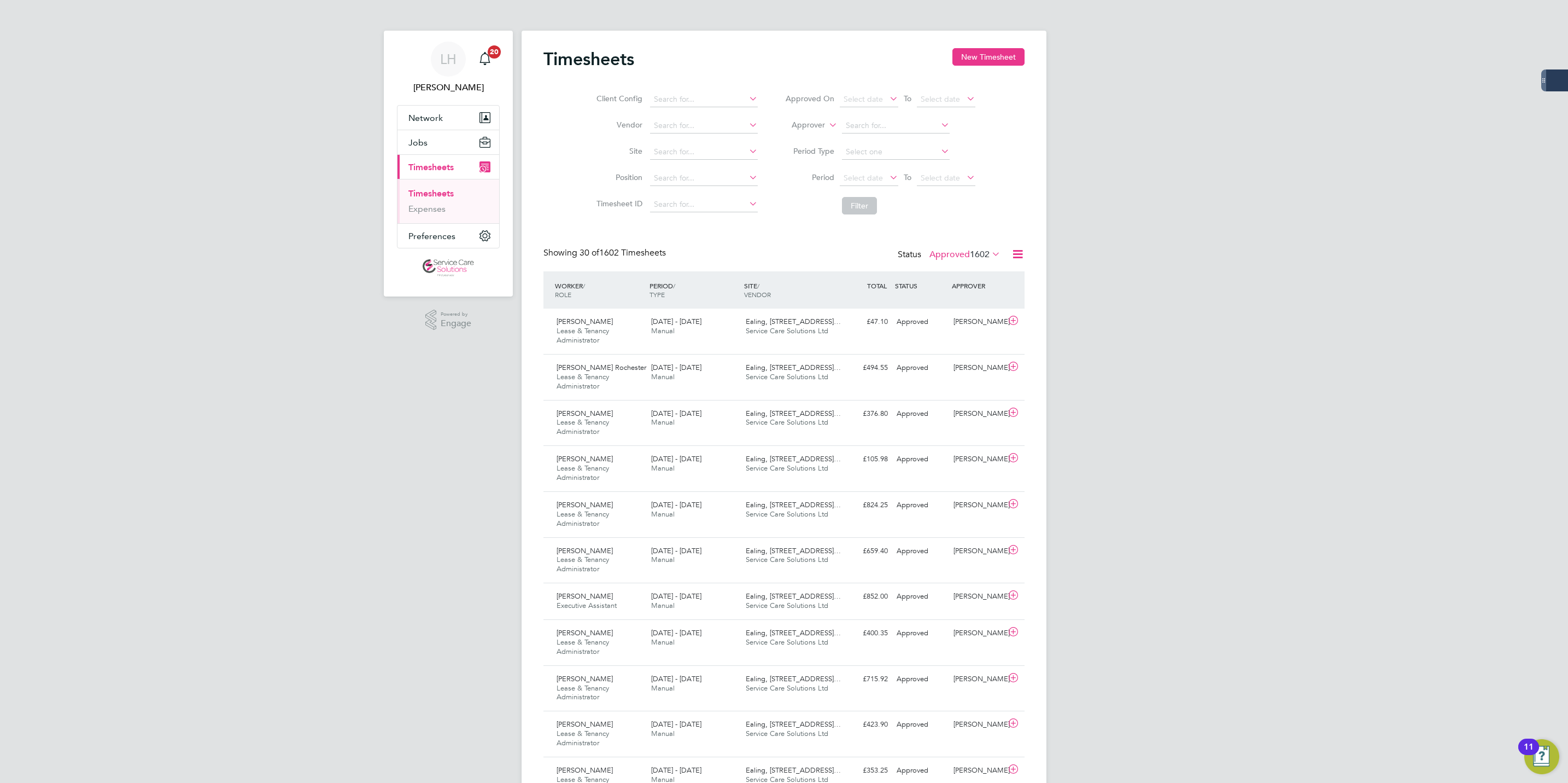
scroll to position [37, 95]
